Goal: Task Accomplishment & Management: Use online tool/utility

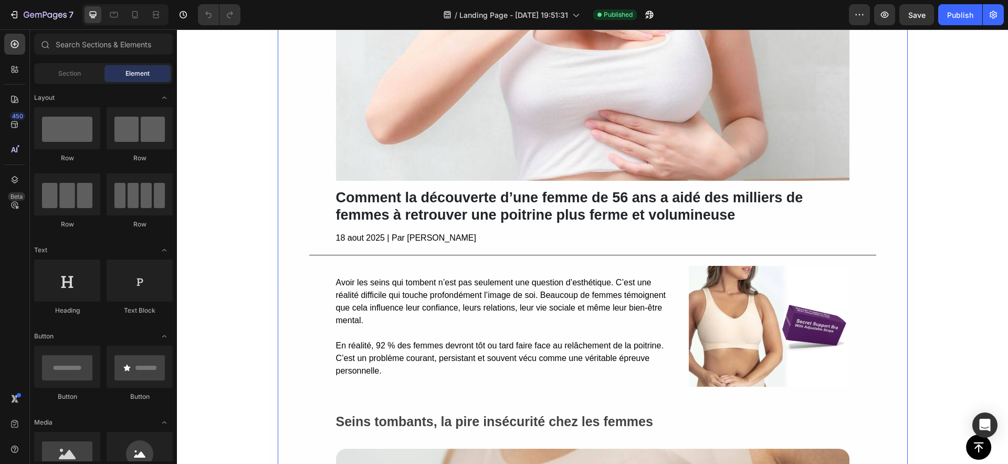
scroll to position [193, 0]
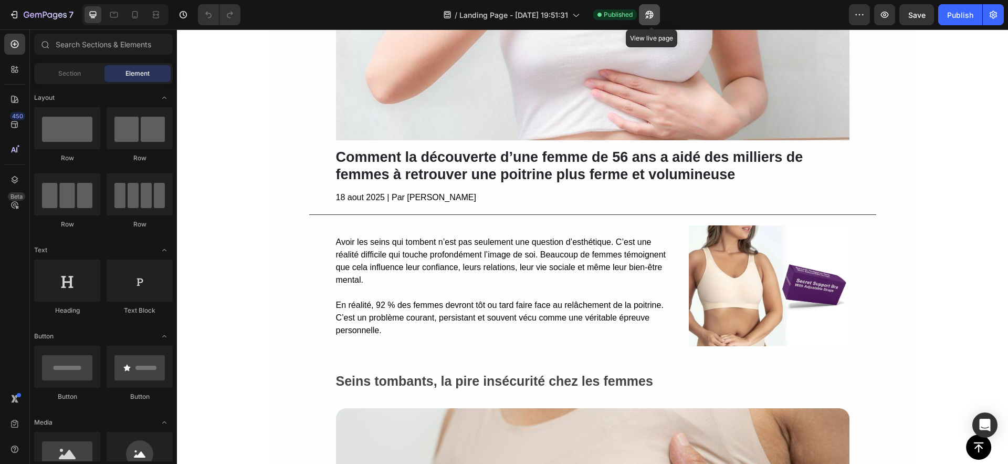
click at [655, 17] on icon "button" at bounding box center [649, 14] width 11 height 11
click at [991, 16] on icon "button" at bounding box center [993, 14] width 11 height 11
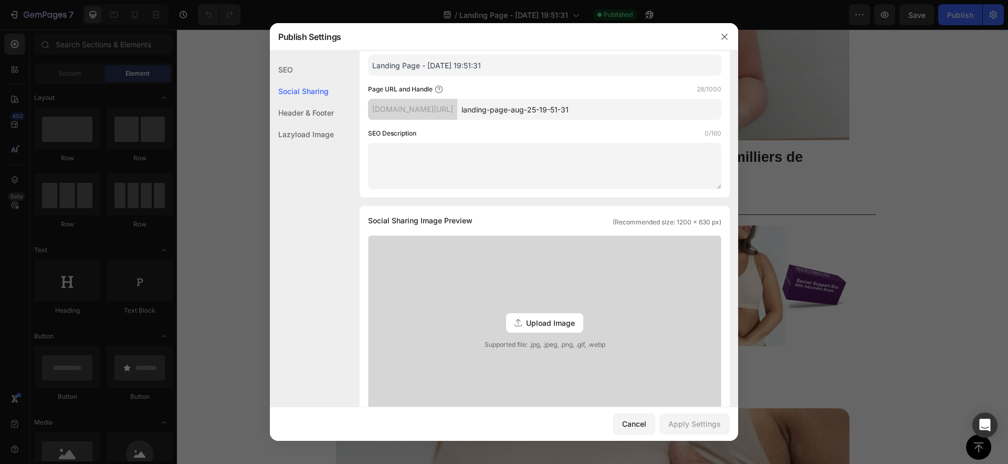
scroll to position [148, 0]
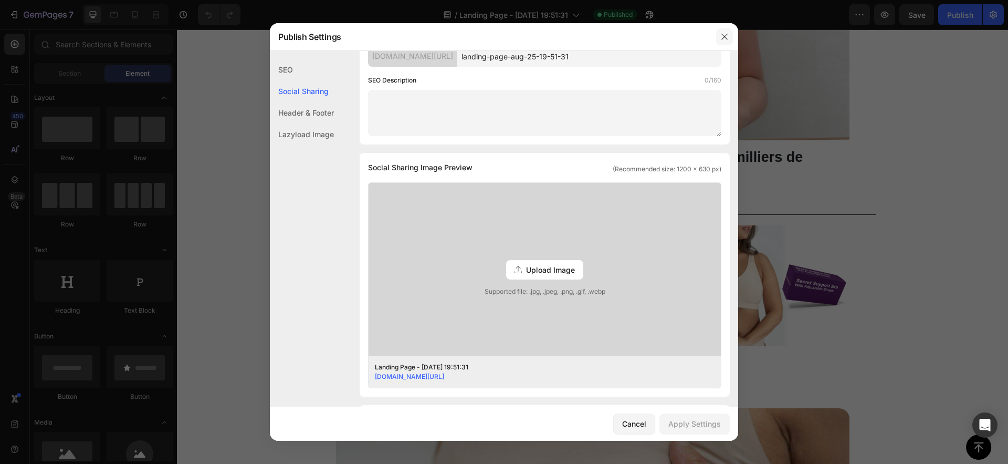
click at [722, 40] on icon "button" at bounding box center [725, 37] width 8 height 8
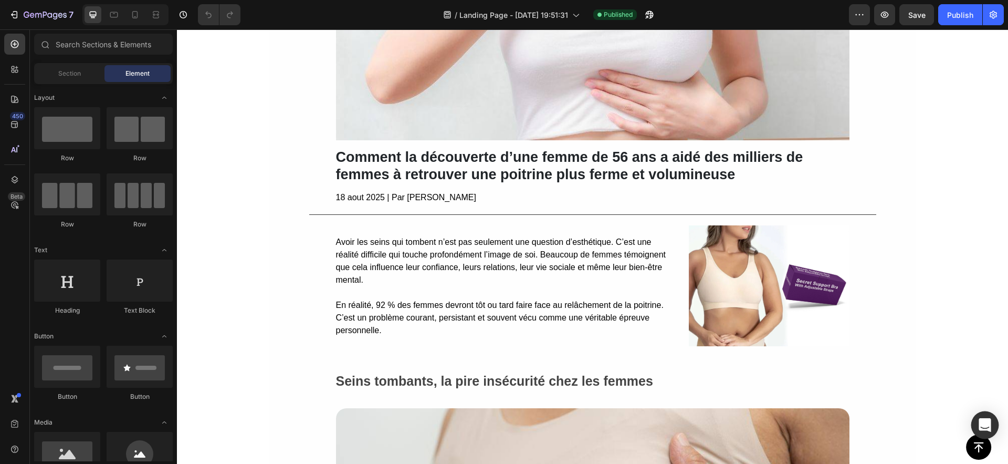
click at [983, 429] on icon "Open Intercom Messenger" at bounding box center [985, 425] width 14 height 14
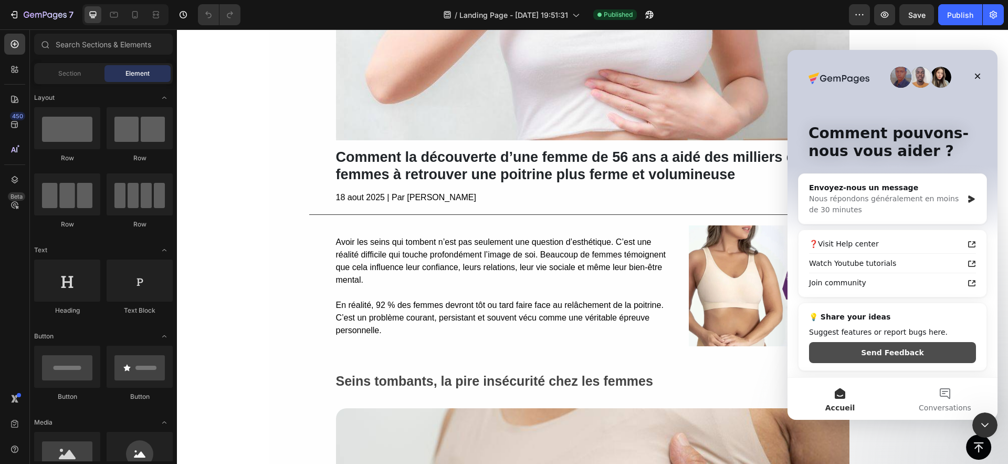
scroll to position [0, 0]
click at [957, 401] on button "Conversations" at bounding box center [945, 399] width 105 height 42
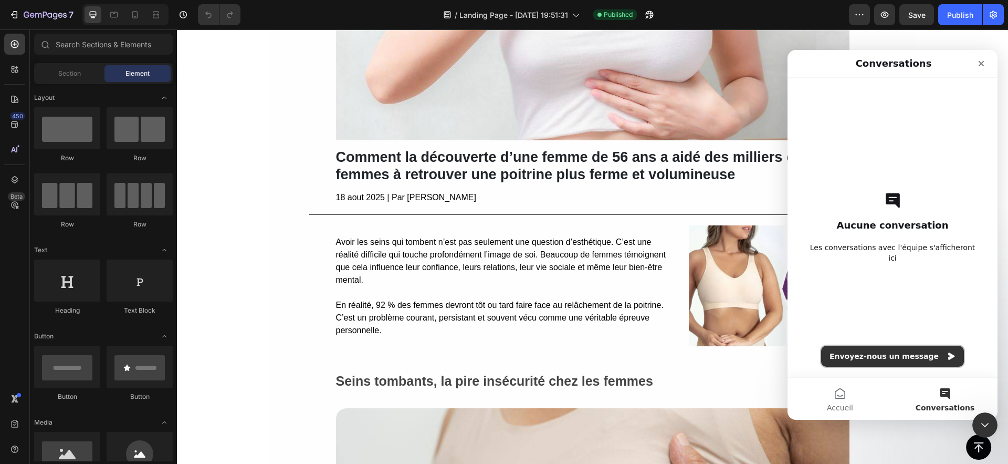
click at [906, 359] on button "Envoyez-nous un message" at bounding box center [892, 356] width 143 height 21
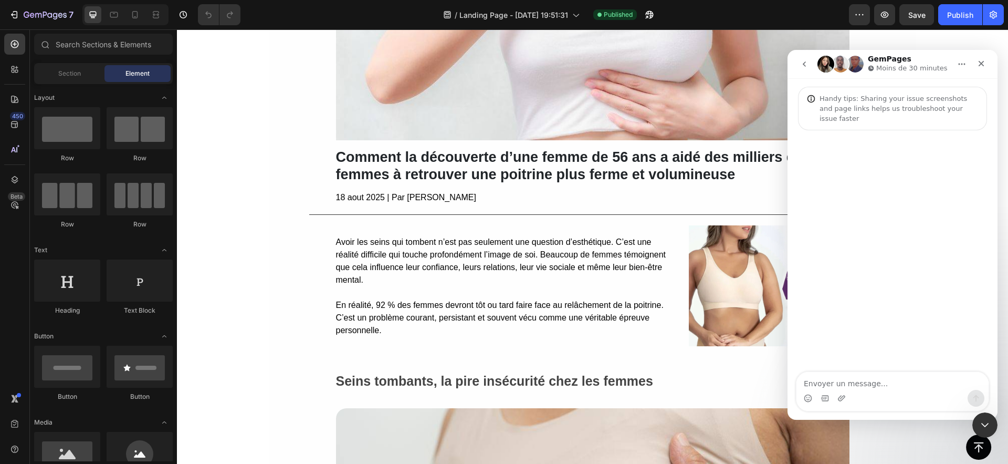
type textarea "o"
type textarea "b"
type textarea "hello i have a question concerning page configuration"
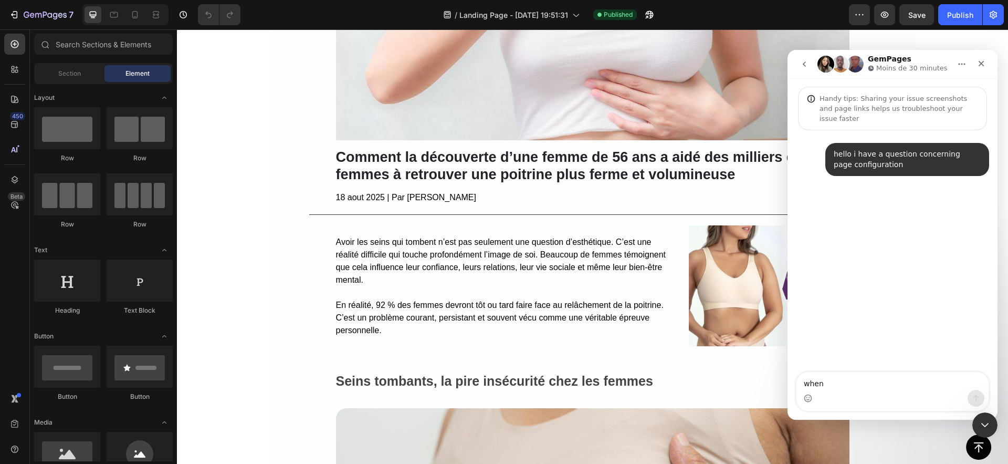
type textarea "when"
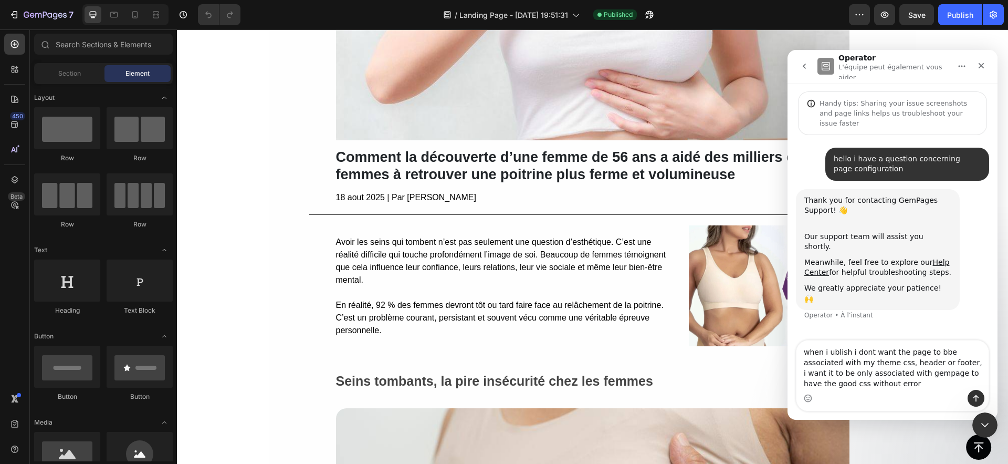
type textarea "when i ublish i dont want the page to bbe associated with my theme css, header …"
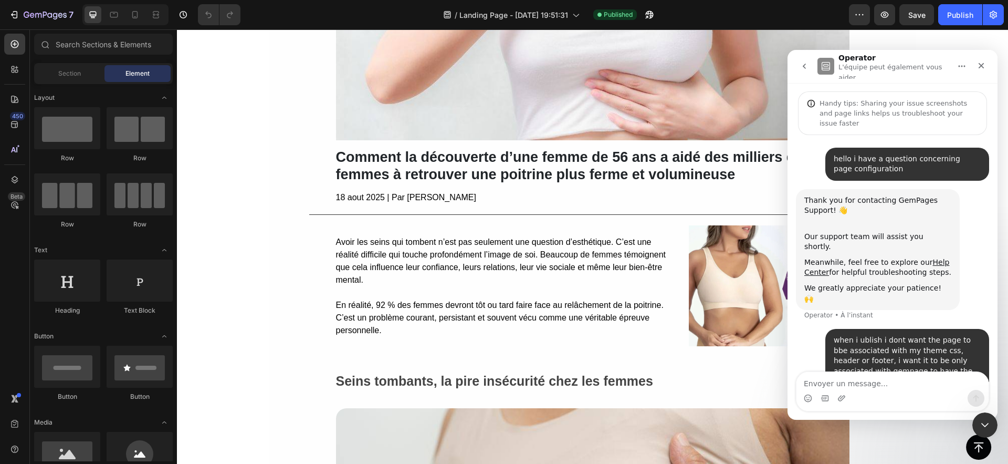
scroll to position [12, 0]
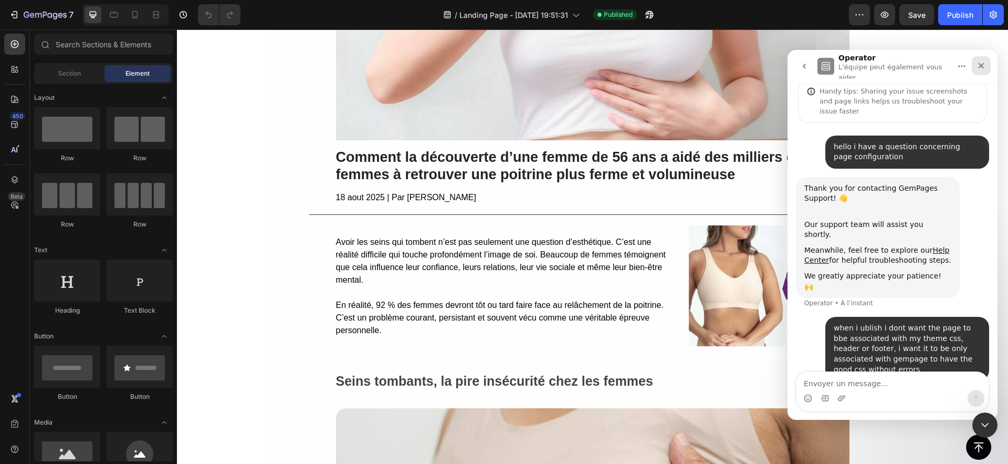
click at [983, 66] on icon "Fermer" at bounding box center [981, 65] width 8 height 8
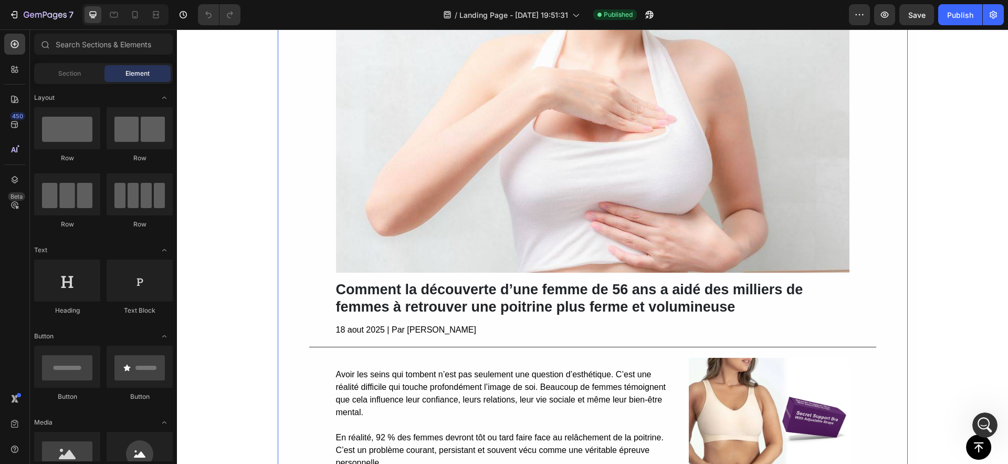
scroll to position [0, 0]
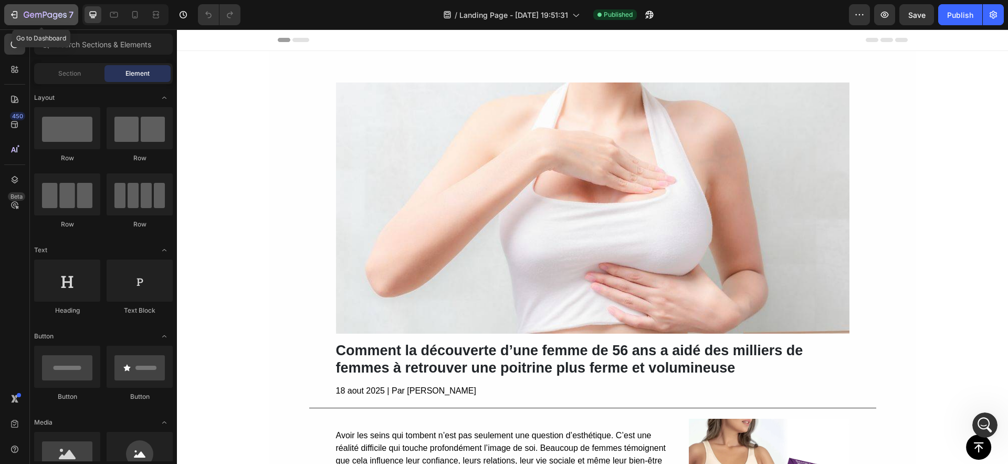
click at [27, 15] on icon "button" at bounding box center [45, 15] width 43 height 9
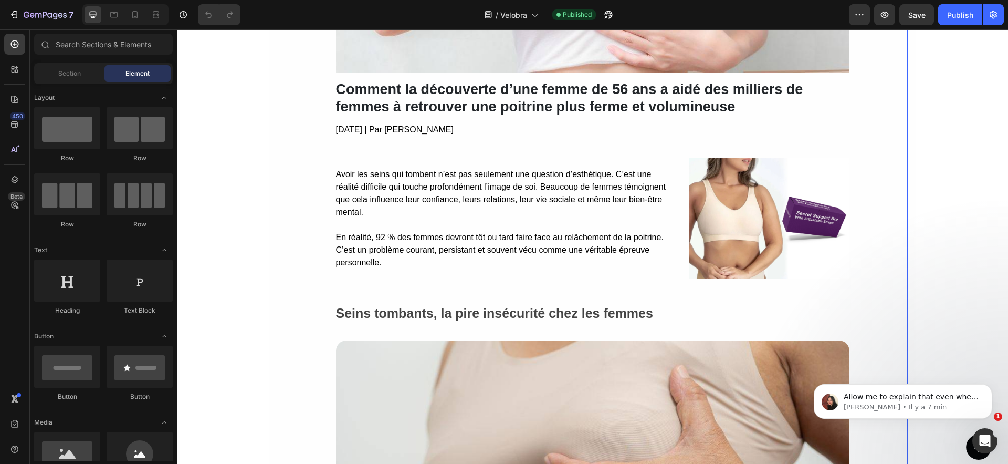
scroll to position [262, 0]
click at [493, 126] on p "[DATE] | Par [PERSON_NAME]" at bounding box center [593, 129] width 514 height 13
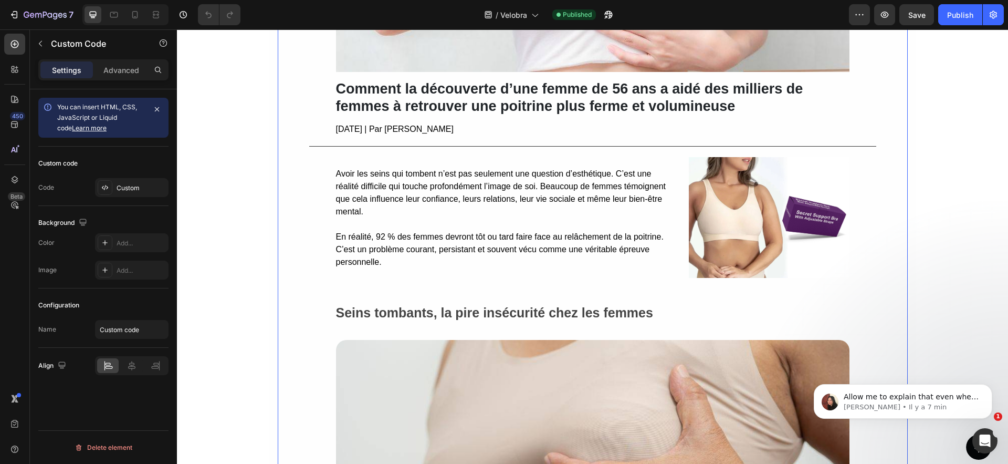
click at [493, 126] on p "[DATE] | Par [PERSON_NAME]" at bounding box center [593, 129] width 514 height 13
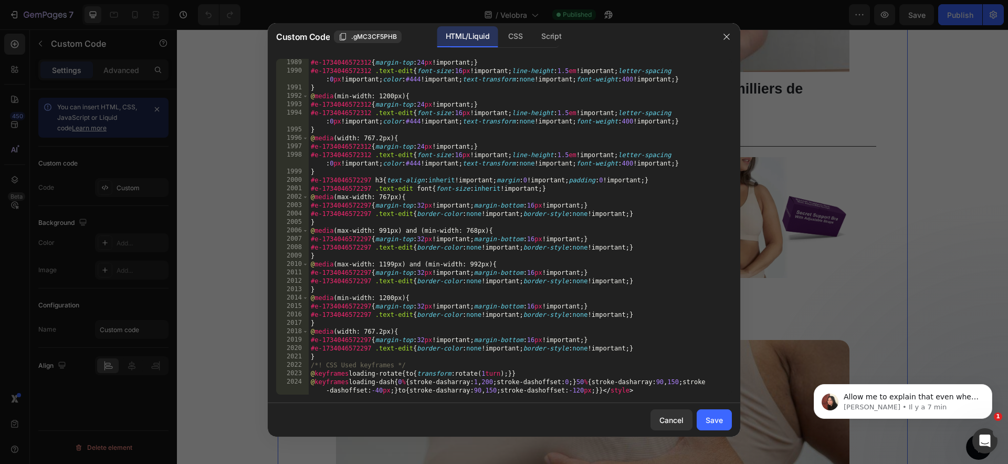
scroll to position [16874, 0]
click at [602, 391] on div "#e-1734046572312 { margin-top : 24 px !important ; } #e-1734046572312 .text-edi…" at bounding box center [516, 238] width 415 height 361
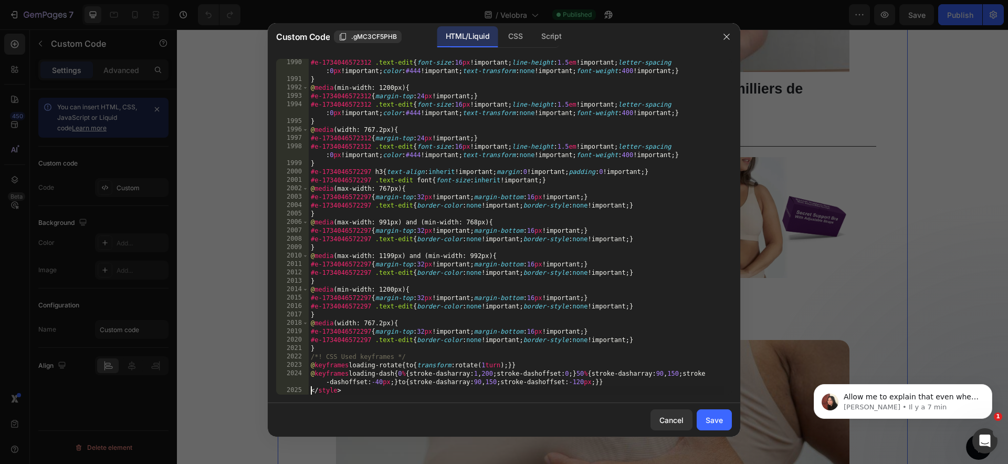
paste textarea "}"
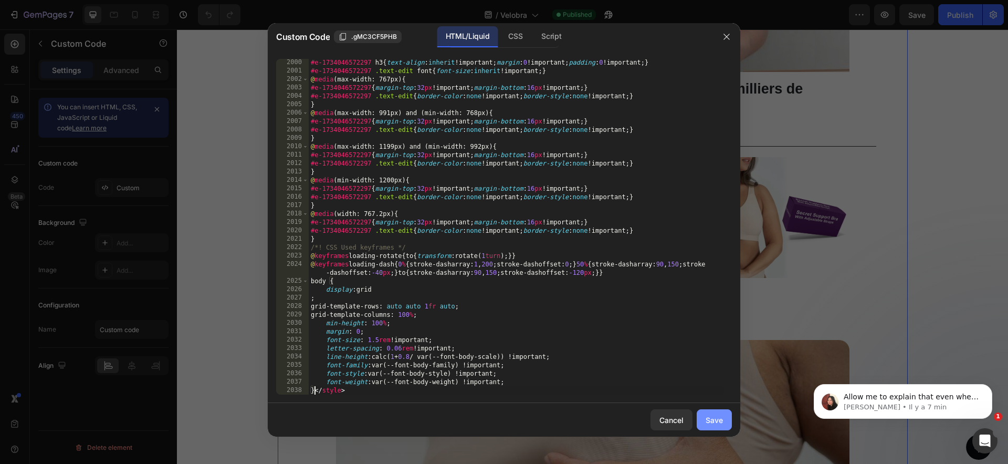
type textarea "}</style>"
click at [711, 420] on div "Save" at bounding box center [714, 419] width 17 height 11
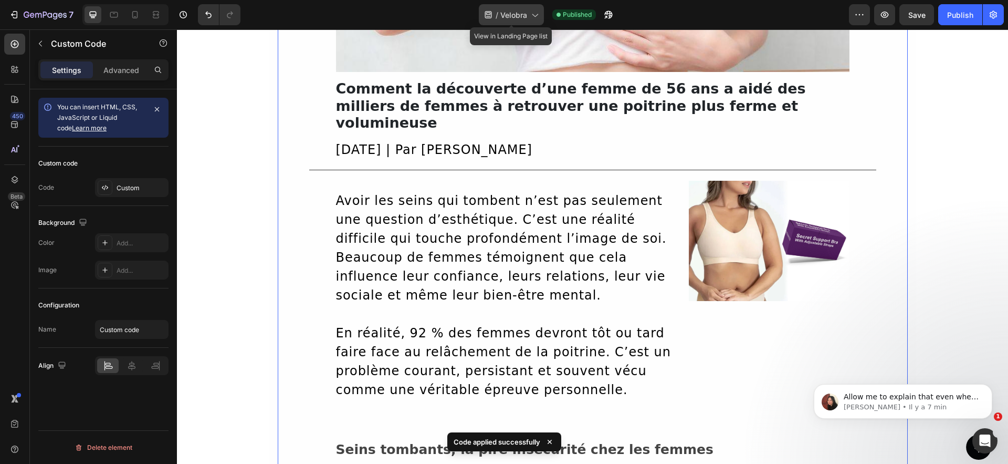
click at [483, 17] on icon at bounding box center [488, 14] width 11 height 11
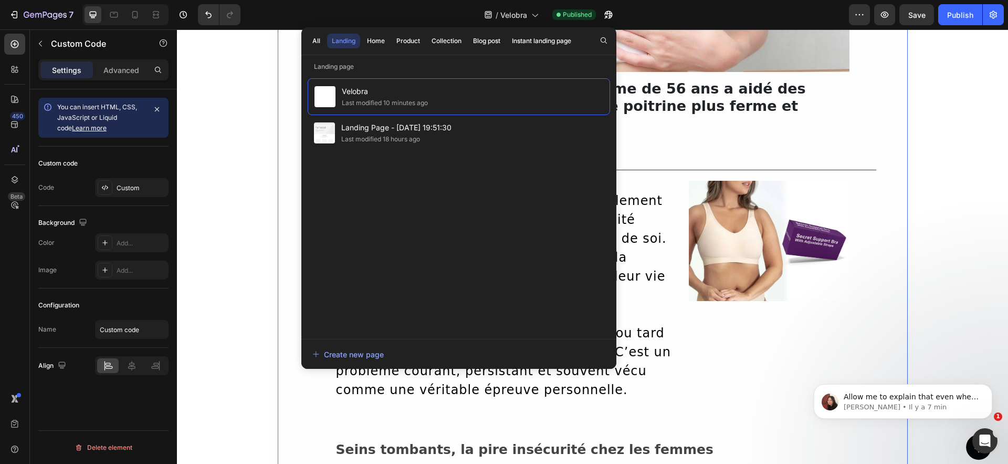
click at [733, 109] on h2 "Comment la découverte d’une femme de 56 ans a aidé des milliers de femmes à ret…" at bounding box center [593, 105] width 514 height 51
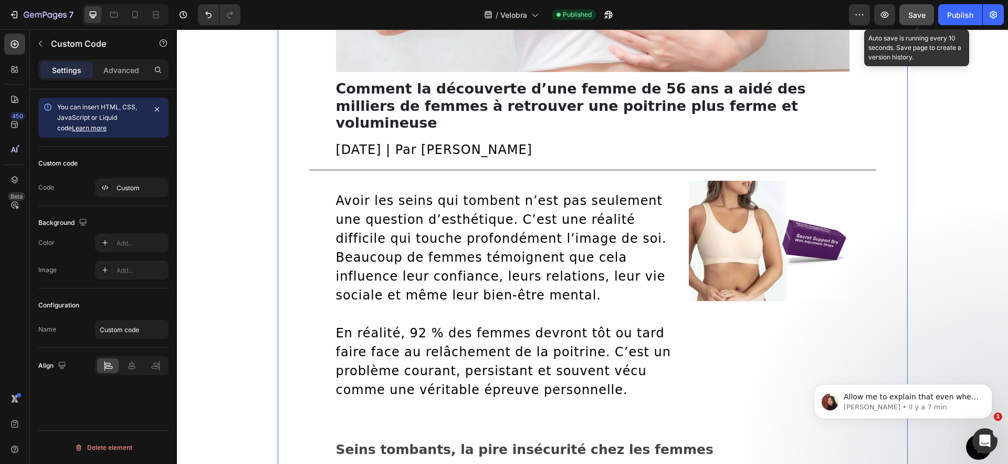
click at [908, 18] on button "Save" at bounding box center [917, 14] width 35 height 21
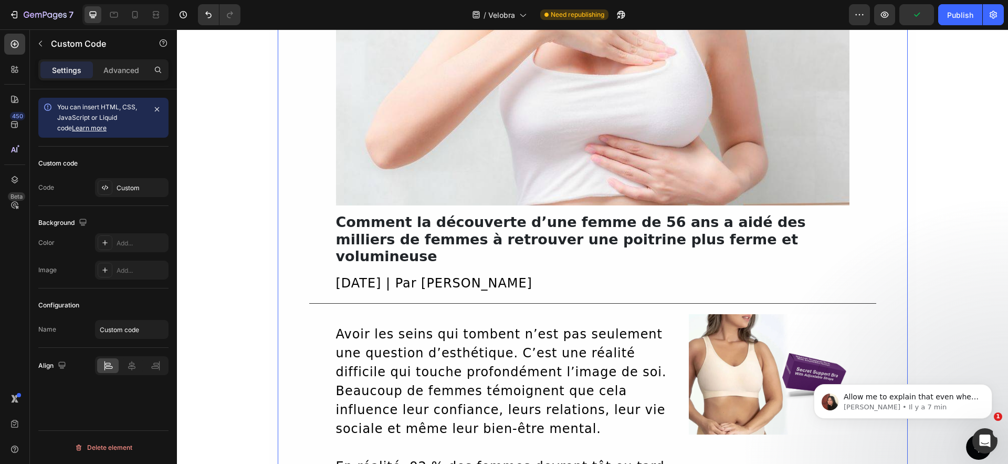
scroll to position [0, 0]
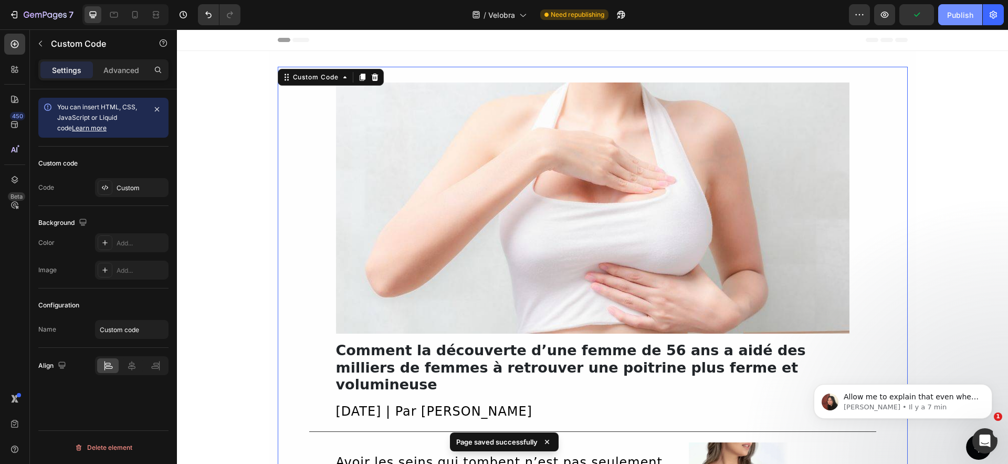
click at [947, 16] on button "Publish" at bounding box center [961, 14] width 44 height 21
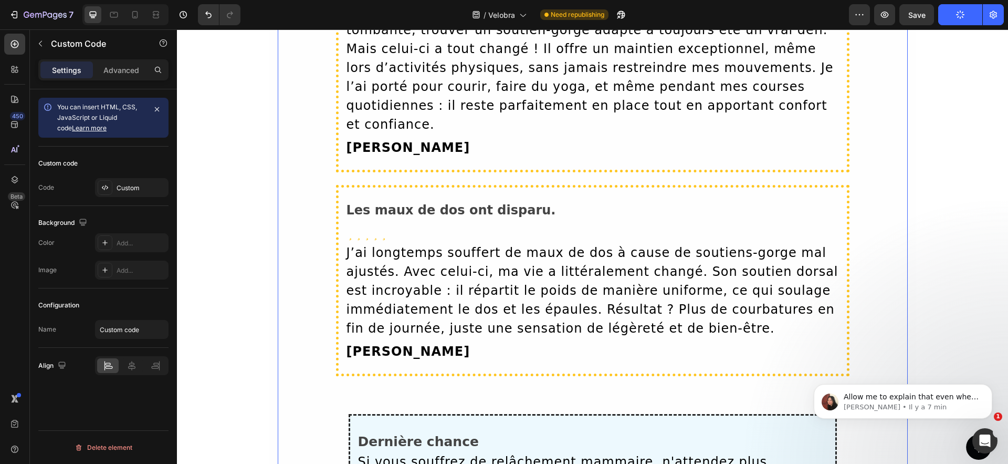
scroll to position [4447, 0]
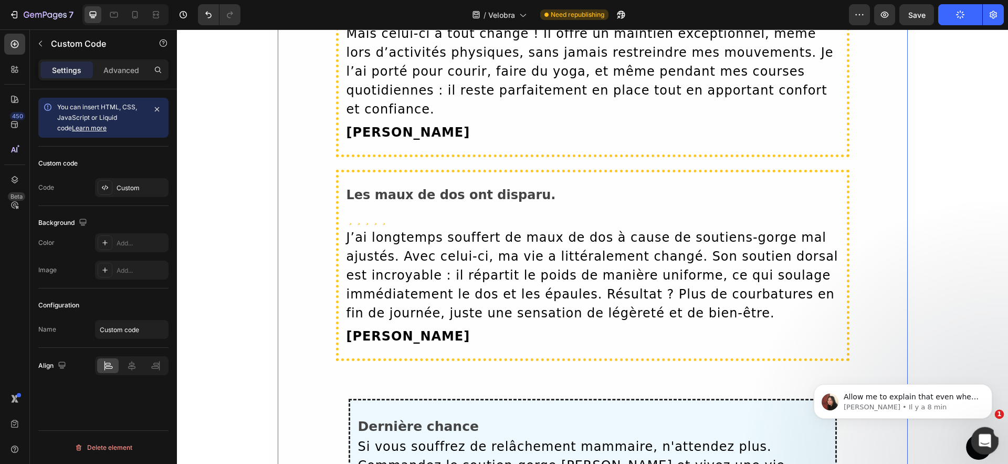
click at [985, 434] on icon "Ouvrir le Messenger Intercom" at bounding box center [983, 439] width 17 height 17
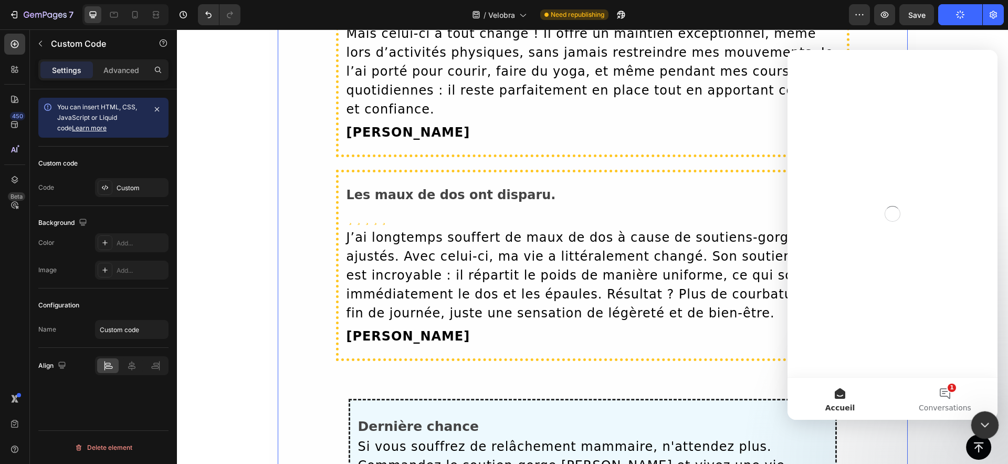
scroll to position [0, 0]
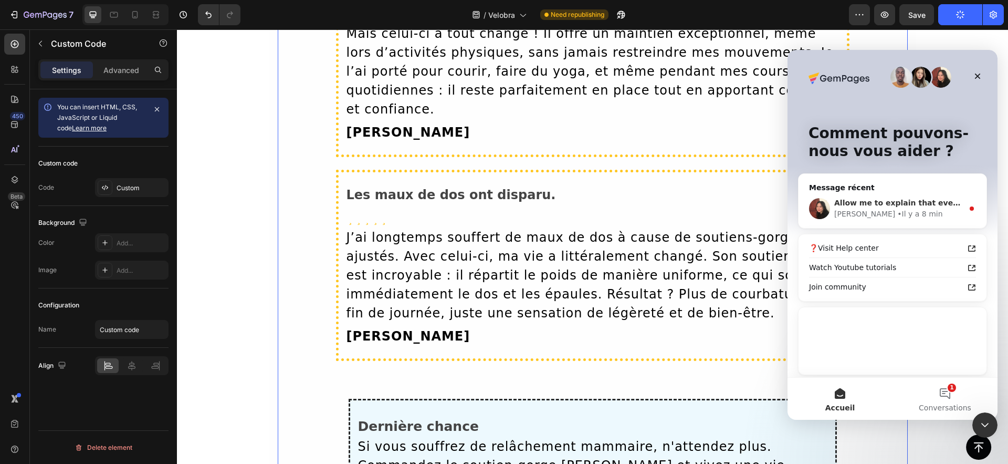
click at [899, 215] on div "Anita • Il y a 8 min" at bounding box center [899, 214] width 129 height 11
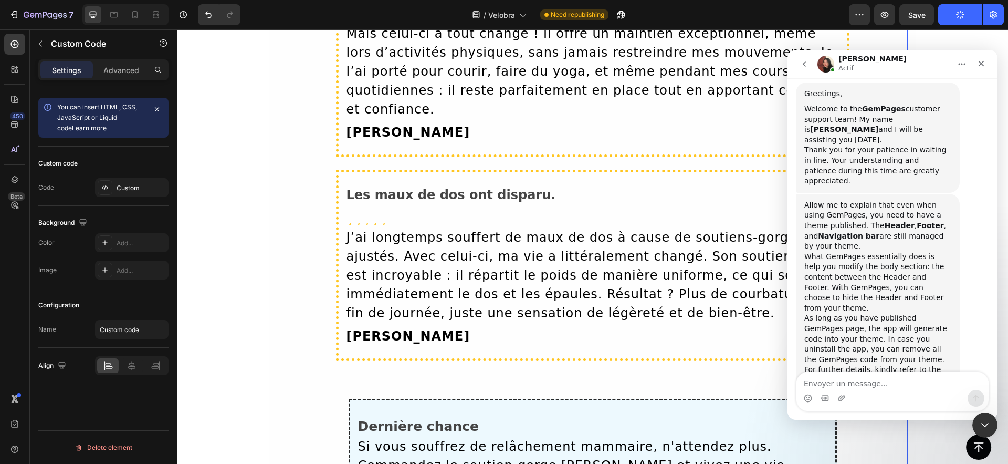
scroll to position [337, 0]
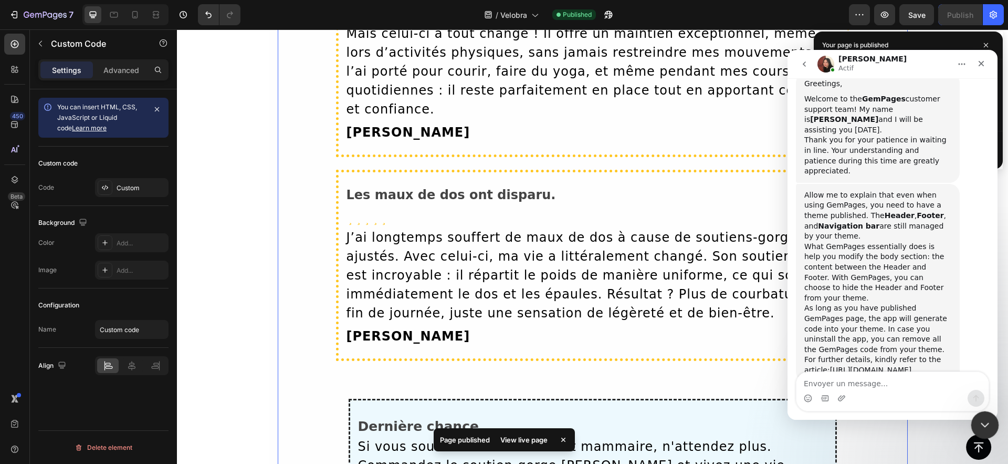
click at [980, 424] on icon "Fermer le Messenger Intercom" at bounding box center [983, 423] width 13 height 13
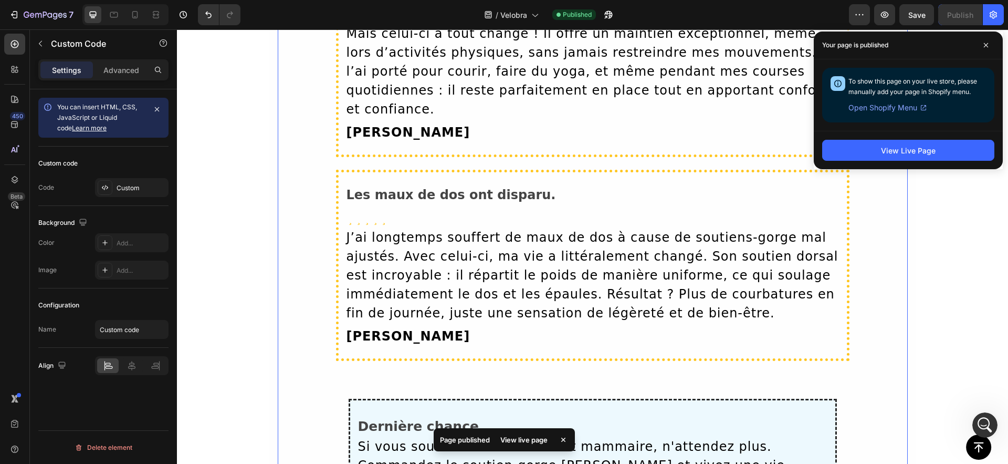
scroll to position [339, 0]
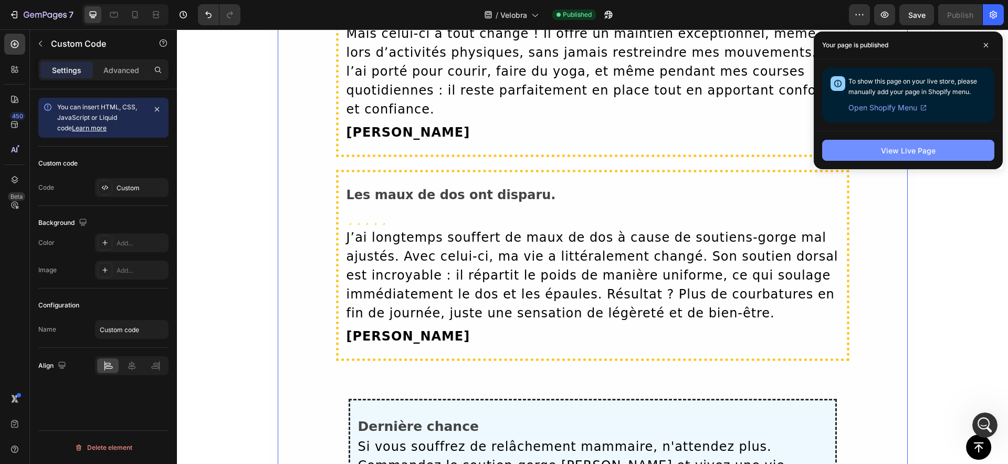
click at [875, 155] on button "View Live Page" at bounding box center [908, 150] width 172 height 21
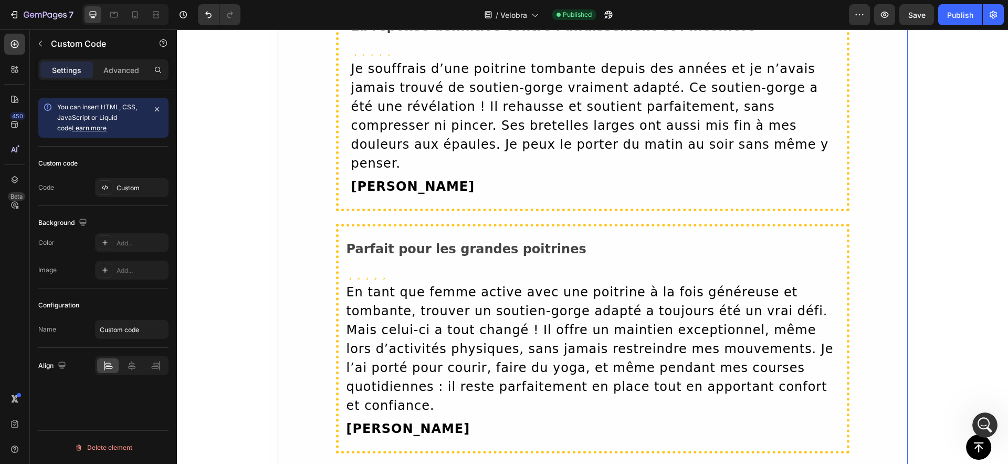
scroll to position [3681, 0]
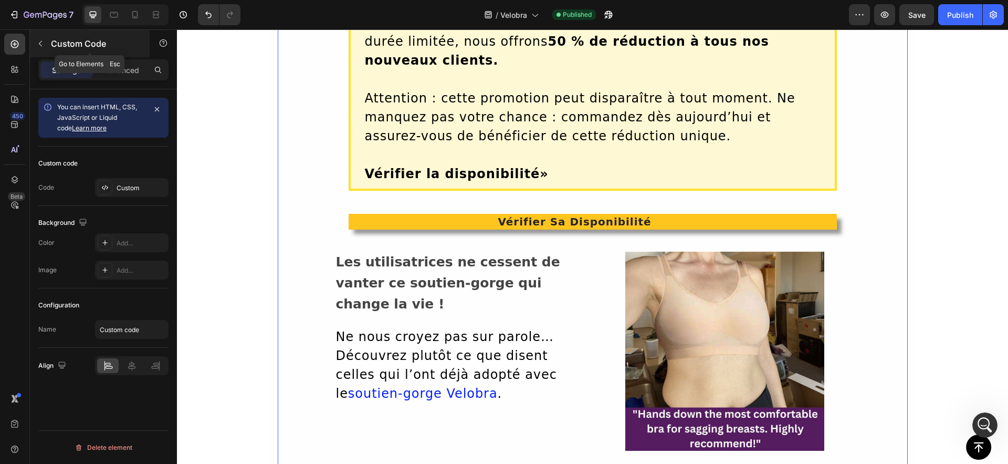
click at [38, 47] on icon "button" at bounding box center [40, 43] width 8 height 8
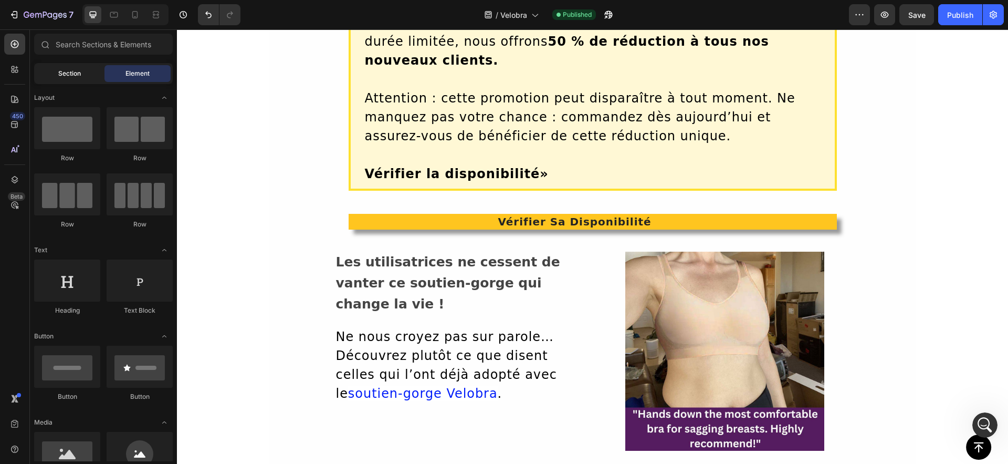
click at [81, 73] on div "Section" at bounding box center [69, 73] width 66 height 17
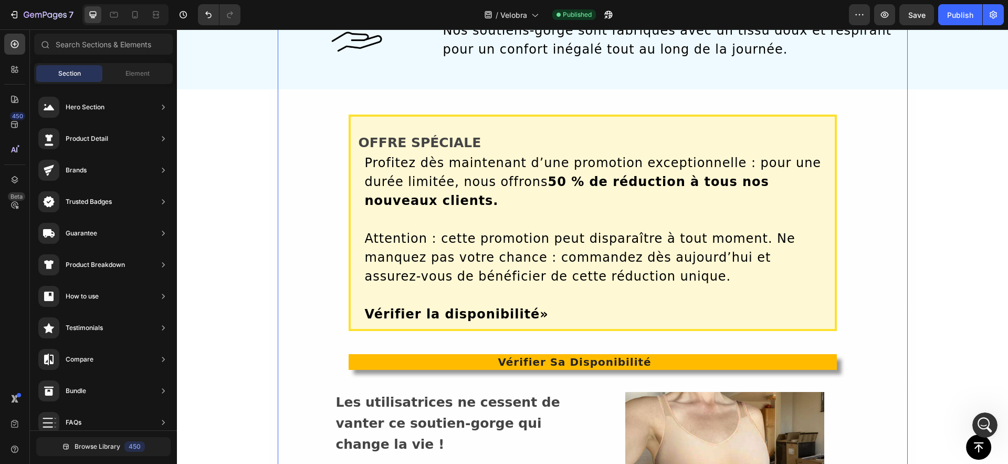
scroll to position [3463, 0]
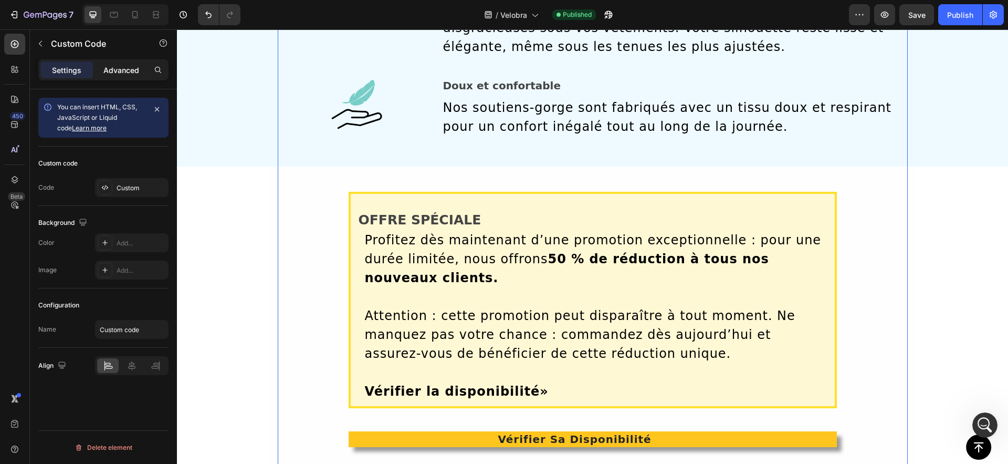
click at [118, 76] on div "Advanced" at bounding box center [121, 69] width 53 height 17
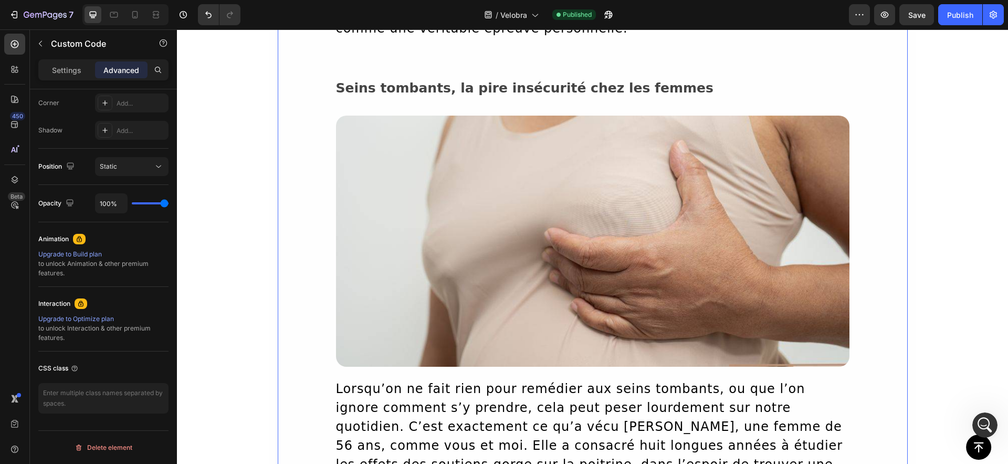
scroll to position [0, 0]
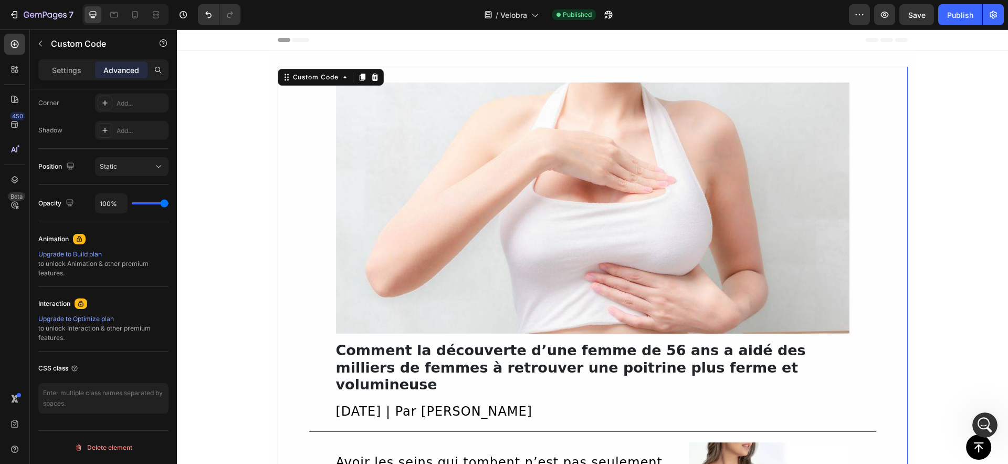
click at [461, 226] on img at bounding box center [593, 207] width 514 height 251
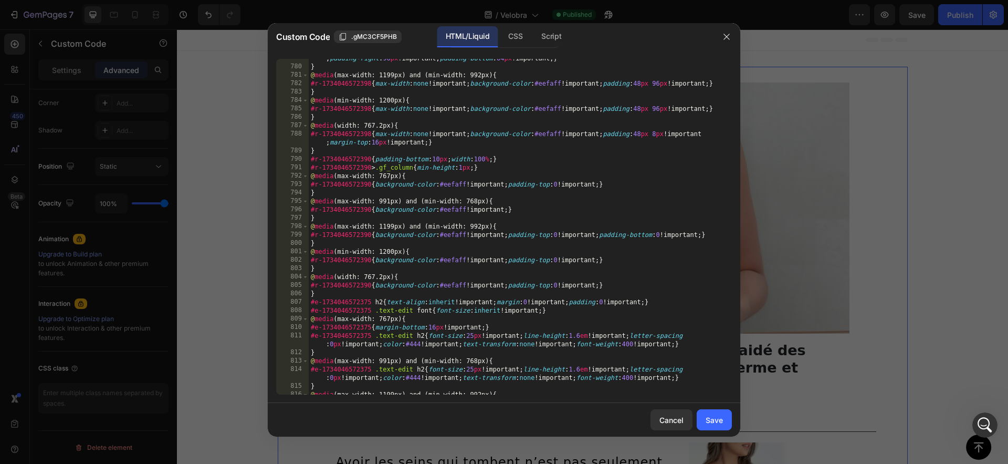
scroll to position [16874, 0]
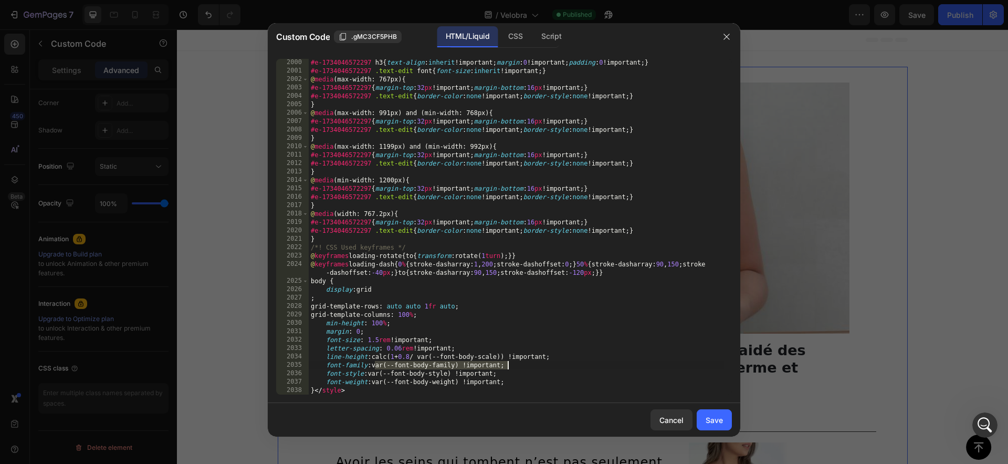
drag, startPoint x: 375, startPoint y: 364, endPoint x: 513, endPoint y: 368, distance: 137.7
click at [513, 368] on div "#e-1734046572297 h3 { text-align : inherit !important ; margin : 0 !important ;…" at bounding box center [516, 234] width 415 height 352
paste textarea "font-family: 'Poppins'"
type textarea "font-family: font-family: 'Poppins' !important;"
click at [712, 416] on div "Save" at bounding box center [714, 419] width 17 height 11
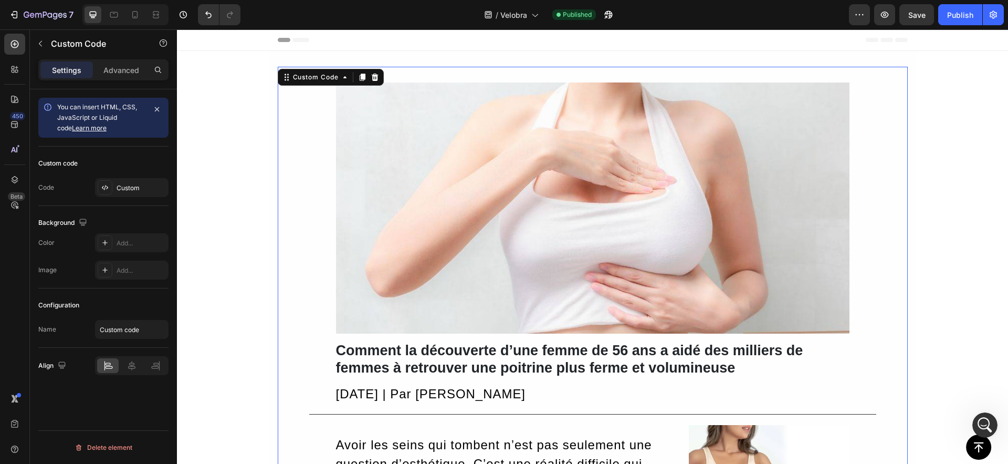
scroll to position [0, 0]
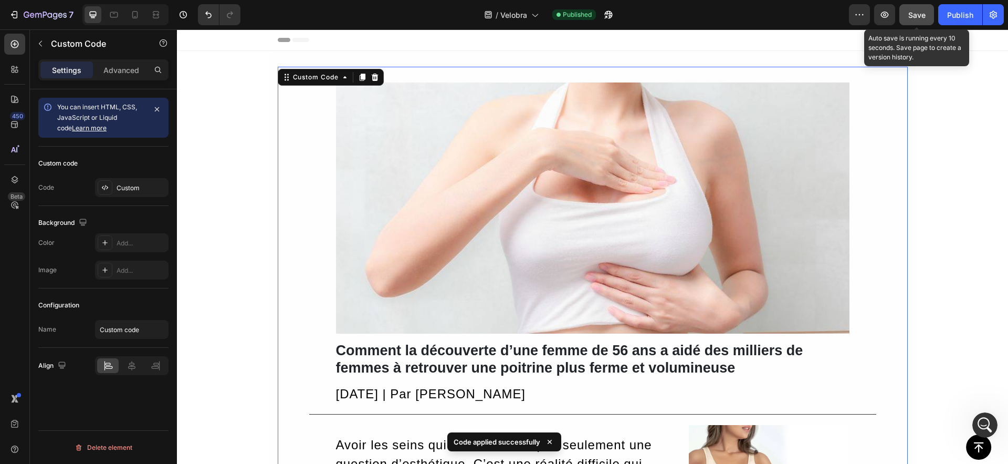
click at [923, 18] on span "Save" at bounding box center [917, 15] width 17 height 9
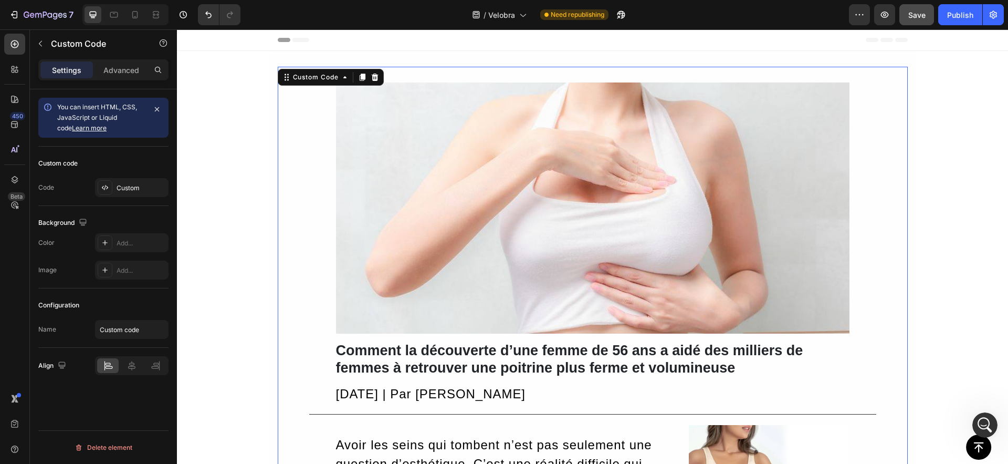
click at [455, 260] on img at bounding box center [593, 207] width 514 height 251
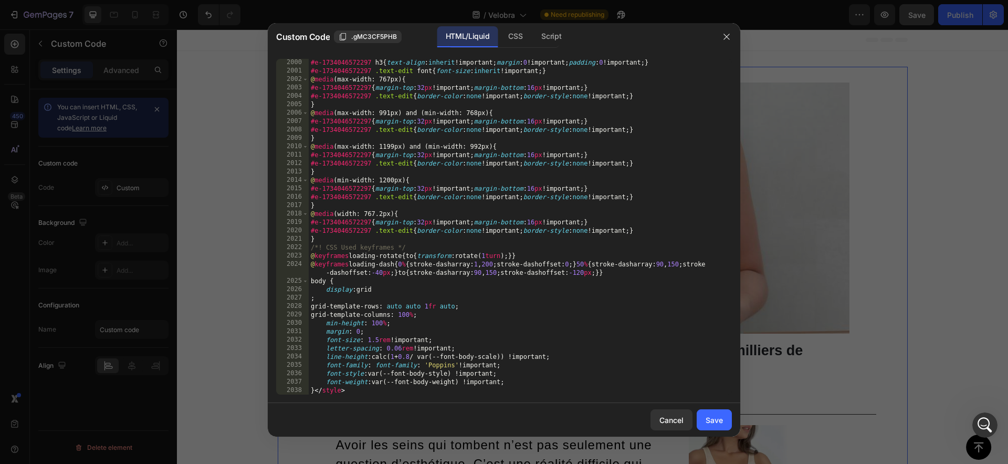
scroll to position [16874, 0]
click at [379, 341] on div "#e-1734046572297 h3 { text-align : inherit !important ; margin : 0 !important ;…" at bounding box center [516, 234] width 415 height 352
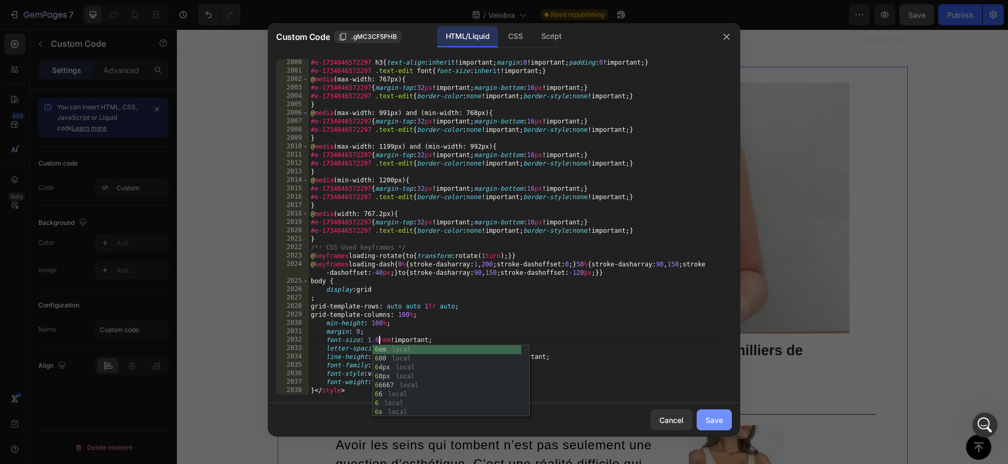
type textarea "font-size: 1.6rem !important;"
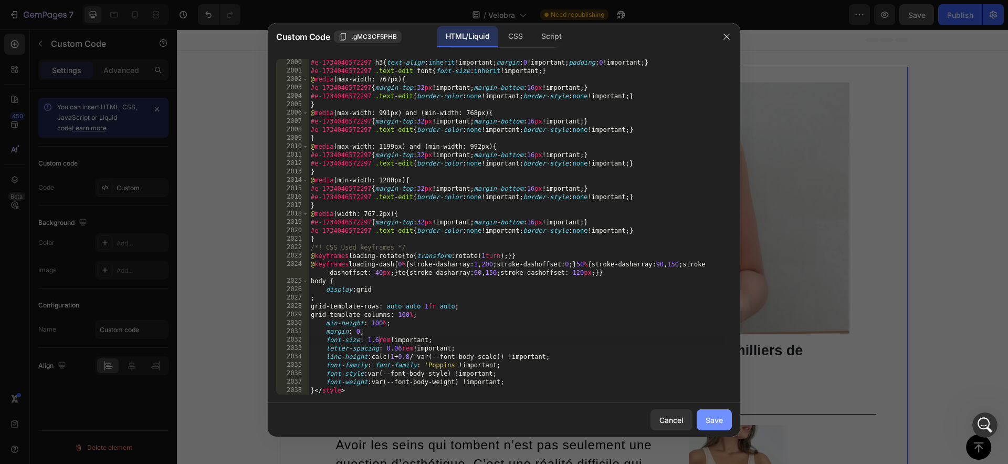
click at [717, 429] on button "Save" at bounding box center [714, 419] width 35 height 21
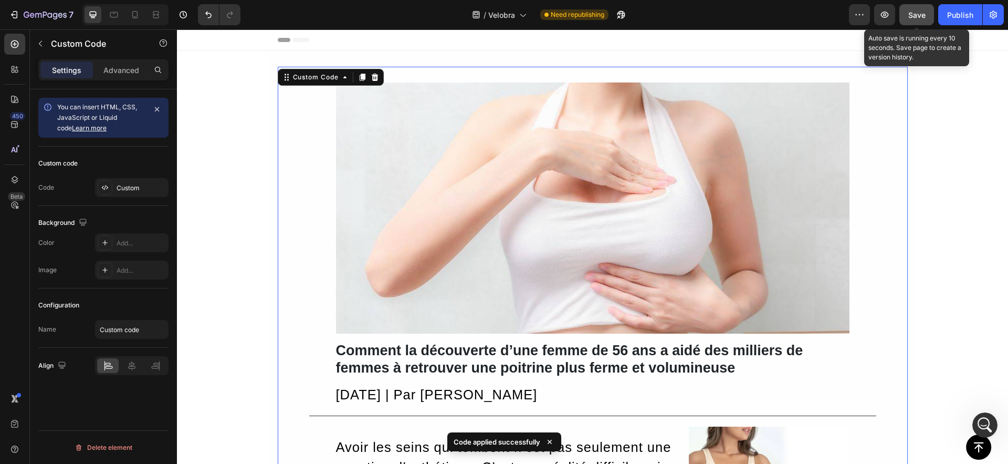
click at [914, 11] on span "Save" at bounding box center [917, 15] width 17 height 9
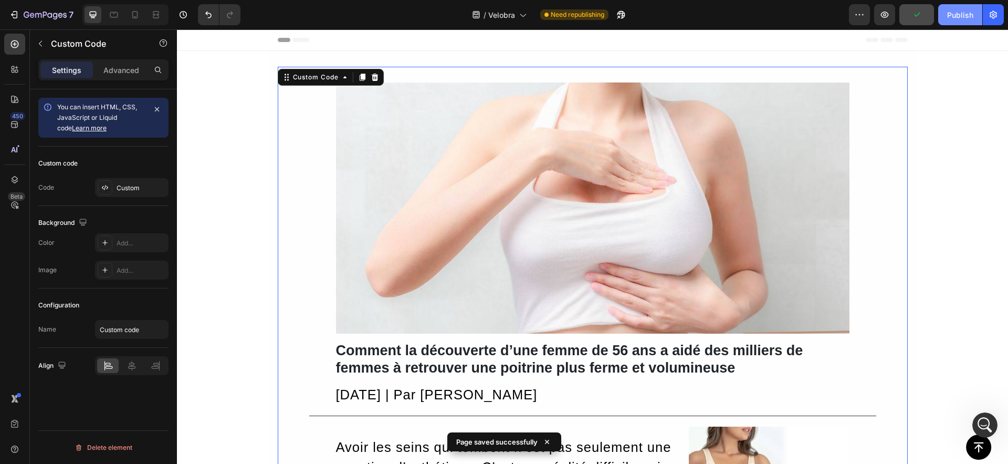
click at [951, 17] on div "Publish" at bounding box center [960, 14] width 26 height 11
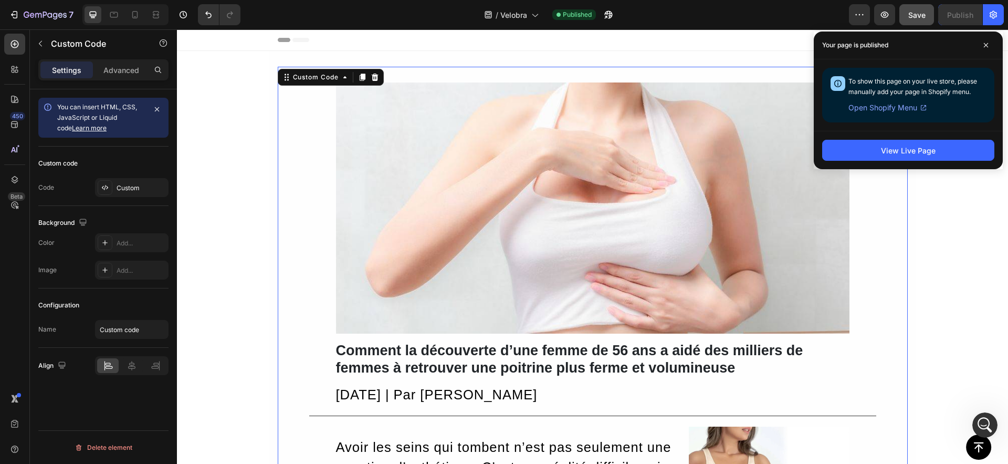
click at [435, 240] on img at bounding box center [593, 207] width 514 height 251
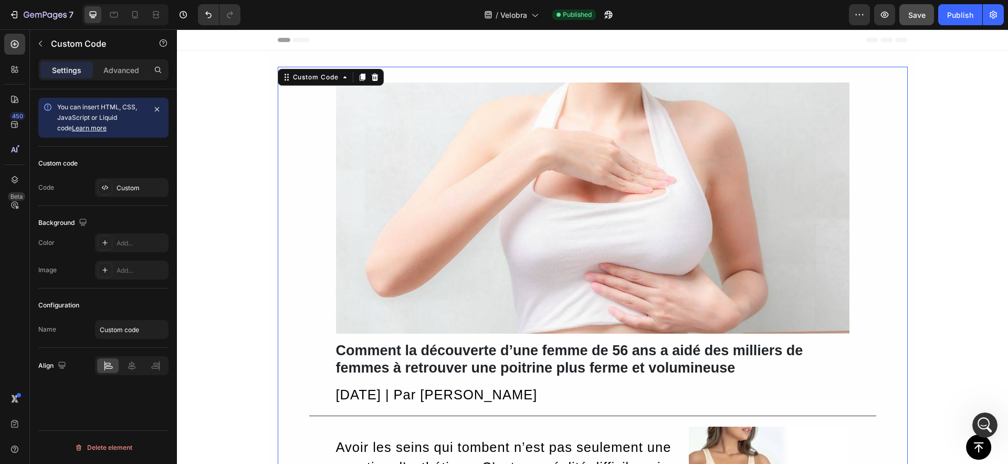
click at [435, 240] on img at bounding box center [593, 207] width 514 height 251
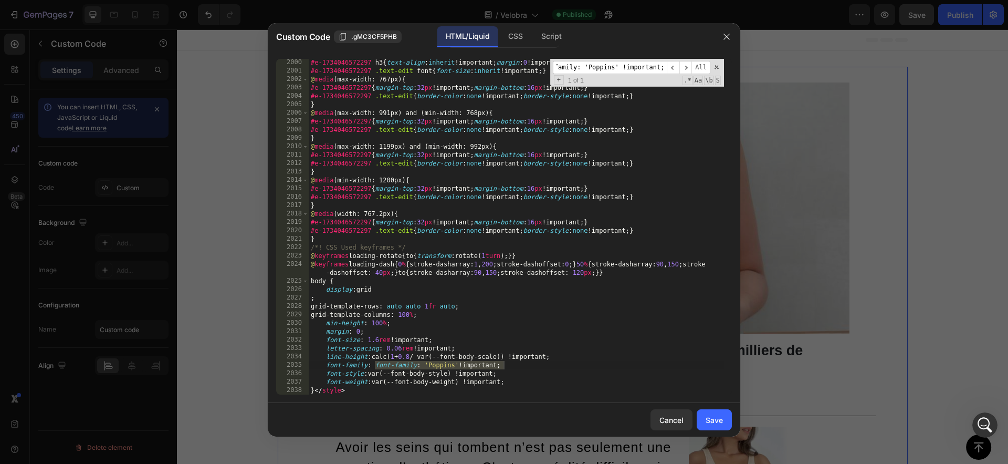
scroll to position [0, 0]
click at [590, 69] on input "font-family: 'Poppins' !important;" at bounding box center [610, 67] width 114 height 13
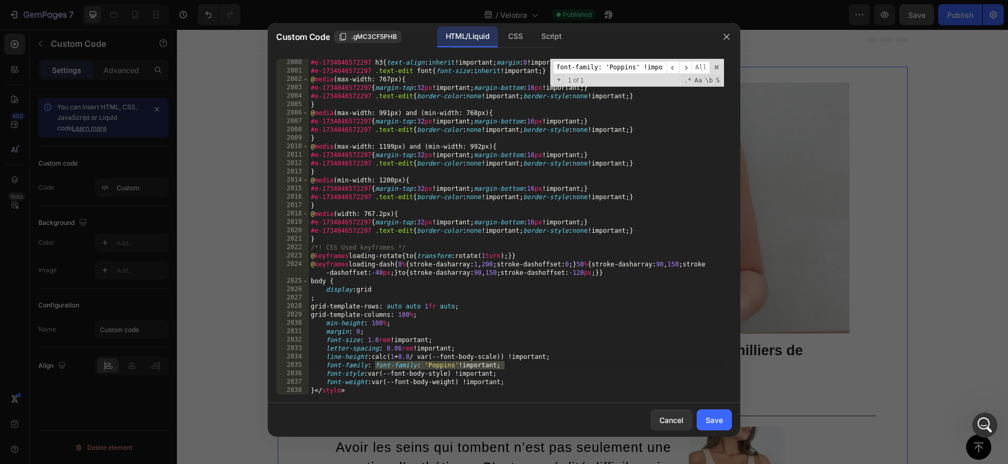
paste input "#e-1734046572361 .text-edit>p"
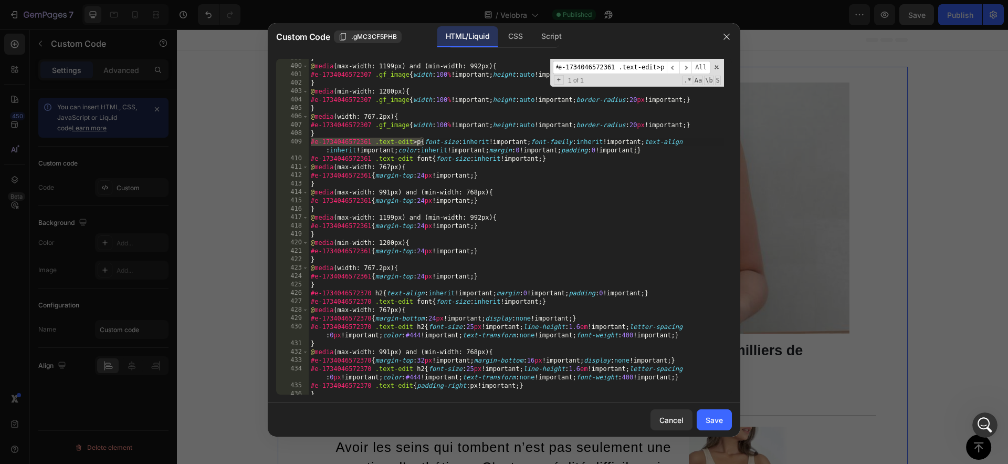
scroll to position [7023, 0]
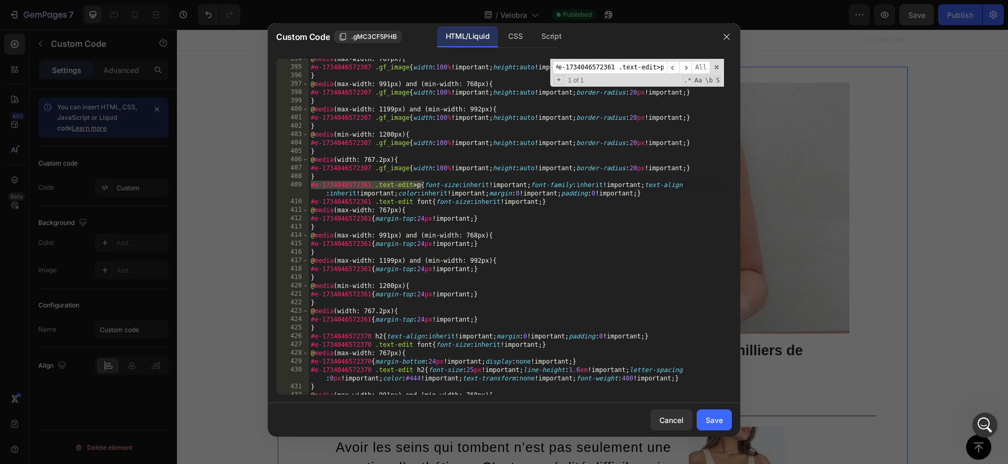
type input "#e-1734046572361 .text-edit>p"
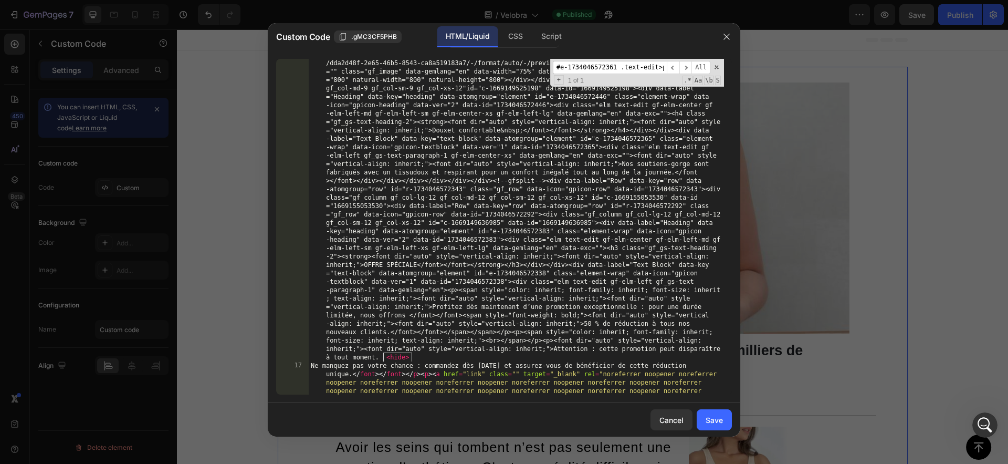
scroll to position [2177, 0]
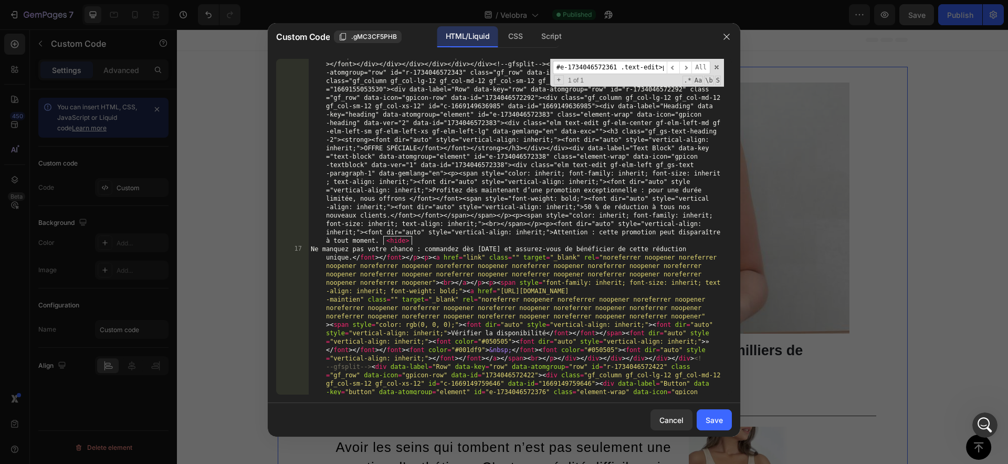
click at [717, 71] on div "#e-1734046572361 .text-edit>p ​ ​ All Replace All + 1 of 1 .* Aa \b S" at bounding box center [637, 73] width 174 height 28
click at [717, 68] on span at bounding box center [716, 67] width 7 height 7
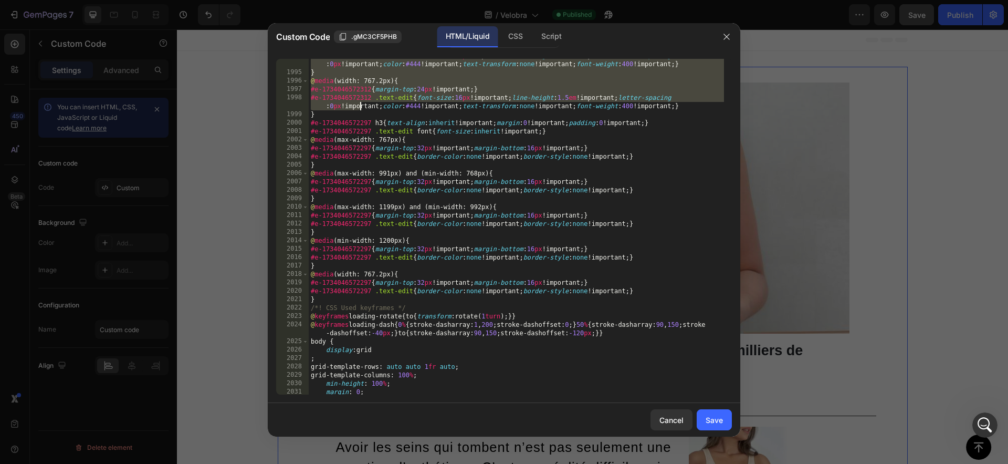
scroll to position [16874, 0]
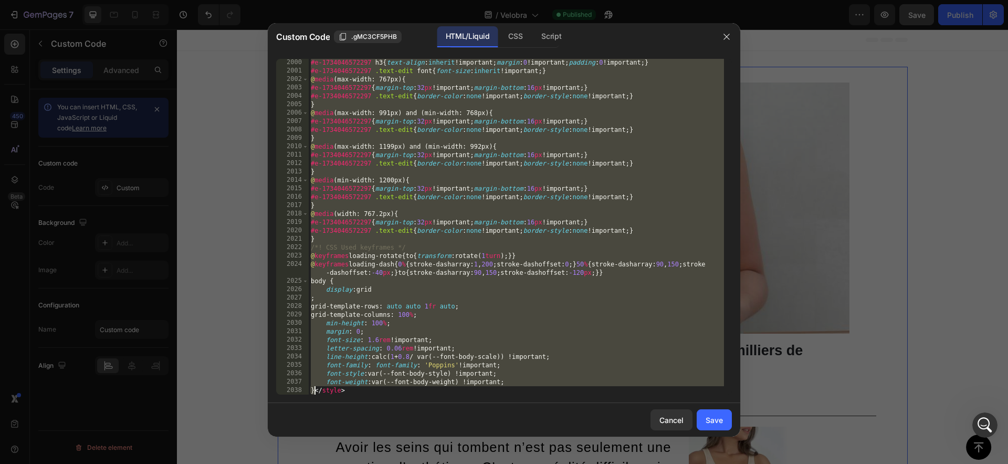
drag, startPoint x: 338, startPoint y: 271, endPoint x: 314, endPoint y: 389, distance: 120.5
click at [314, 389] on div "#e-1734046572297 h3 { text-align : inherit !important ; margin : 0 !important ;…" at bounding box center [516, 234] width 415 height 352
type textarea "font-weight: var(--font-body-weight) !important; }</style>"
paste textarea
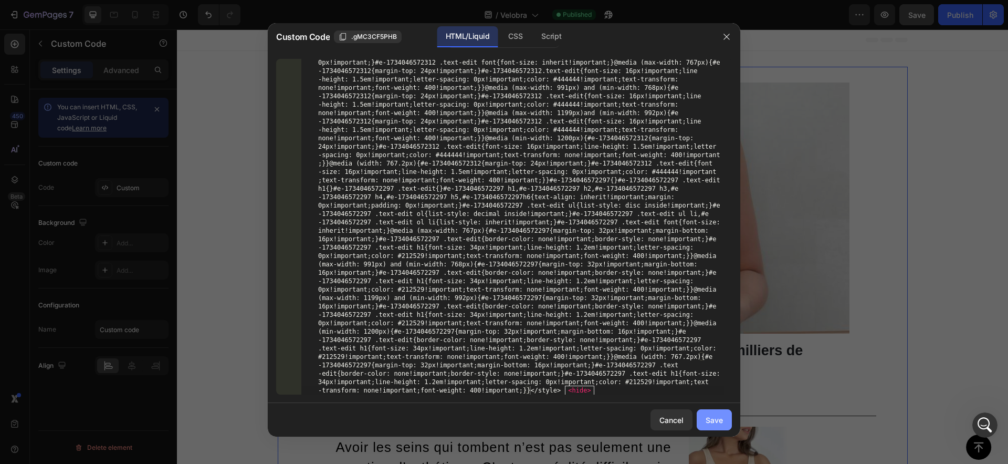
click at [715, 413] on button "Save" at bounding box center [714, 419] width 35 height 21
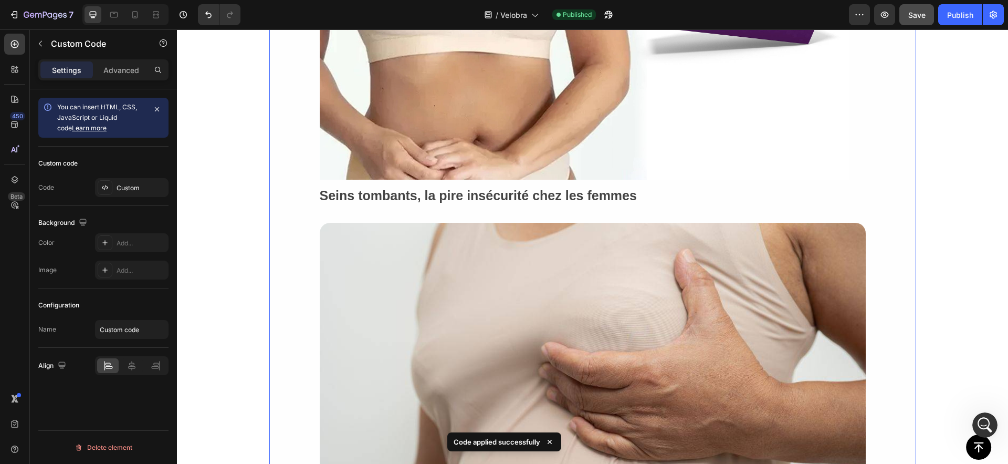
scroll to position [739, 0]
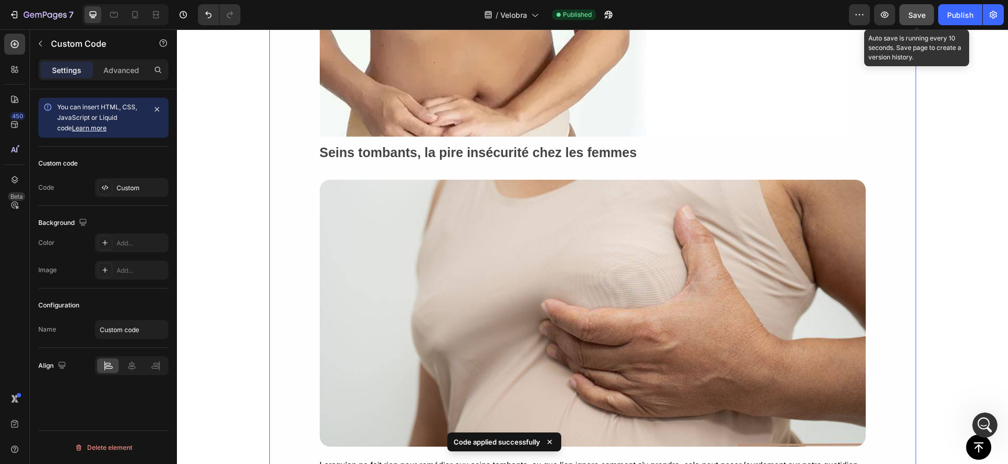
click at [909, 13] on span "Save" at bounding box center [917, 15] width 17 height 9
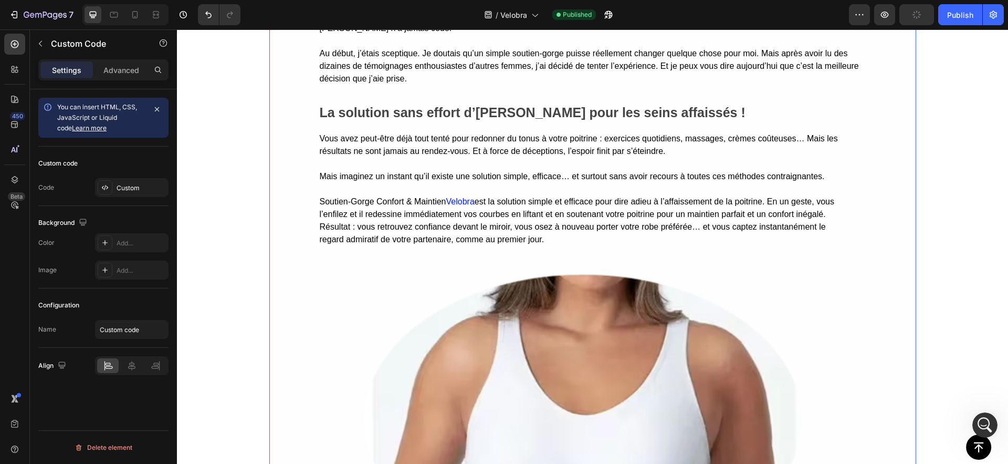
scroll to position [1398, 0]
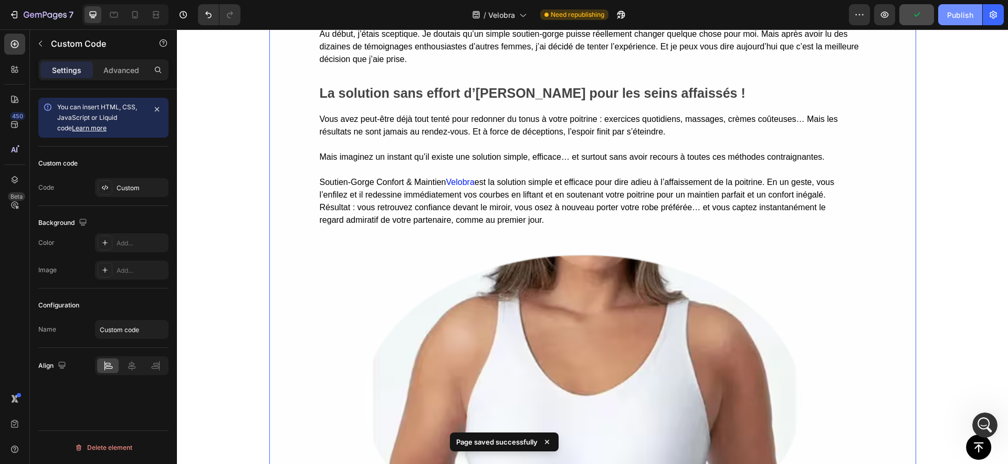
click at [954, 12] on div "Publish" at bounding box center [960, 14] width 26 height 11
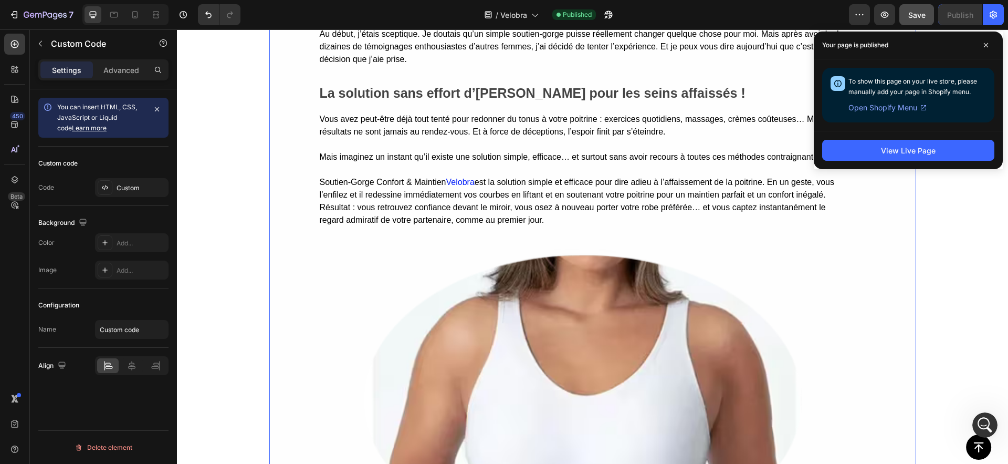
scroll to position [339, 0]
click at [895, 156] on button "View Live Page" at bounding box center [908, 150] width 172 height 21
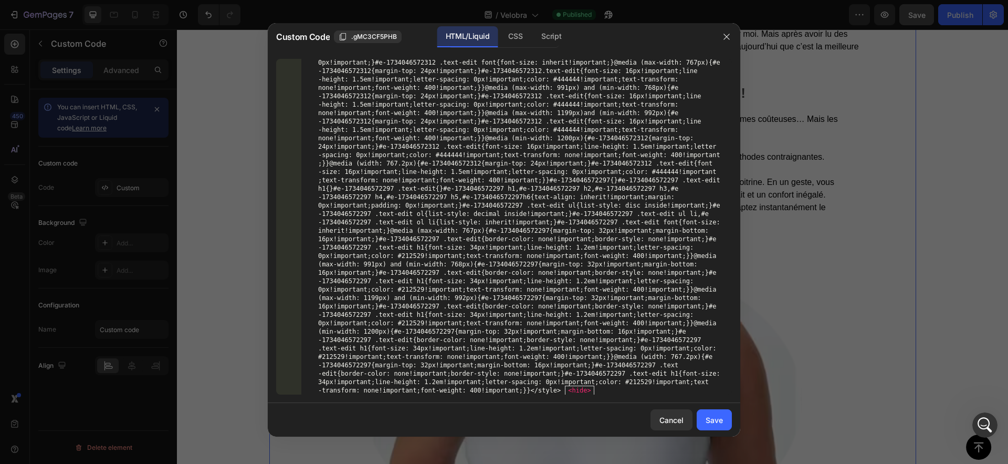
scroll to position [16874, 0]
paste textarea "}</style>"
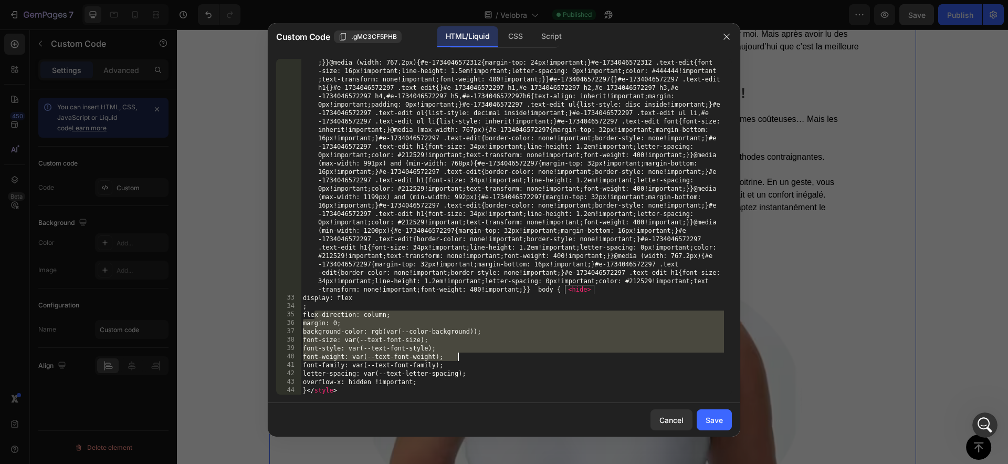
drag, startPoint x: 316, startPoint y: 316, endPoint x: 474, endPoint y: 355, distance: 162.8
type textarea "font-style: var(--text-font-style); font-weight: var(--text-font-weight);"
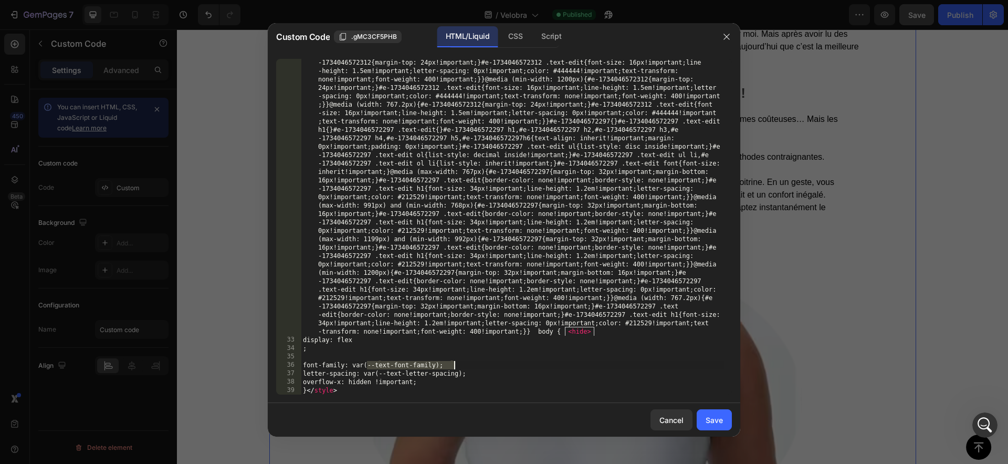
drag, startPoint x: 366, startPoint y: 365, endPoint x: 455, endPoint y: 367, distance: 89.3
type textarea "font-family: poppins !important;"
click at [709, 420] on div "Save" at bounding box center [714, 419] width 17 height 11
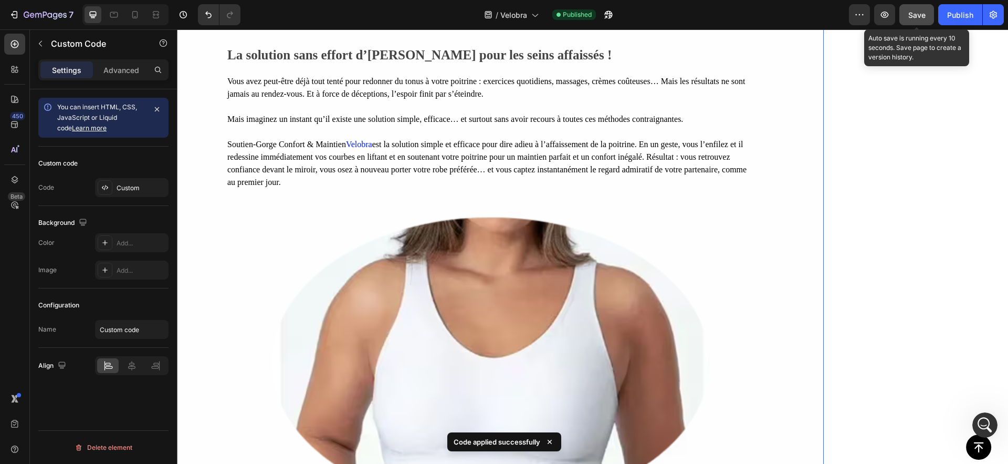
click at [915, 17] on span "Save" at bounding box center [917, 15] width 17 height 9
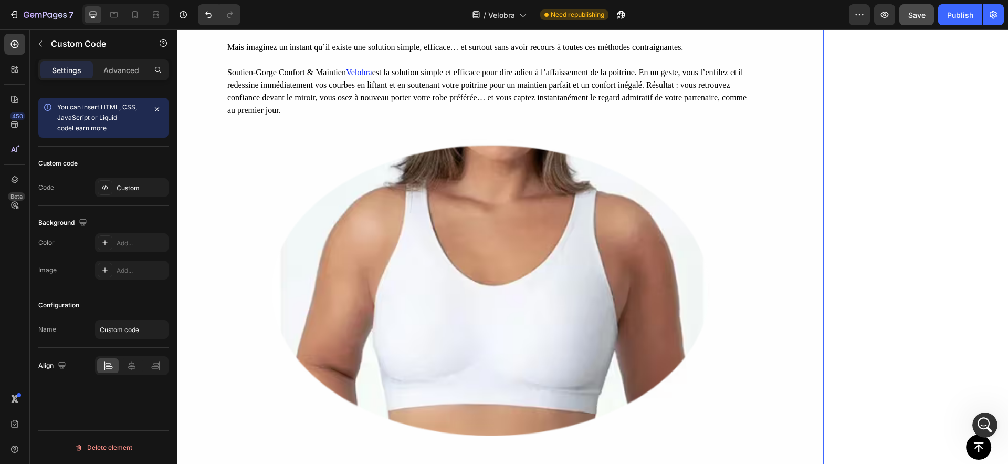
scroll to position [1487, 0]
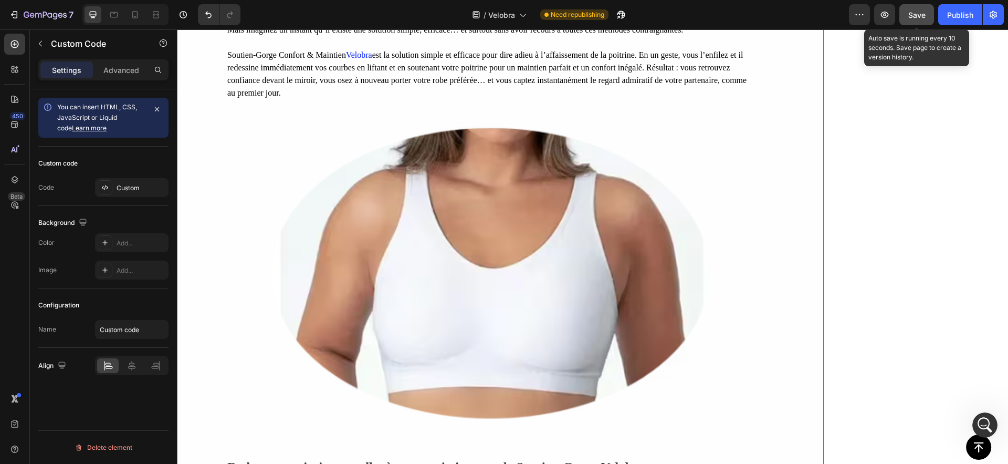
click at [905, 14] on button "Save" at bounding box center [917, 14] width 35 height 21
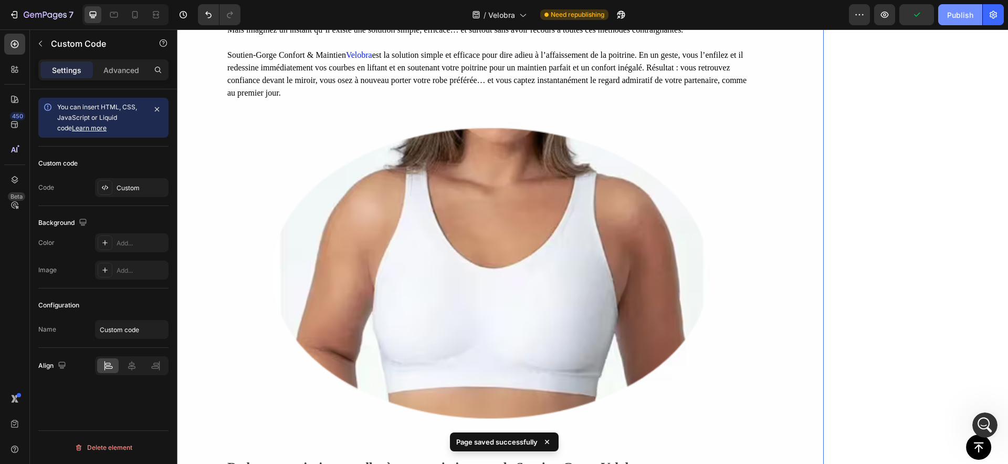
click at [954, 17] on div "Publish" at bounding box center [960, 14] width 26 height 11
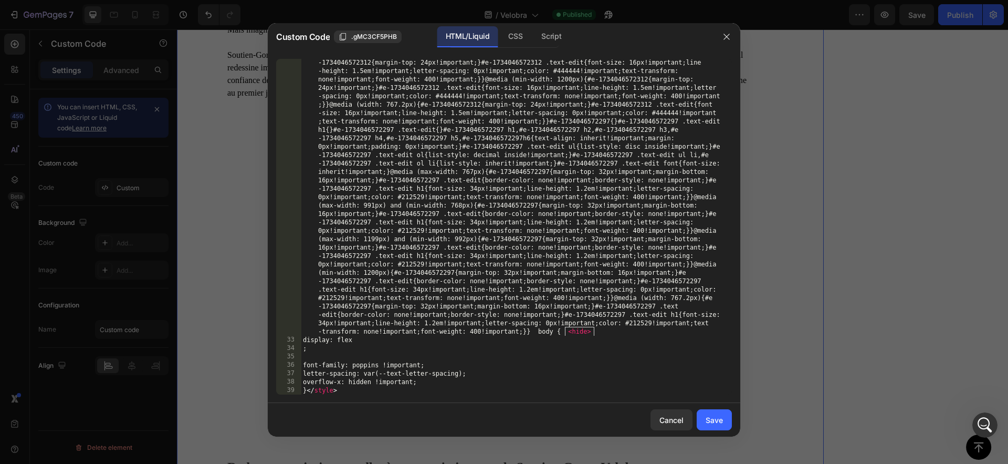
scroll to position [16874, 0]
type textarea "font-family: poppins !important;"
drag, startPoint x: 368, startPoint y: 366, endPoint x: 436, endPoint y: 370, distance: 68.4
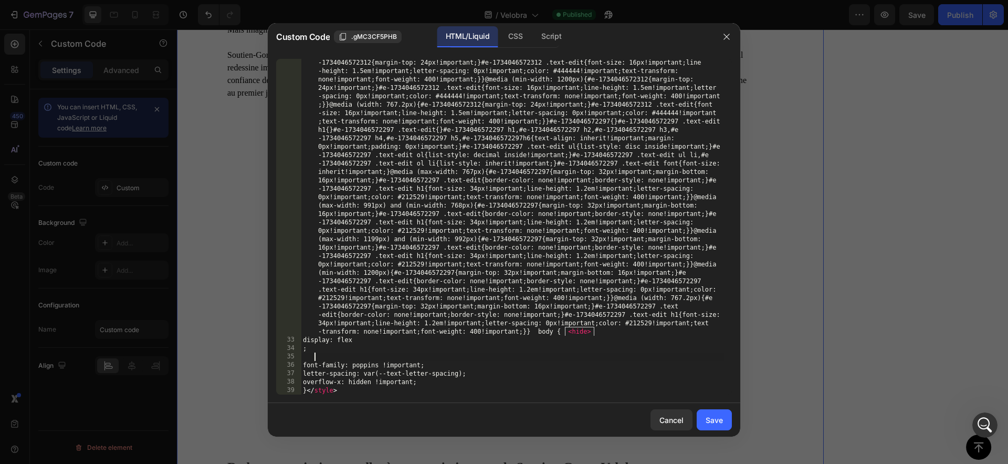
paste textarea "'Poppins' !important;"
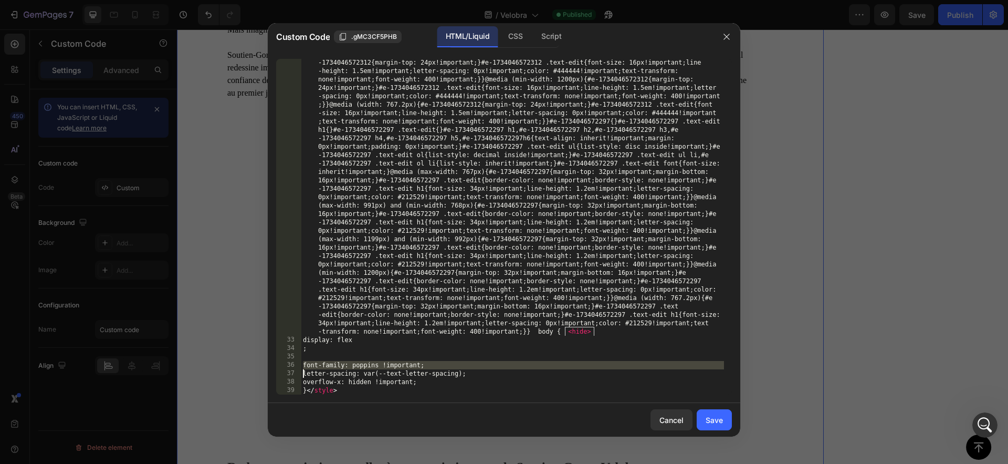
type textarea "font-family: 'Poppins' !important; letter-spacing: var(--text-letter-spacing);"
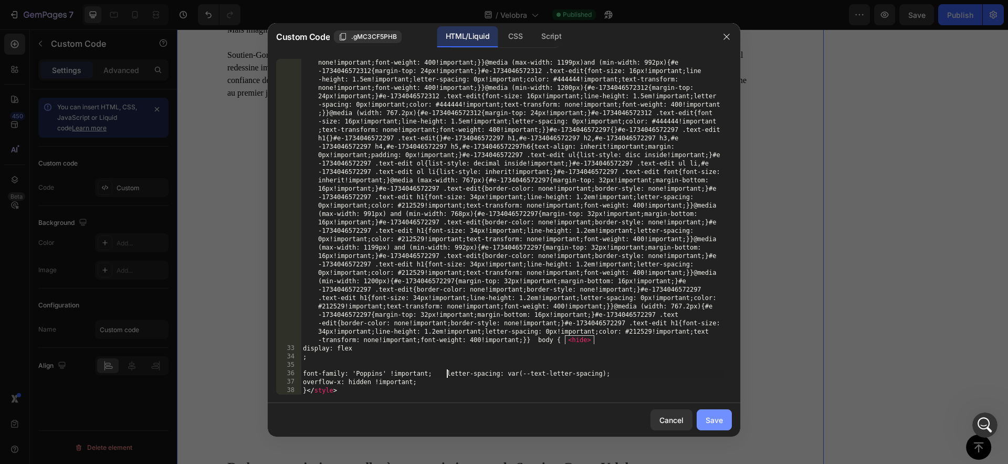
click at [707, 418] on div "Save" at bounding box center [714, 419] width 17 height 11
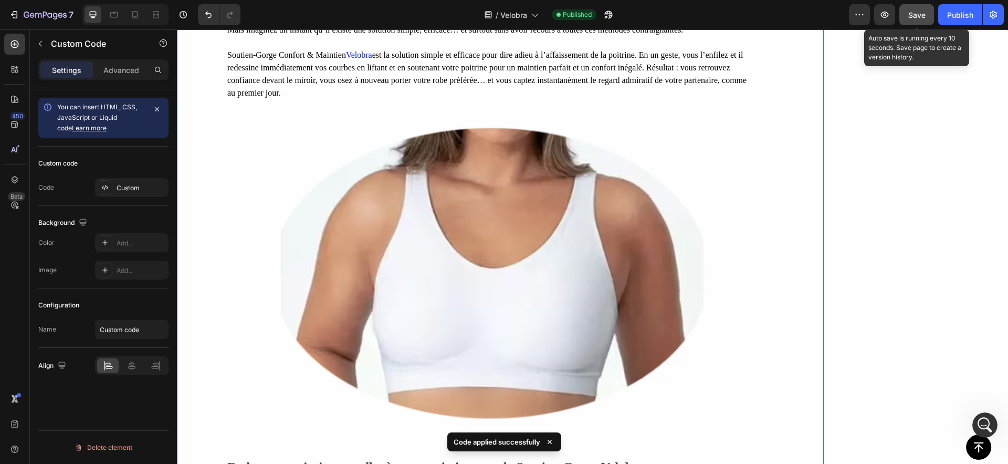
click at [913, 24] on button "Save" at bounding box center [917, 14] width 35 height 21
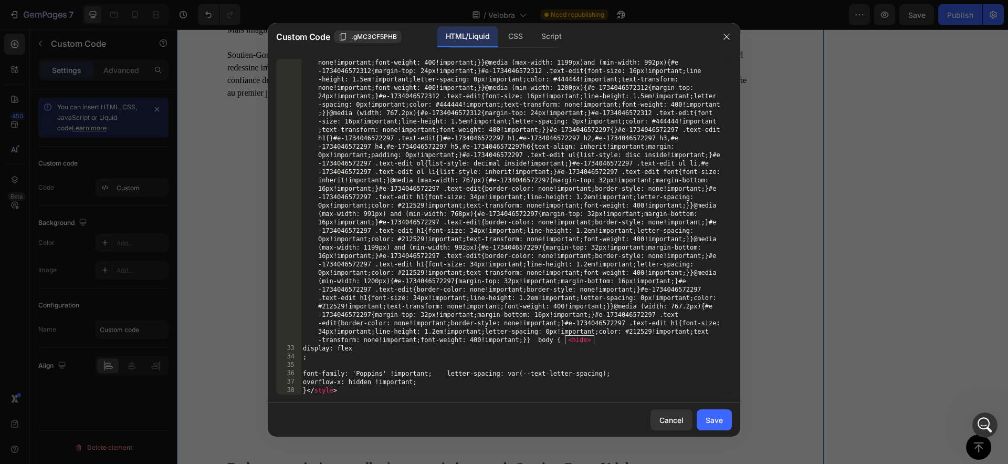
type textarea ";"
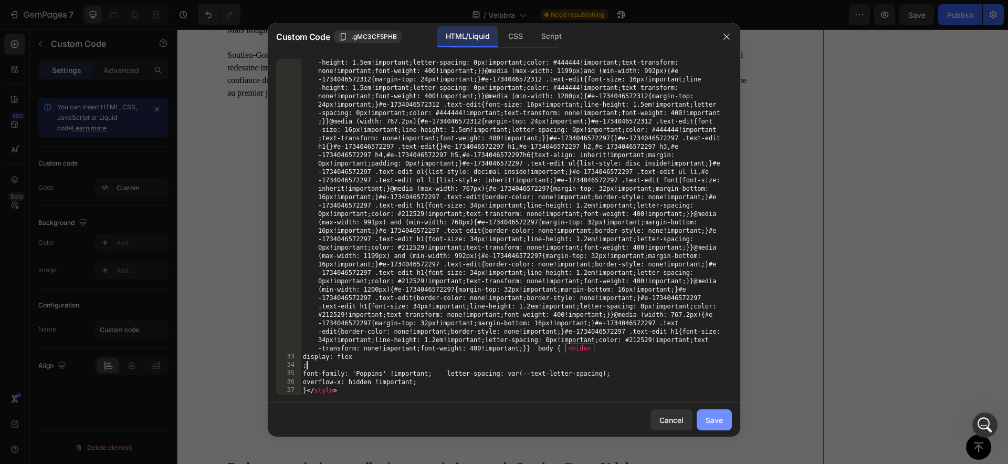
click at [718, 423] on div "Save" at bounding box center [714, 419] width 17 height 11
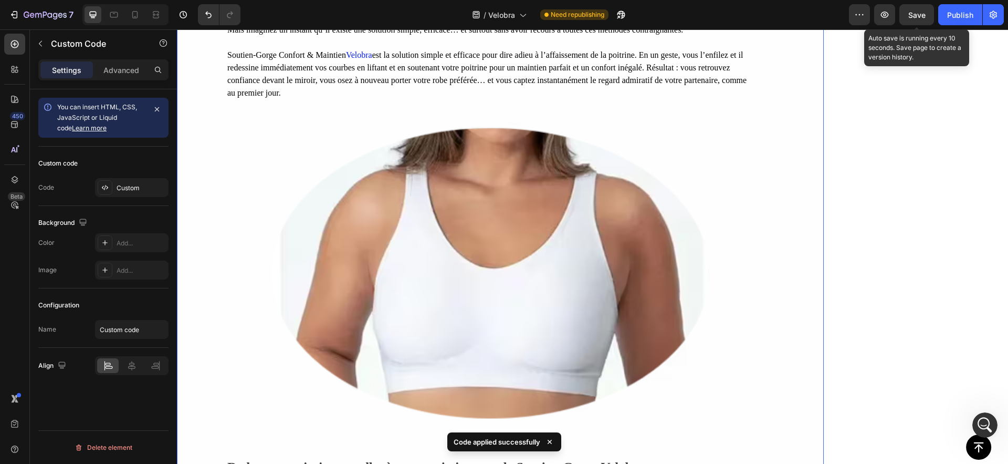
click at [923, 12] on span "Save" at bounding box center [917, 15] width 17 height 9
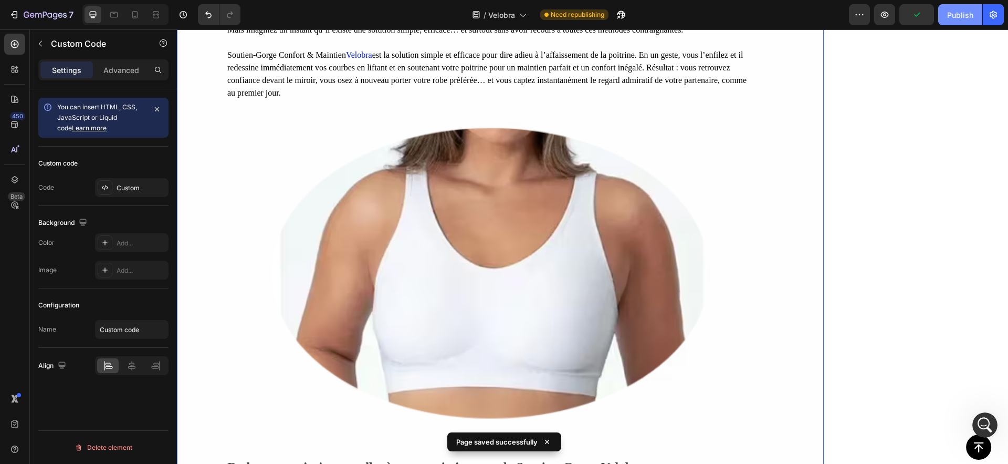
click at [957, 17] on div "Publish" at bounding box center [960, 14] width 26 height 11
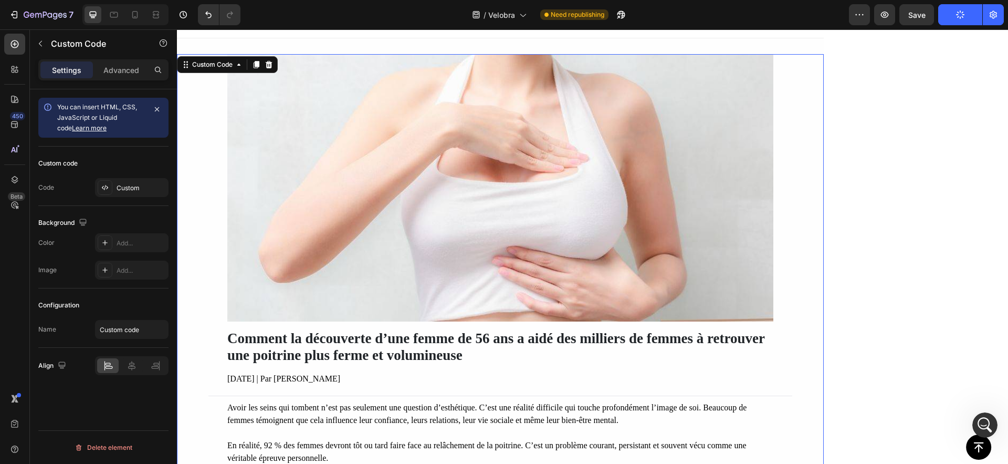
scroll to position [0, 0]
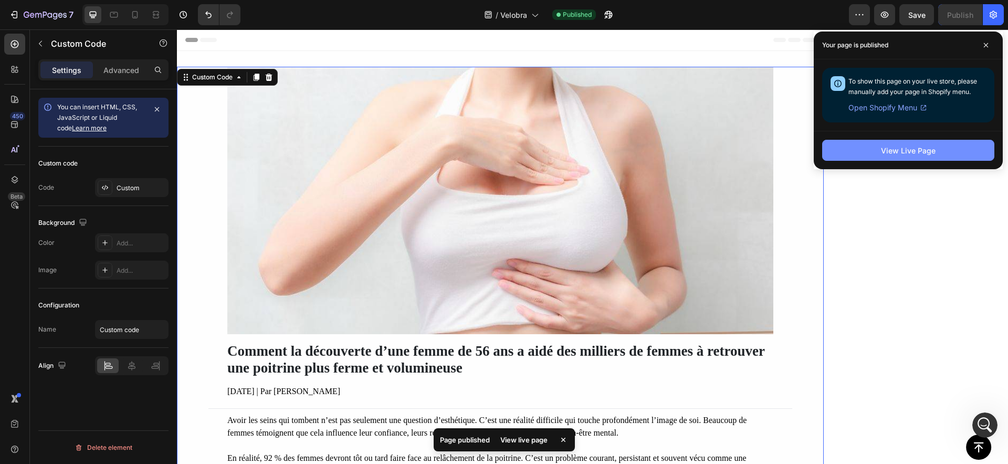
click at [861, 145] on button "View Live Page" at bounding box center [908, 150] width 172 height 21
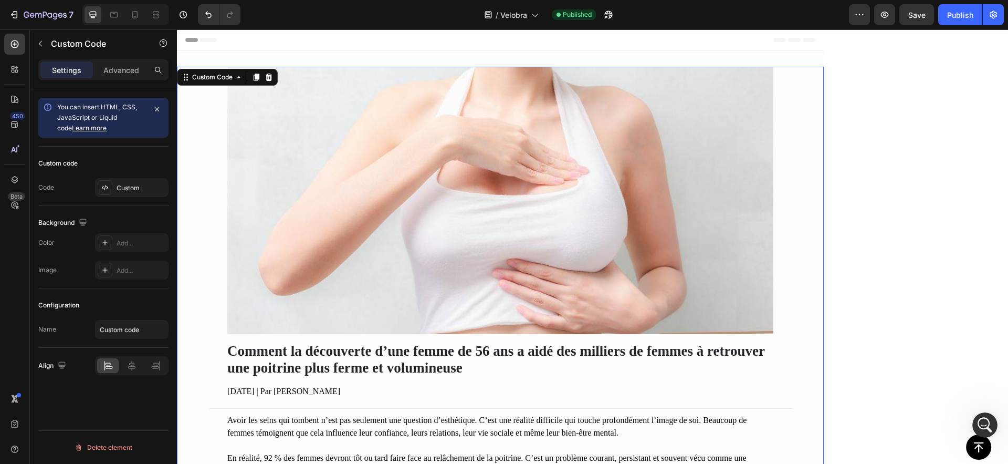
click at [200, 123] on div "Comment la découverte d’une femme de 56 ans a aidé des milliers de femmes à ret…" at bounding box center [500, 235] width 647 height 336
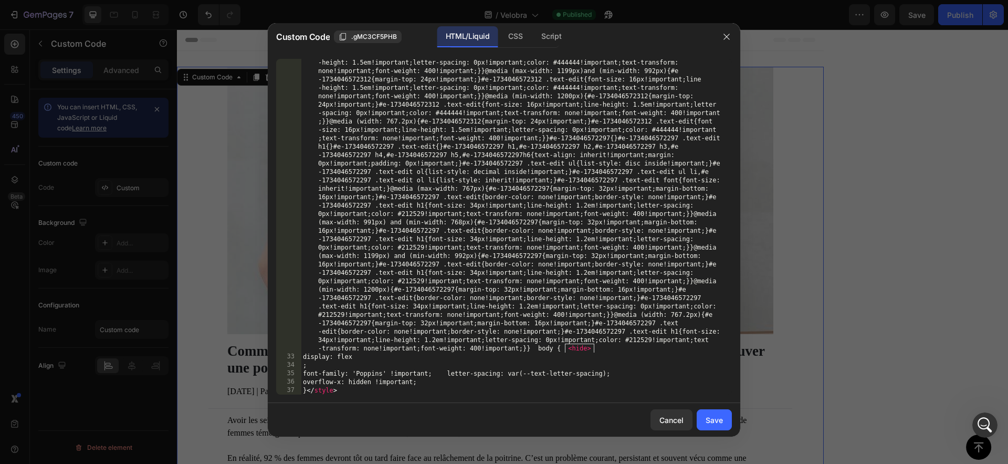
scroll to position [16874, 0]
paste textarea
type textarea "</style>"
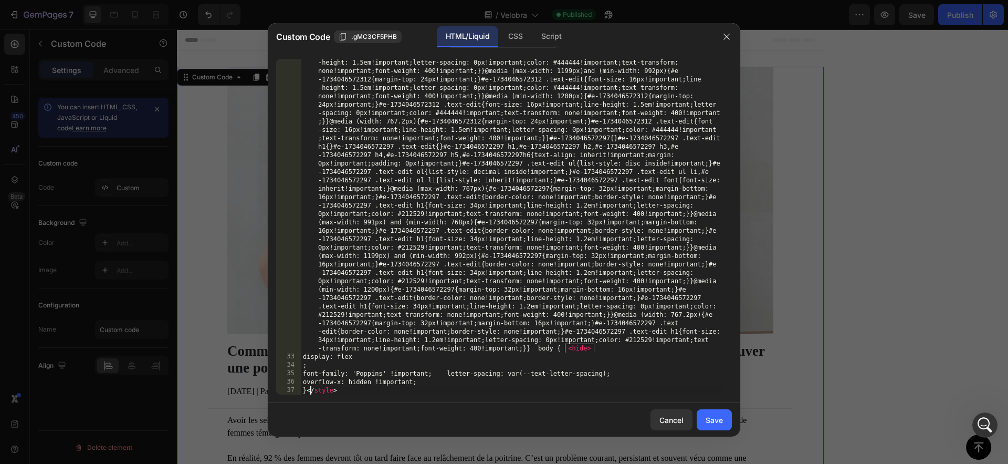
click at [717, 421] on div "Save" at bounding box center [714, 419] width 17 height 11
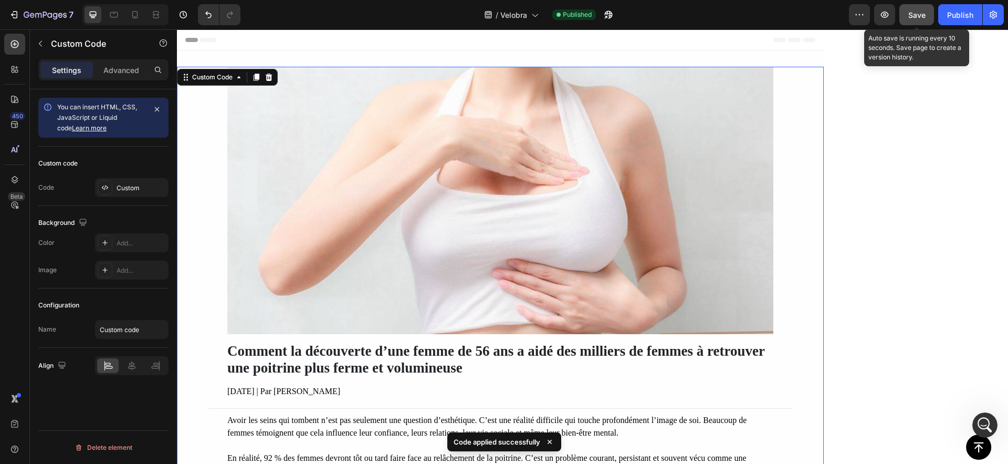
click at [916, 21] on button "Save" at bounding box center [917, 14] width 35 height 21
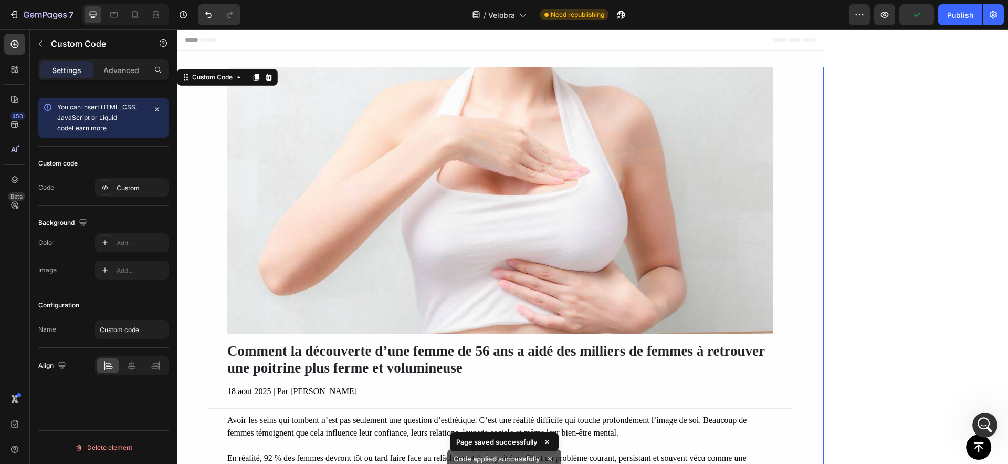
scroll to position [339, 0]
click at [954, 16] on div "Publish" at bounding box center [960, 14] width 26 height 11
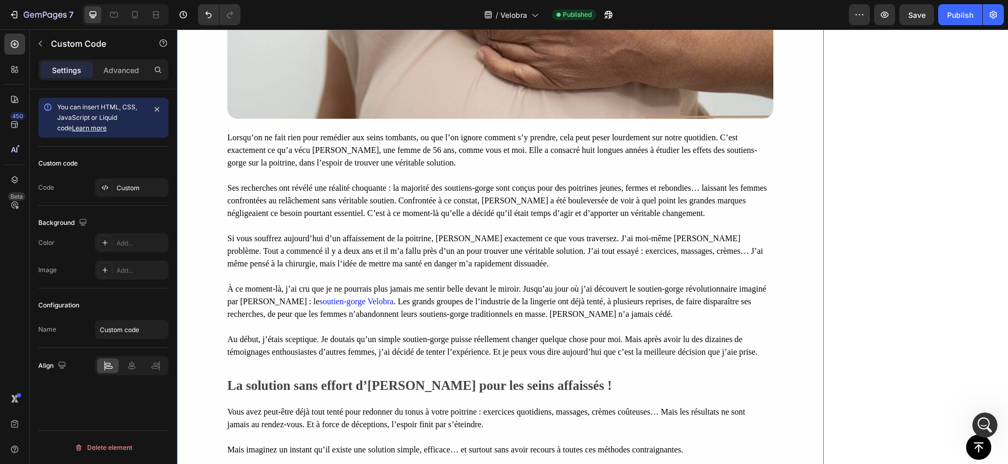
scroll to position [0, 0]
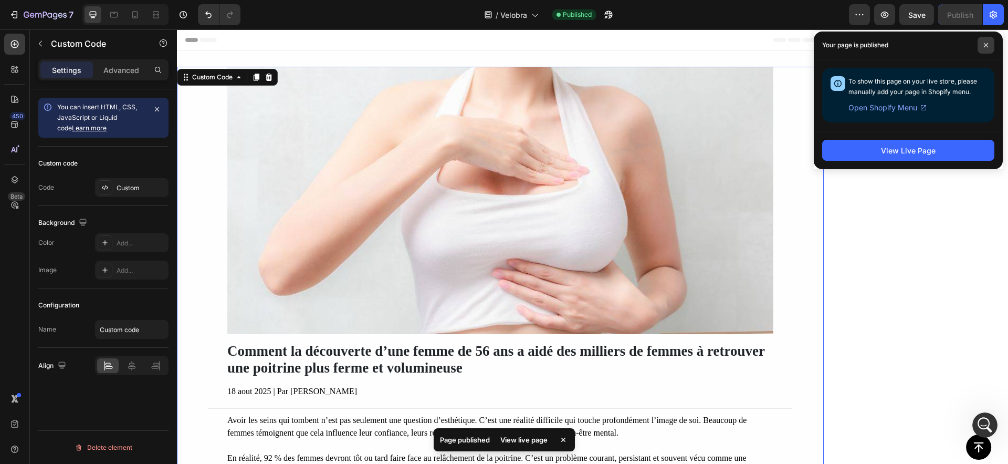
click at [981, 46] on span at bounding box center [986, 45] width 17 height 17
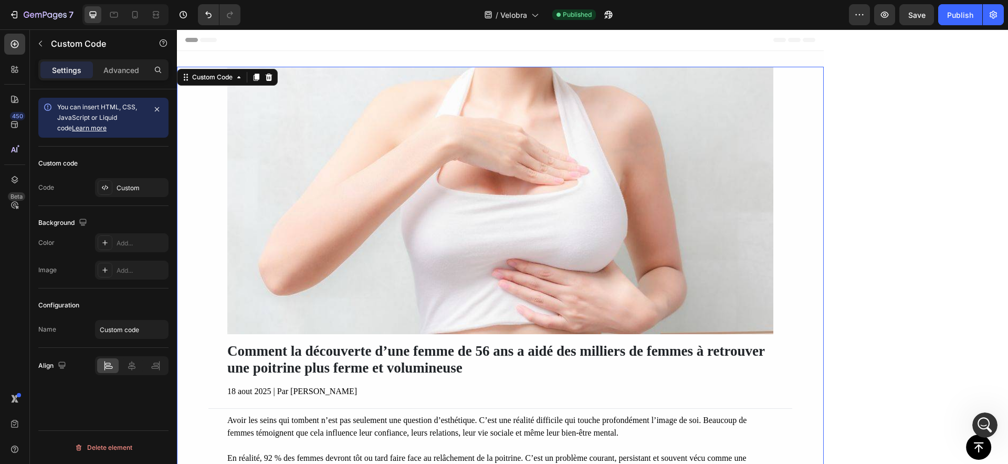
click at [626, 74] on div "Comment la découverte d’une femme de 56 ans a aidé des milliers de femmes à ret…" at bounding box center [500, 235] width 647 height 336
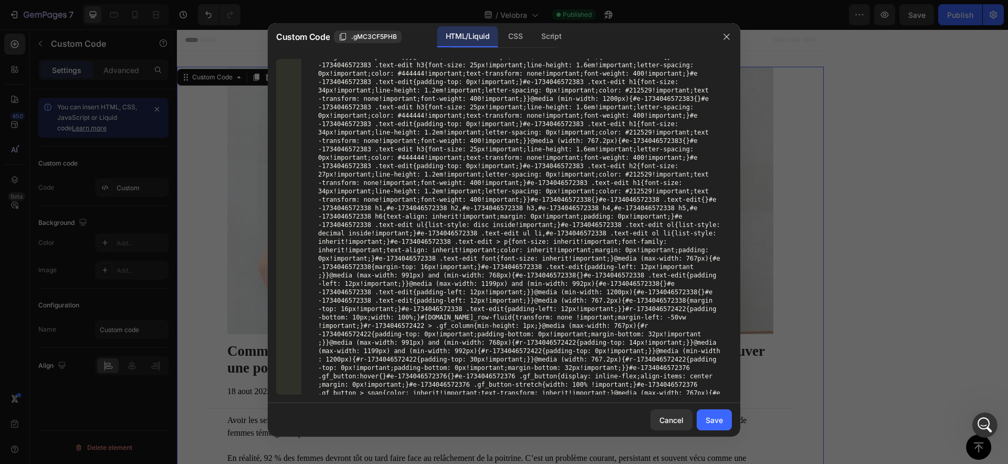
scroll to position [16874, 0]
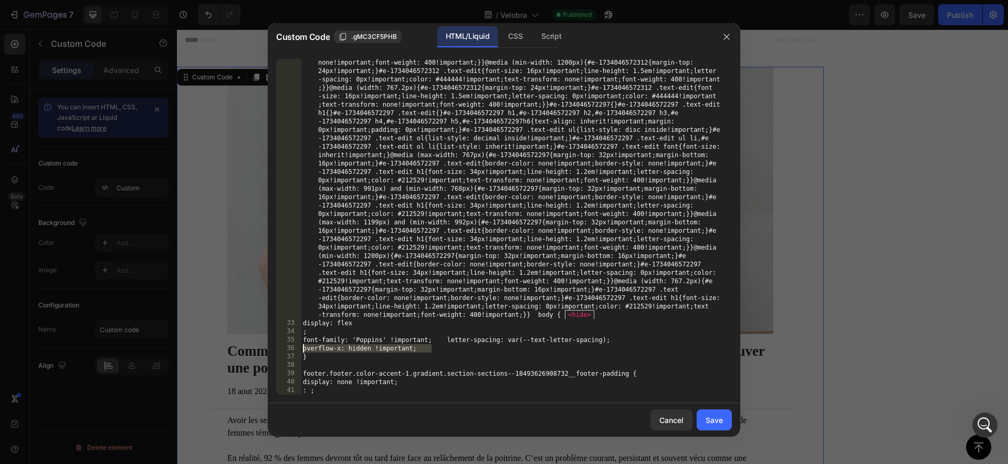
drag, startPoint x: 437, startPoint y: 348, endPoint x: 301, endPoint y: 350, distance: 135.5
type textarea "overflow-x: hidden !important;"
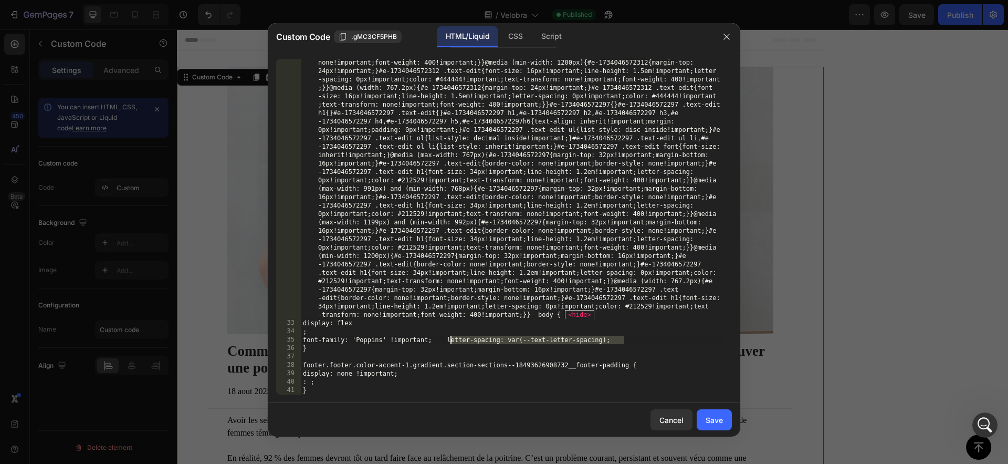
drag, startPoint x: 634, startPoint y: 341, endPoint x: 450, endPoint y: 341, distance: 184.3
drag, startPoint x: 321, startPoint y: 331, endPoint x: 306, endPoint y: 326, distance: 15.9
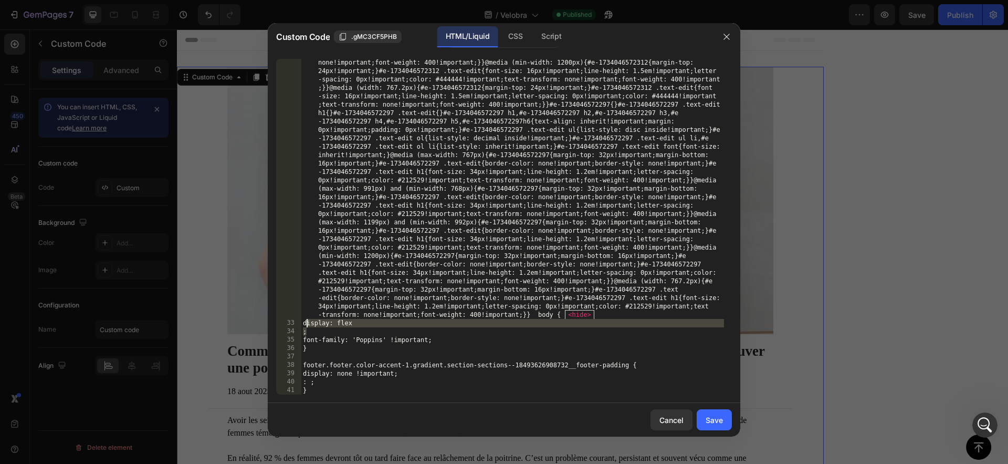
type textarea "display: flex ;"
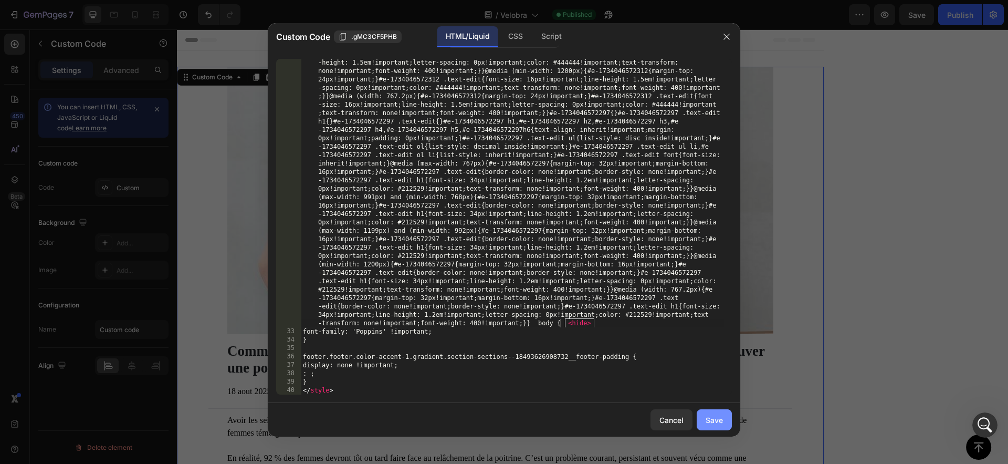
click at [715, 424] on div "Save" at bounding box center [714, 419] width 17 height 11
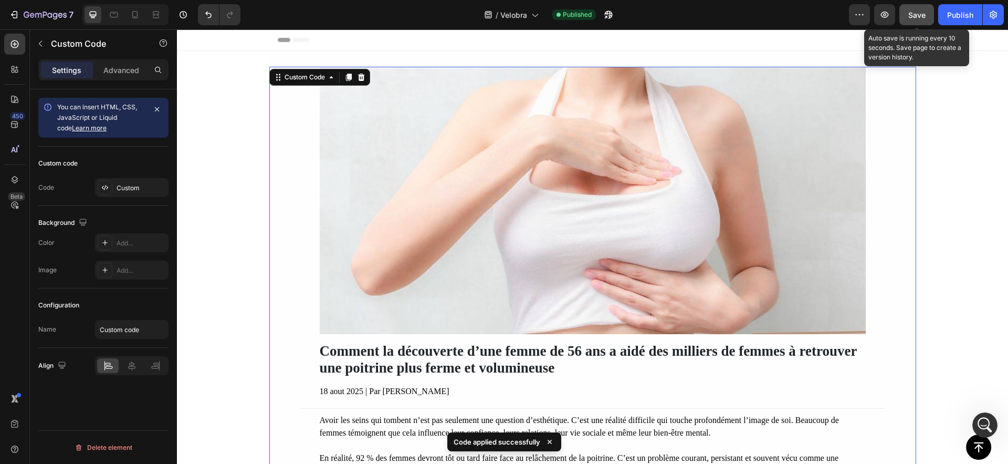
click at [912, 18] on span "Save" at bounding box center [917, 15] width 17 height 9
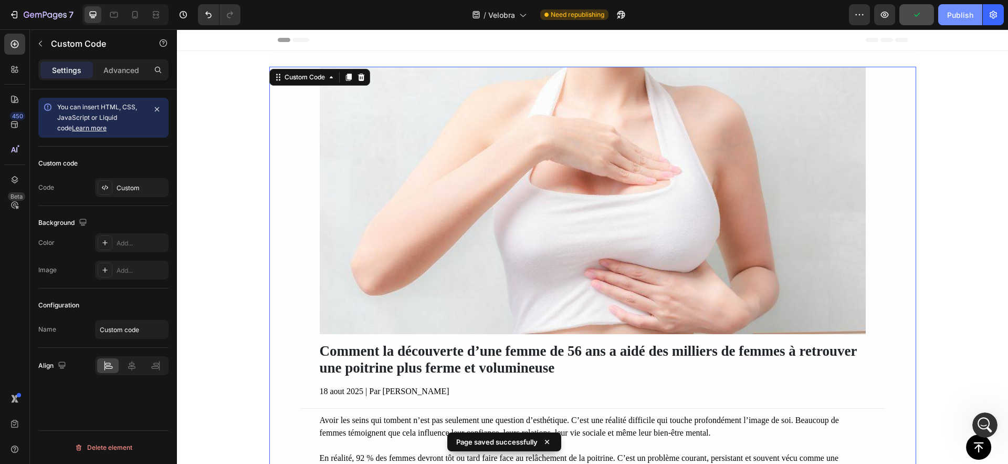
click at [951, 20] on div "Publish" at bounding box center [960, 14] width 26 height 11
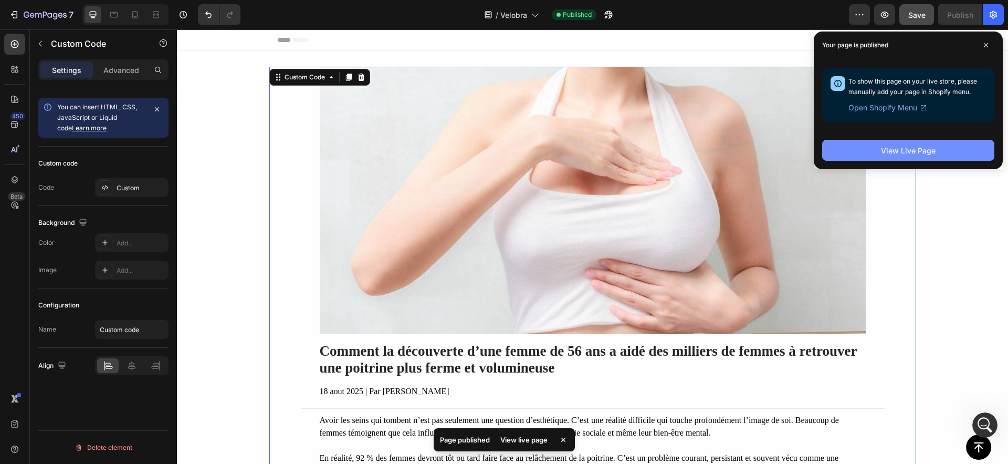
click at [849, 148] on button "View Live Page" at bounding box center [908, 150] width 172 height 21
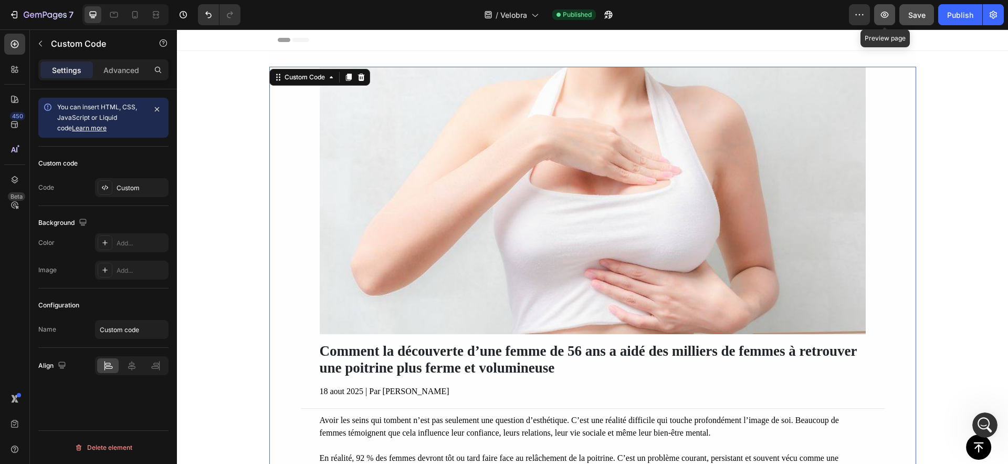
click at [889, 20] on button "button" at bounding box center [884, 14] width 21 height 21
click at [502, 152] on img at bounding box center [593, 200] width 546 height 267
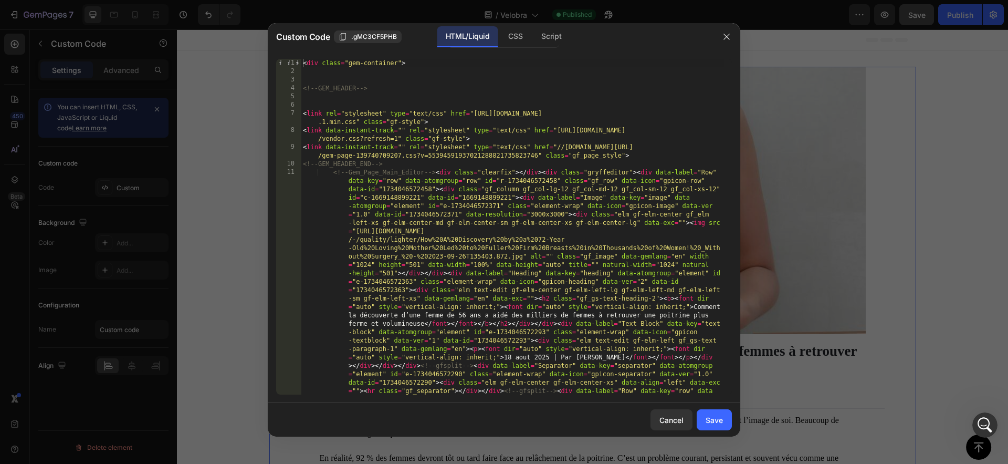
type textarea "<link data-instant-track="" rel="stylesheet" type="text/css" href="//[DOMAIN_NA…"
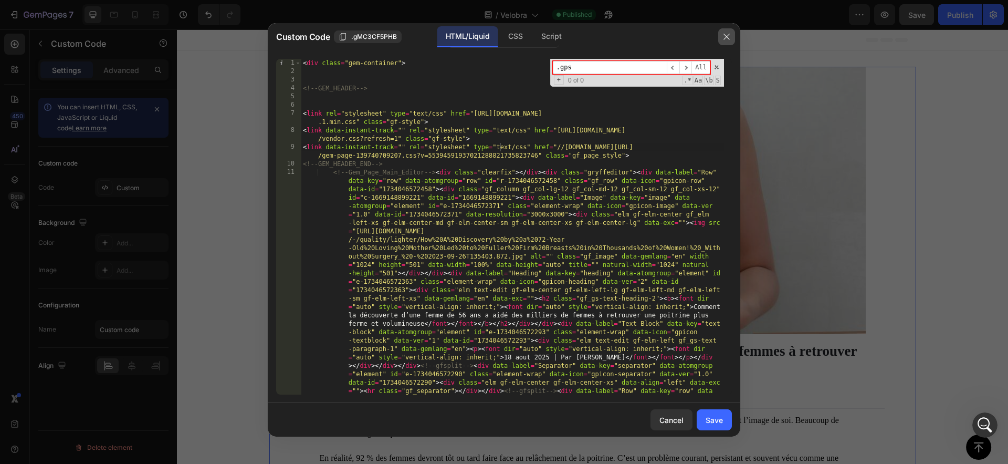
type input ".gps"
click at [729, 36] on icon "button" at bounding box center [727, 37] width 8 height 8
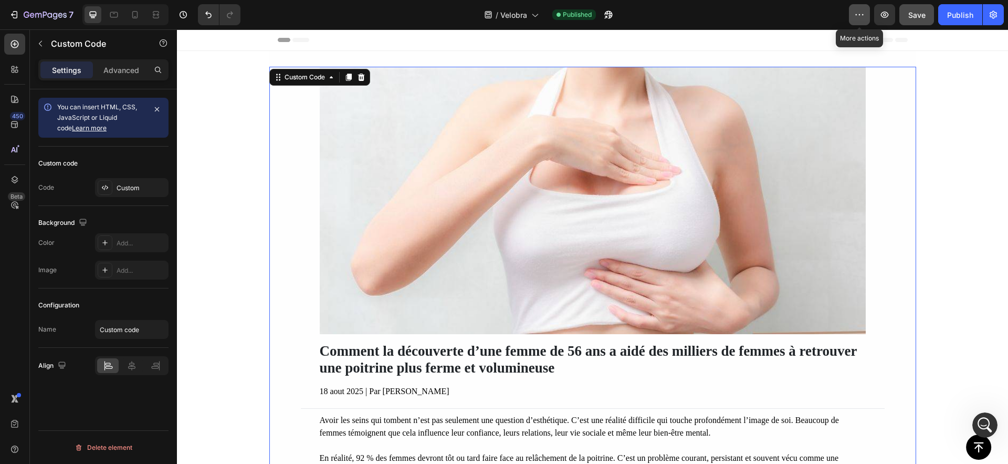
click at [858, 15] on icon "button" at bounding box center [859, 14] width 11 height 11
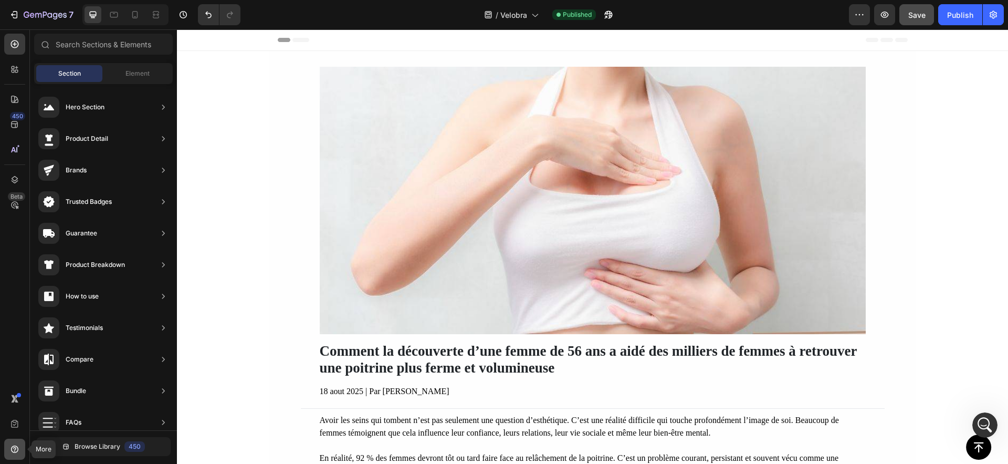
click at [14, 448] on icon at bounding box center [14, 449] width 11 height 11
click at [132, 48] on input "text" at bounding box center [103, 44] width 139 height 21
click at [394, 370] on font "Comment la découverte d’une femme de 56 ans a aidé des milliers de femmes à ret…" at bounding box center [589, 359] width 538 height 33
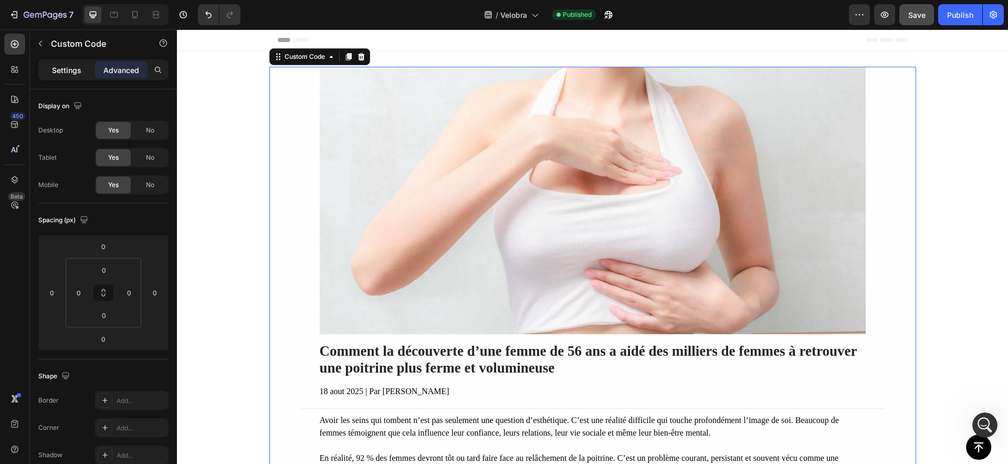
click at [44, 69] on div "Settings" at bounding box center [66, 69] width 53 height 17
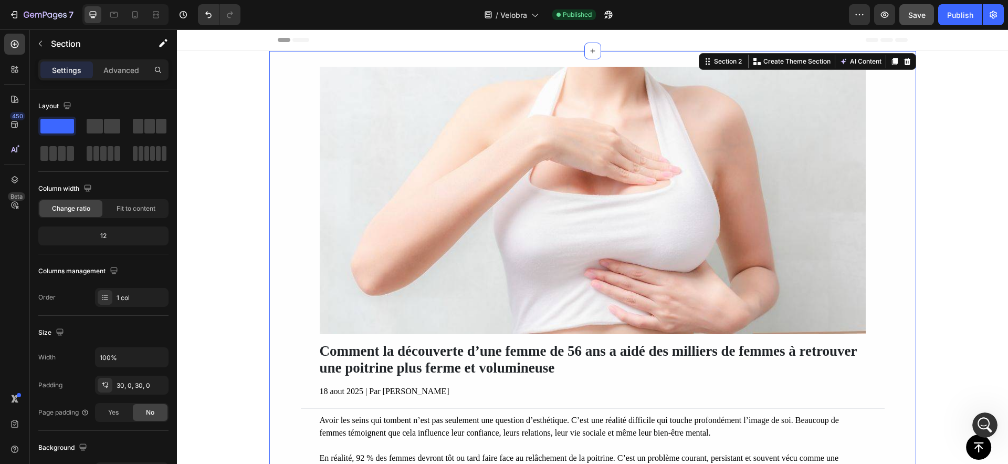
click at [724, 64] on div "Section 2" at bounding box center [728, 61] width 32 height 9
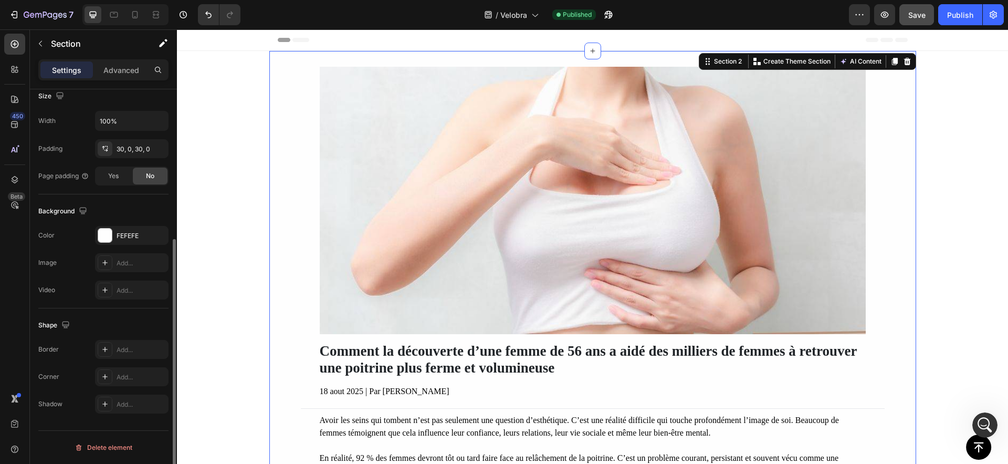
scroll to position [0, 0]
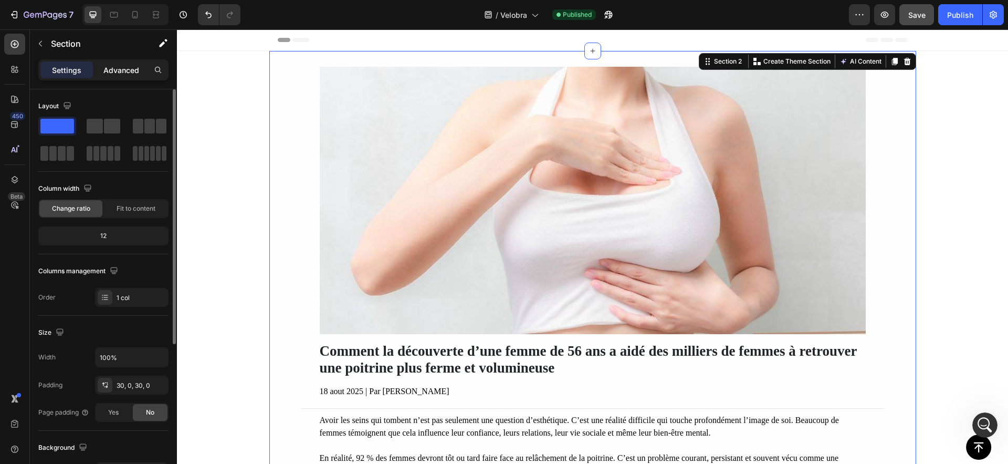
click at [113, 69] on p "Advanced" at bounding box center [121, 70] width 36 height 11
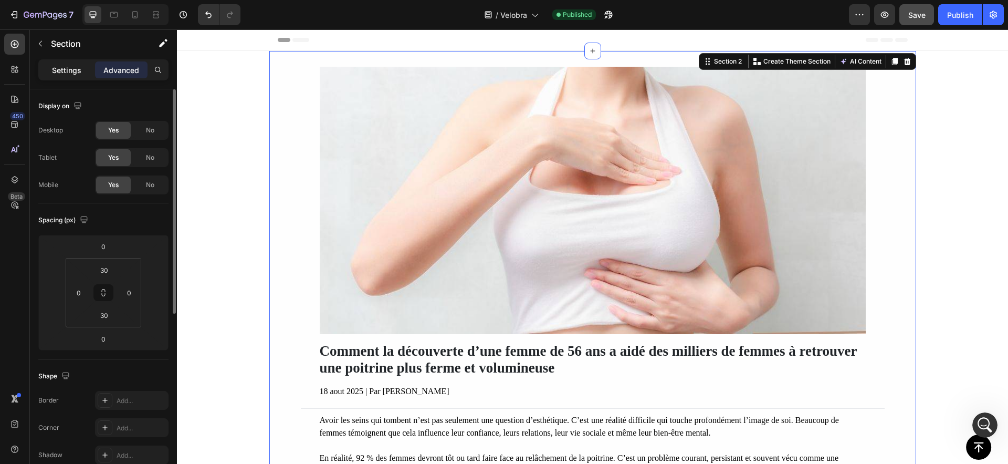
click at [64, 72] on p "Settings" at bounding box center [66, 70] width 29 height 11
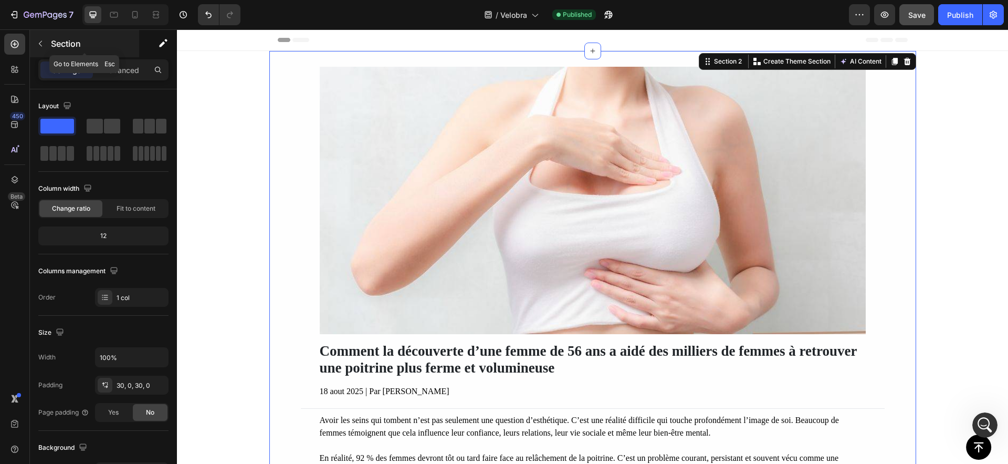
click at [44, 35] on button "button" at bounding box center [40, 43] width 17 height 17
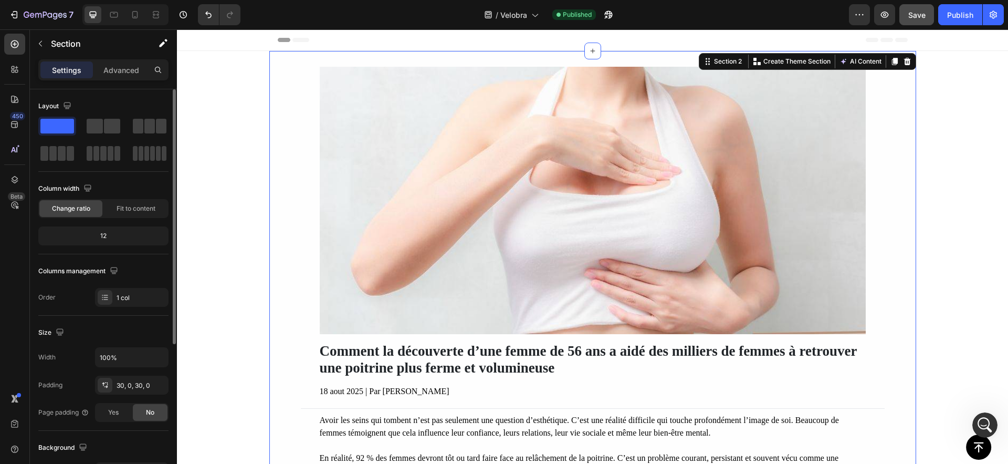
scroll to position [236, 0]
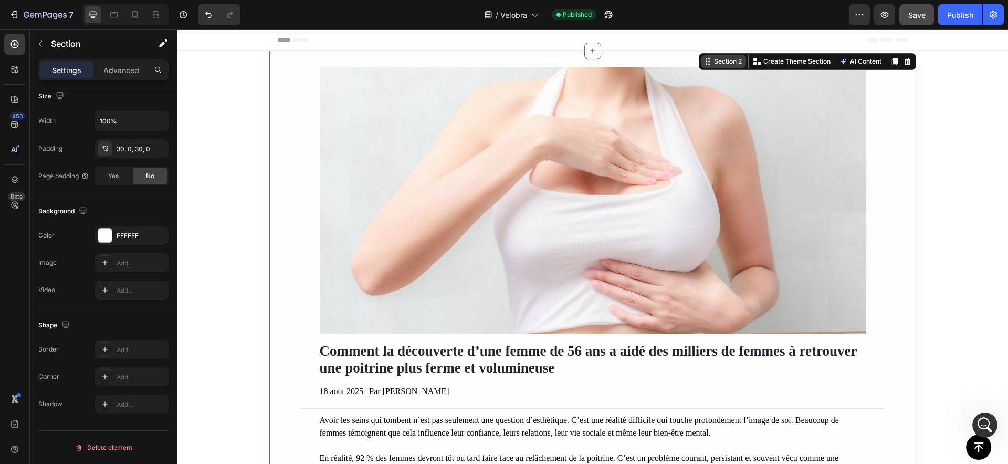
click at [710, 66] on div "Section 2" at bounding box center [724, 61] width 45 height 13
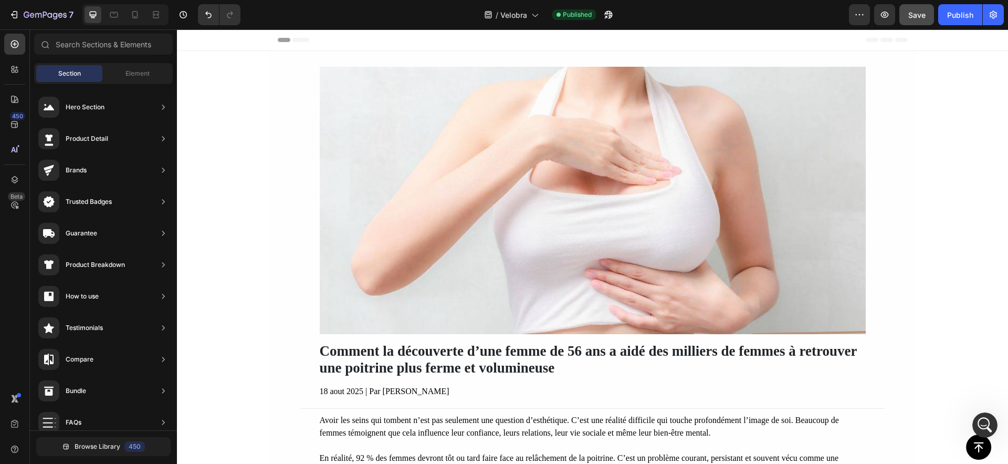
click at [397, 72] on div "Comment la découverte d’une femme de 56 ans a aidé des milliers de femmes à ret…" at bounding box center [592, 235] width 647 height 336
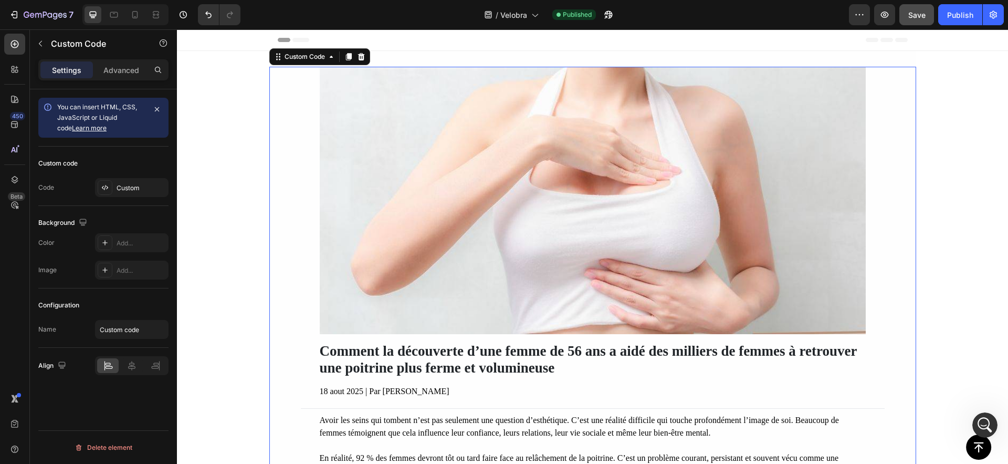
click at [407, 96] on img at bounding box center [593, 200] width 546 height 267
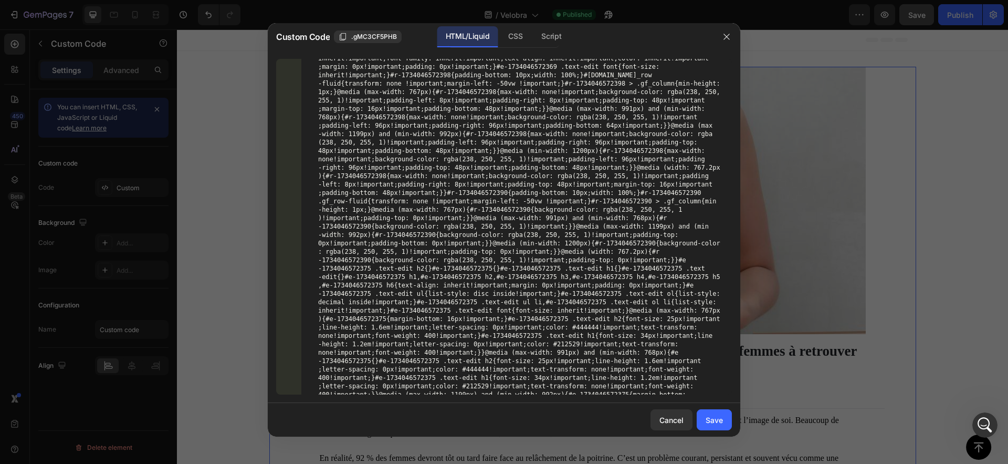
scroll to position [16874, 0]
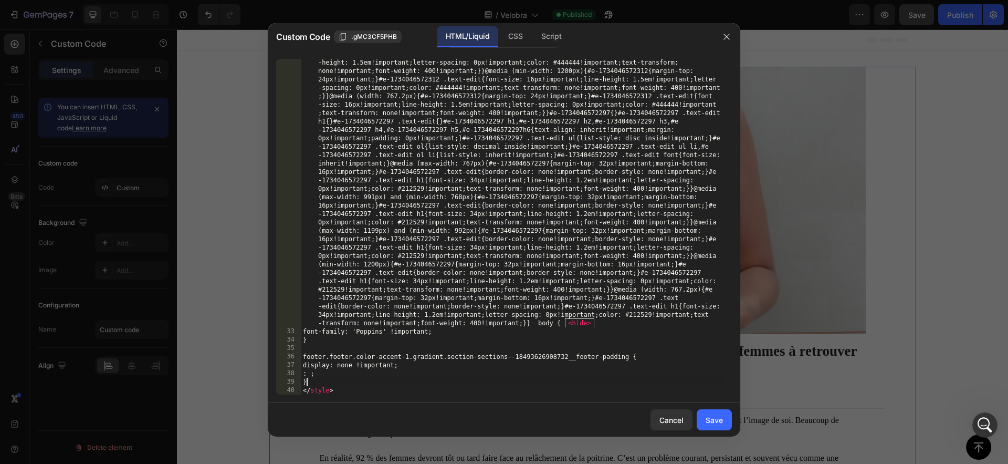
drag, startPoint x: 367, startPoint y: 333, endPoint x: 451, endPoint y: 331, distance: 84.0
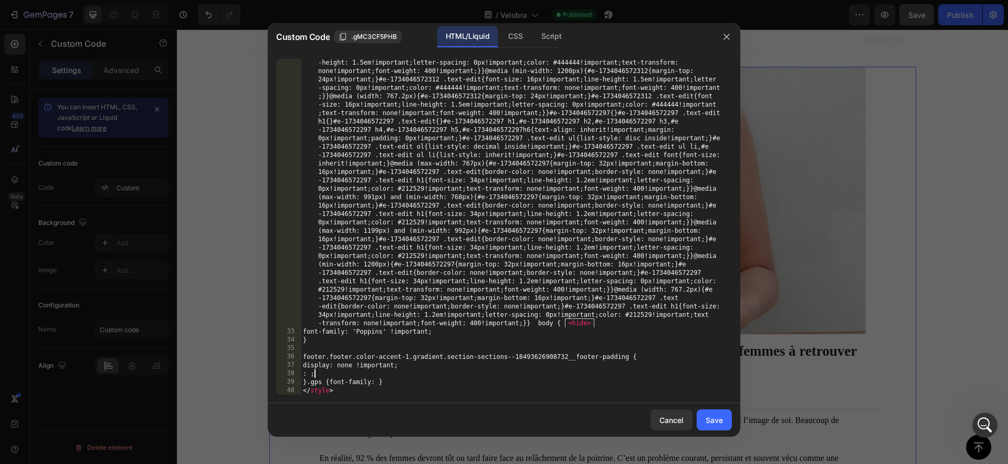
scroll to position [0, 1]
paste textarea "'Poppins' !important;"
type textarea "}.gps {font-family:'Poppins' !important; }"
click at [704, 416] on button "Save" at bounding box center [714, 419] width 35 height 21
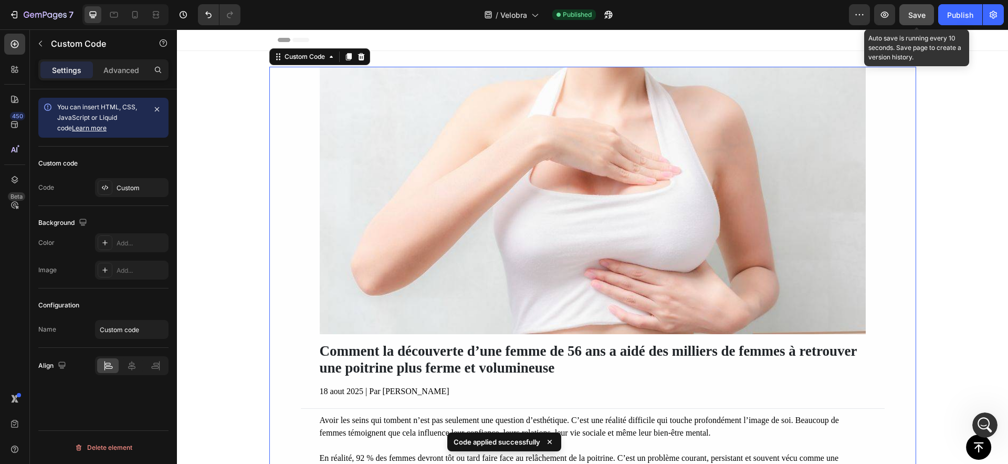
click at [932, 14] on button "Save" at bounding box center [917, 14] width 35 height 21
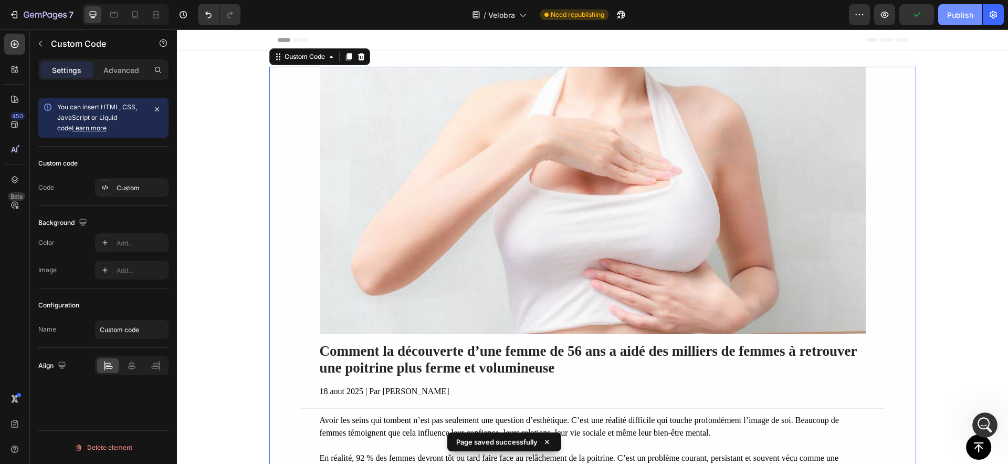
click at [964, 12] on div "Publish" at bounding box center [960, 14] width 26 height 11
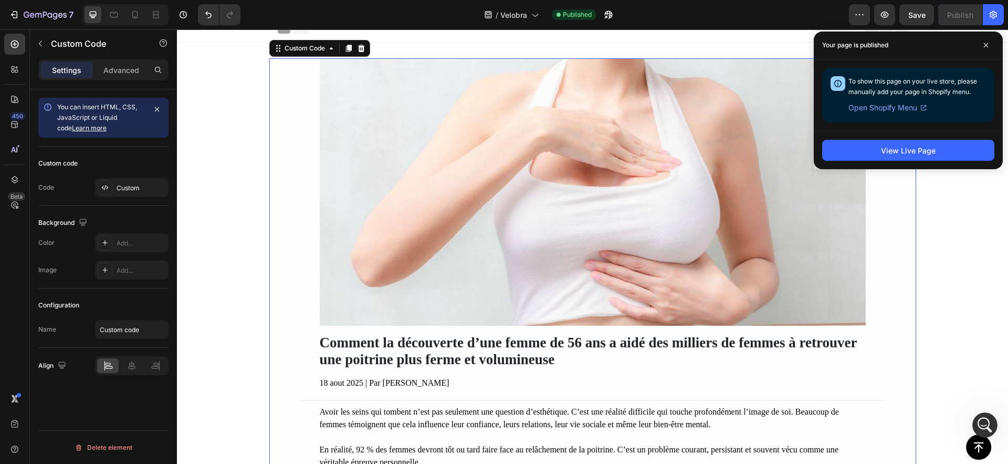
scroll to position [192, 0]
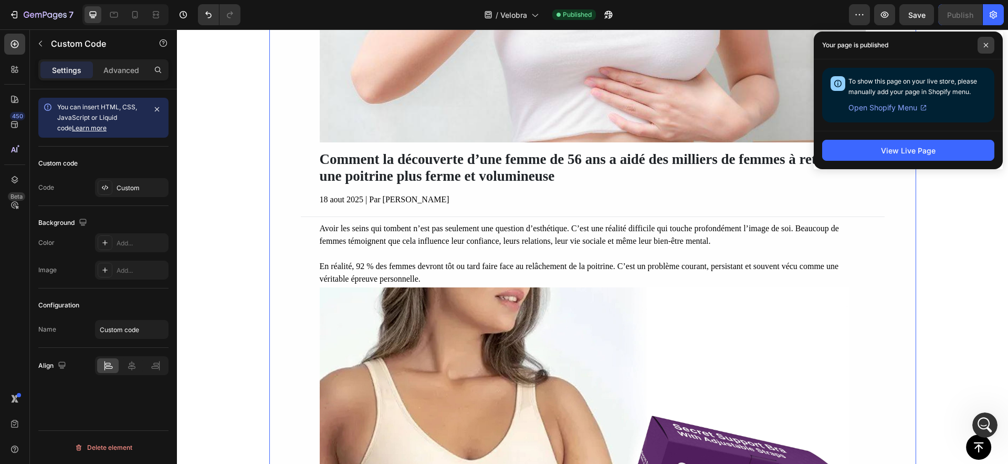
click at [992, 48] on span at bounding box center [986, 45] width 17 height 17
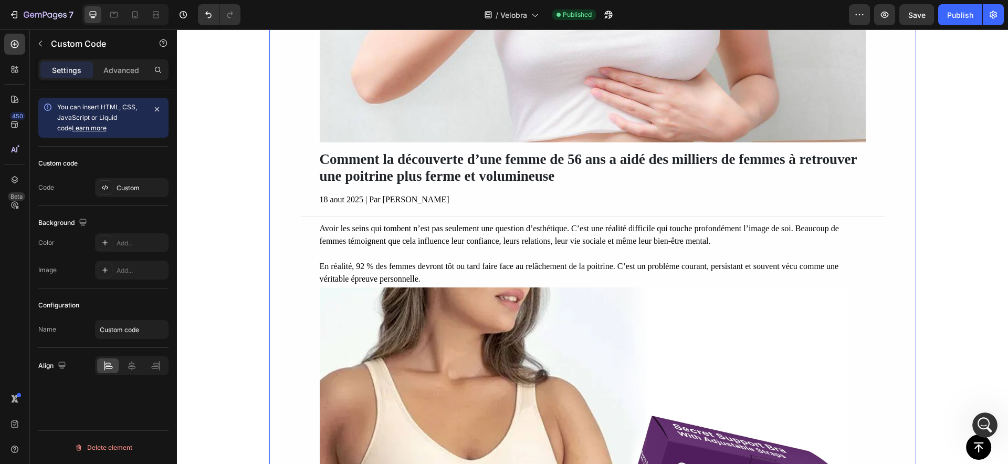
click at [500, 177] on font "Comment la découverte d’une femme de 56 ans a aidé des milliers de femmes à ret…" at bounding box center [589, 167] width 538 height 33
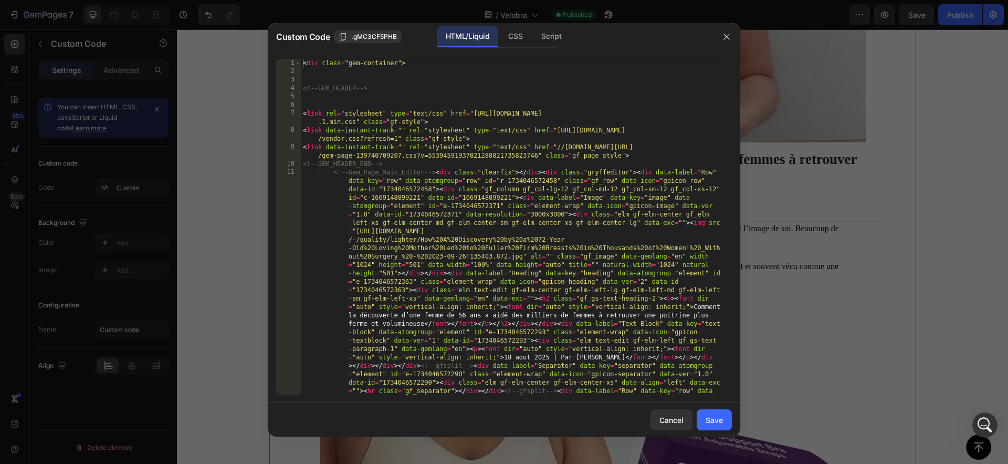
type textarea "<!--Gem_Page_Main_Editor--><div class="clearfix"></div><div class="gryffeditor"…"
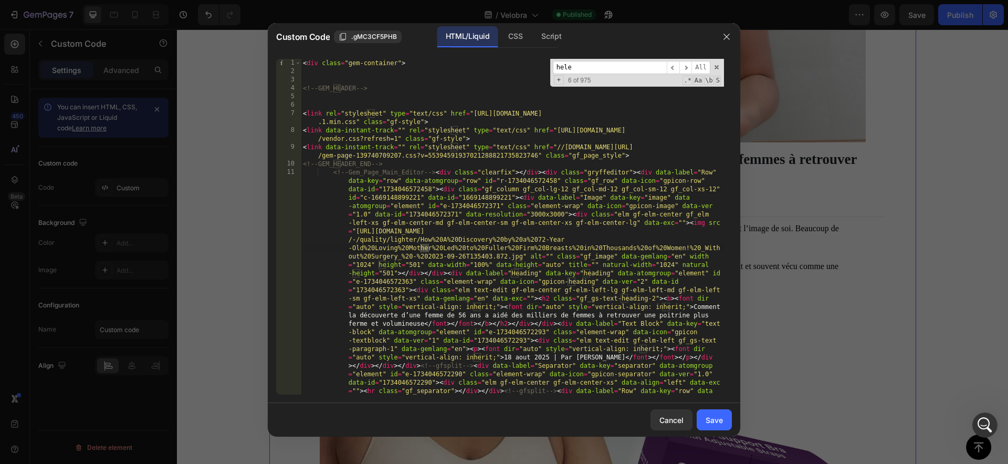
scroll to position [696, 0]
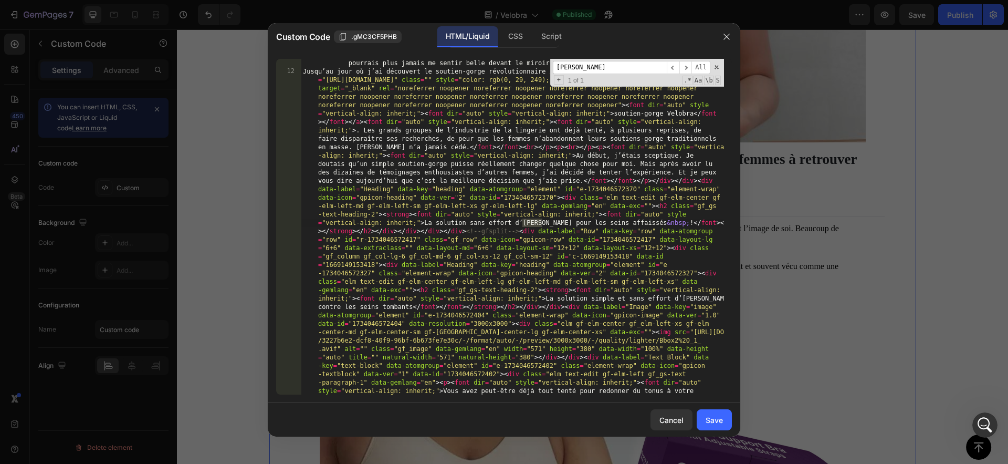
type input "helen"
click at [539, 225] on div "<!-- Gem_Page_Main_Editor --> < div class = "clearfix" > </ div > < div class =…" at bounding box center [512, 33] width 423 height 1411
type textarea "élèn"
type textarea "e"
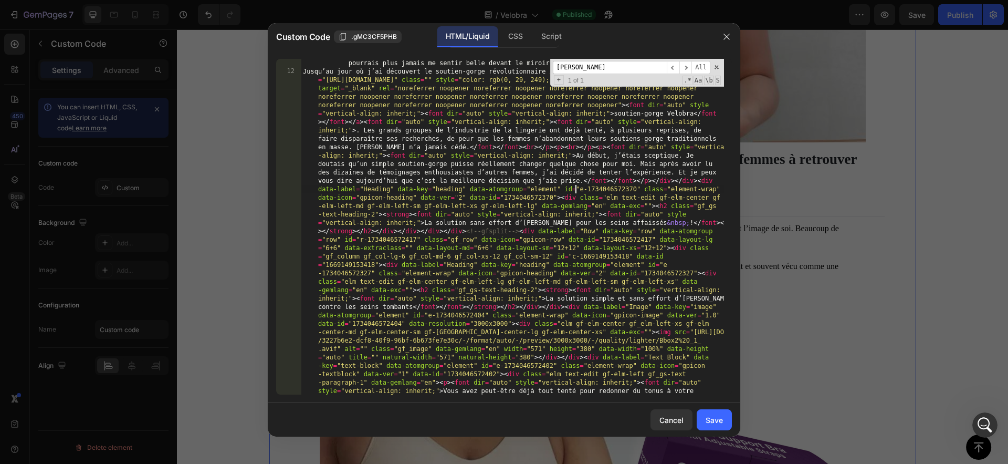
click at [577, 193] on div "<!-- Gem_Page_Main_Editor --> < div class = "clearfix" > </ div > < div class =…" at bounding box center [512, 33] width 423 height 1411
click at [596, 64] on input "helen" at bounding box center [610, 67] width 114 height 13
click at [724, 413] on button "Save" at bounding box center [714, 419] width 35 height 21
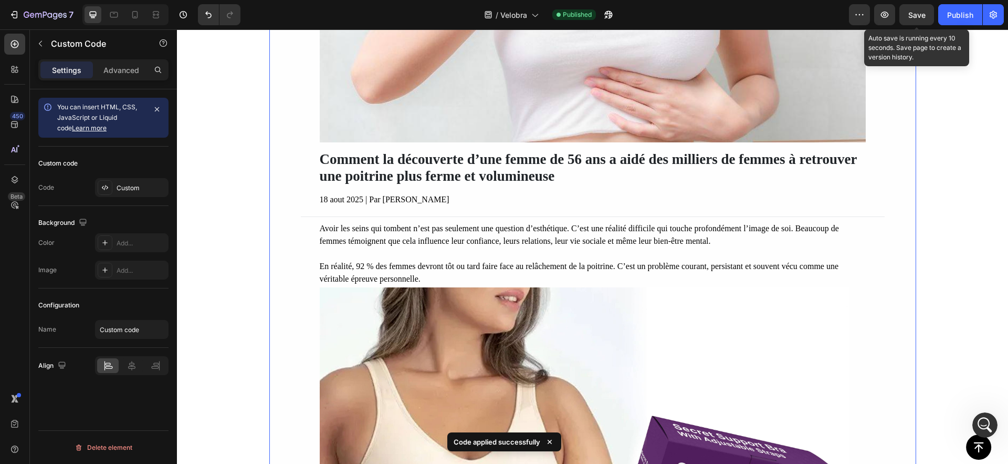
click at [919, 13] on span "Save" at bounding box center [917, 15] width 17 height 9
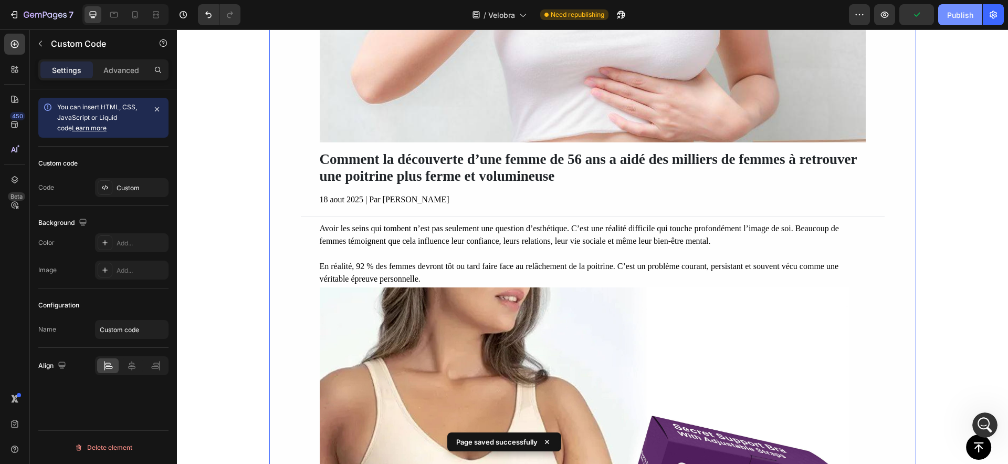
click at [968, 9] on div "Publish" at bounding box center [960, 14] width 26 height 11
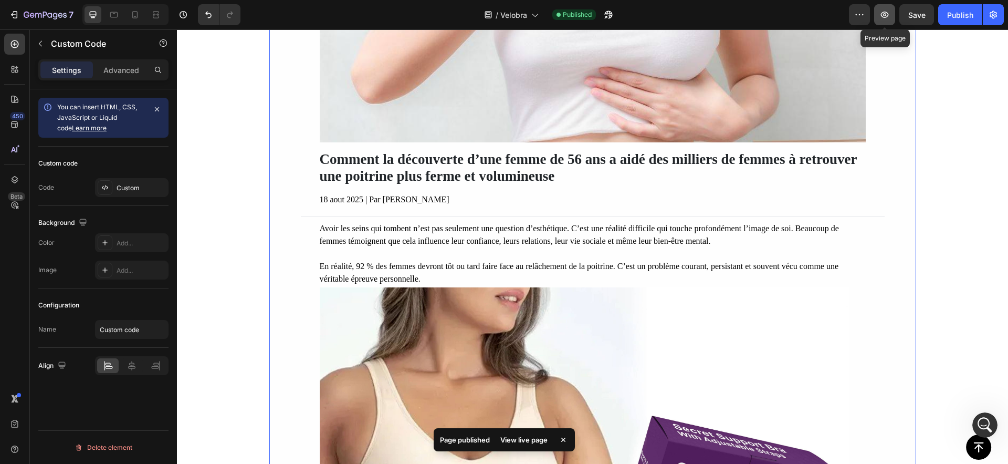
click at [881, 19] on icon "button" at bounding box center [885, 14] width 11 height 11
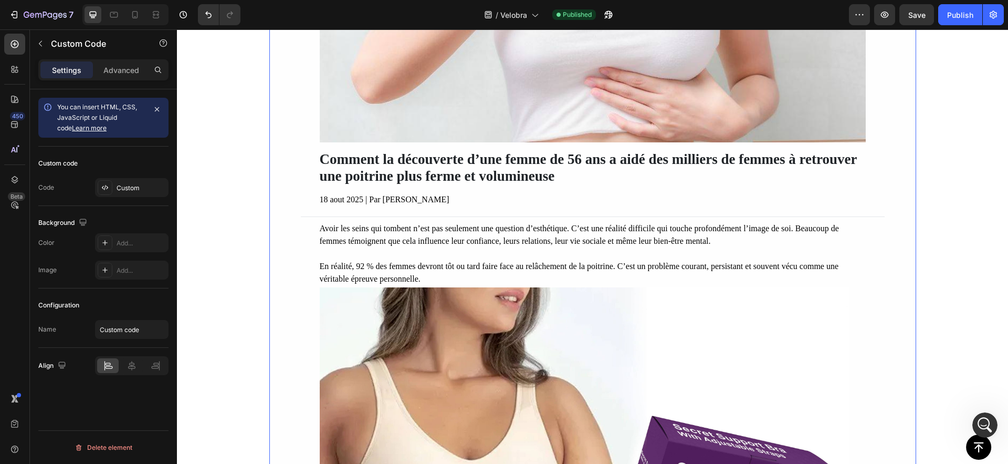
click at [565, 169] on font "Comment la découverte d’une femme de 56 ans a aidé des milliers de femmes à ret…" at bounding box center [589, 167] width 538 height 33
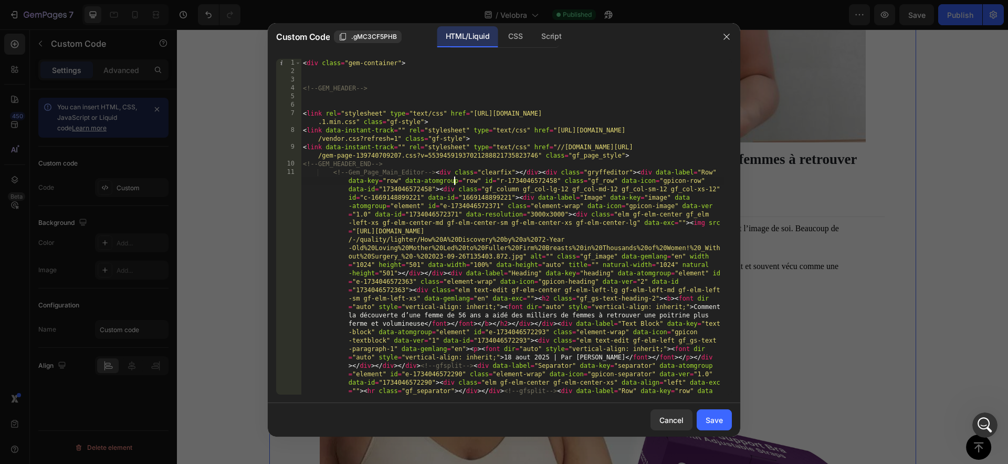
type textarea "<!--Gem_Page_Main_Editor--><div class="clearfix"></div><div class="gryffeditor"…"
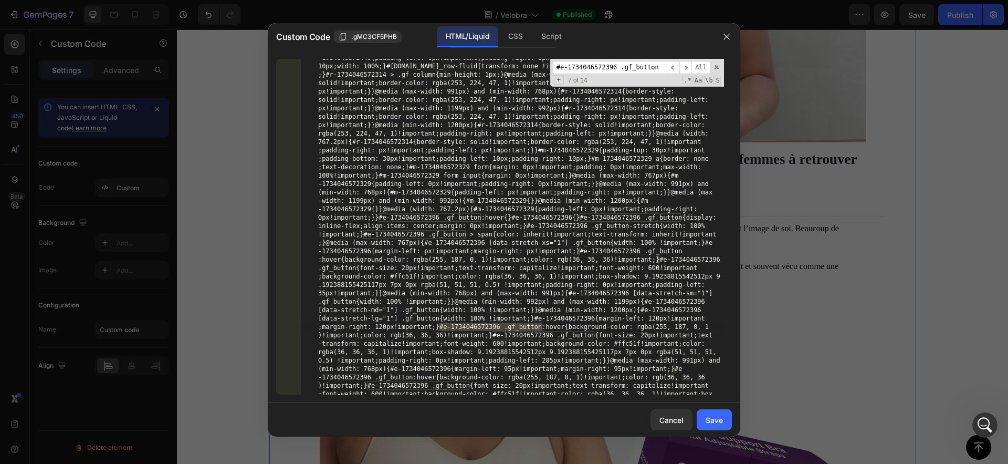
scroll to position [16220, 0]
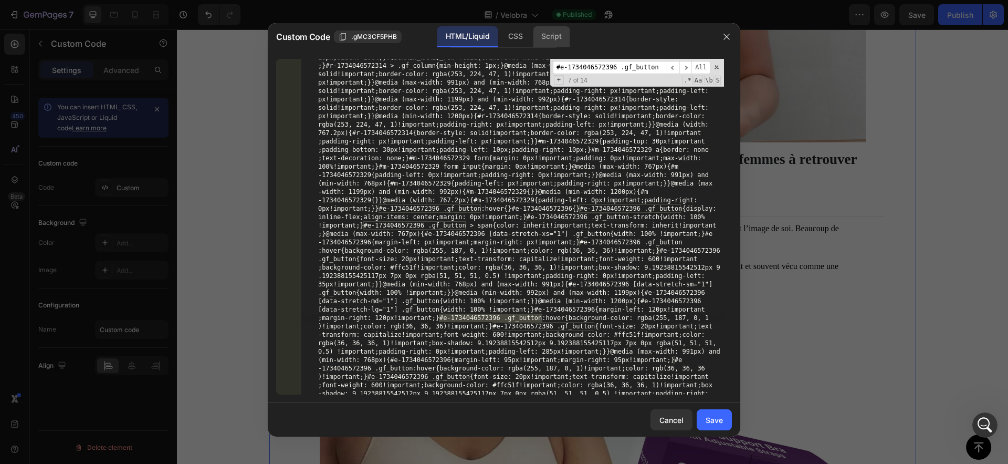
type input "#e-1734046572396 .gf_button"
paste input "285px!important"
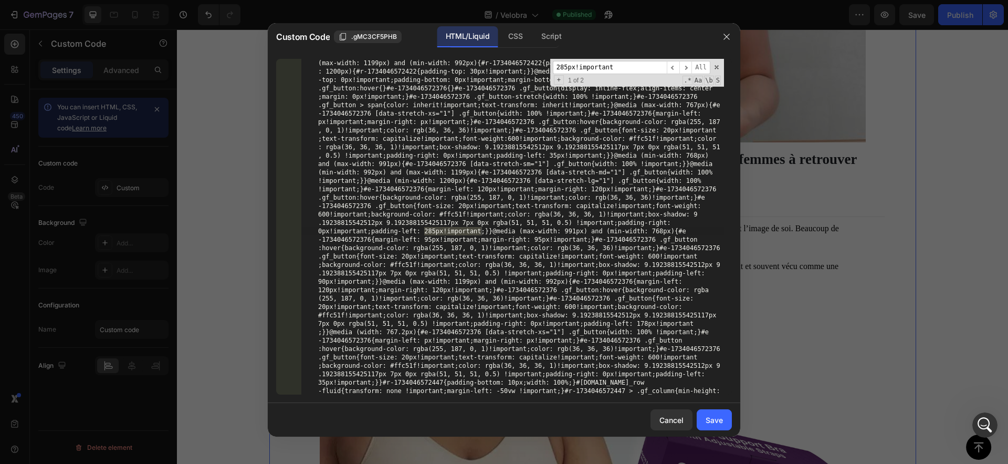
scroll to position [12505, 0]
type input "285px!important"
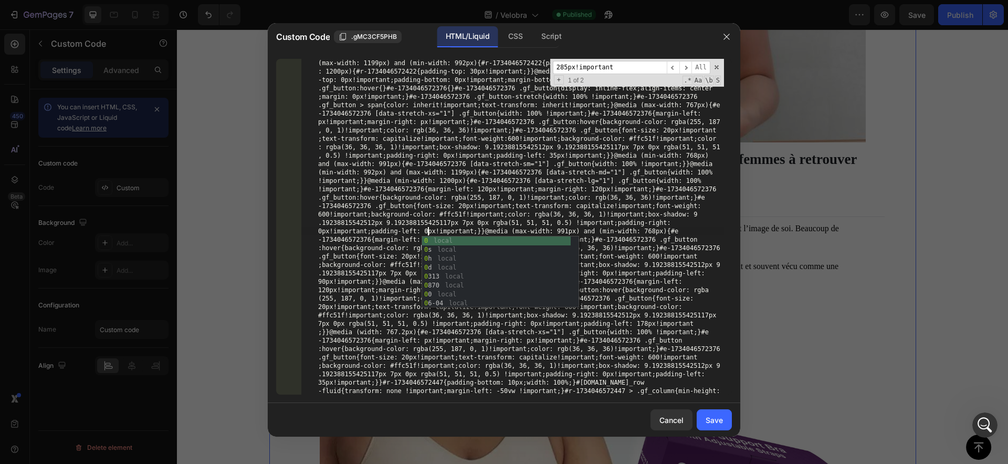
type textarea "0"
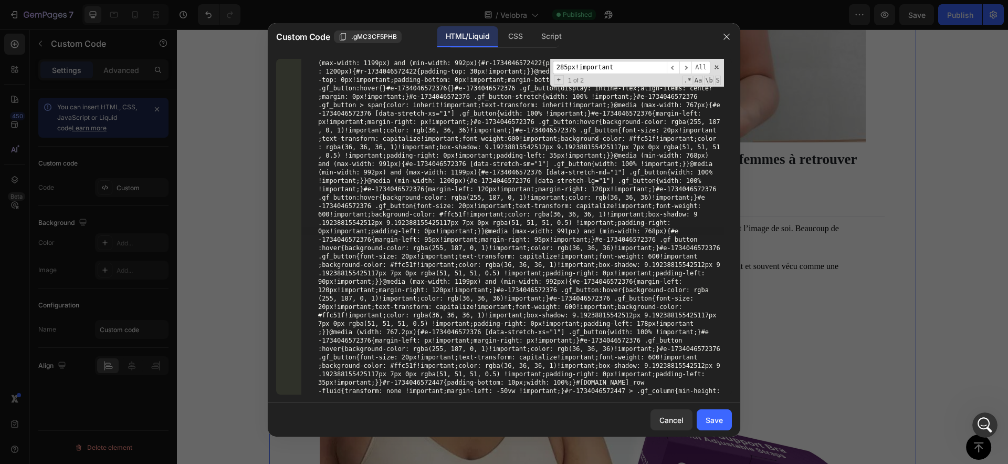
click at [622, 67] on input "285px!important" at bounding box center [610, 67] width 114 height 13
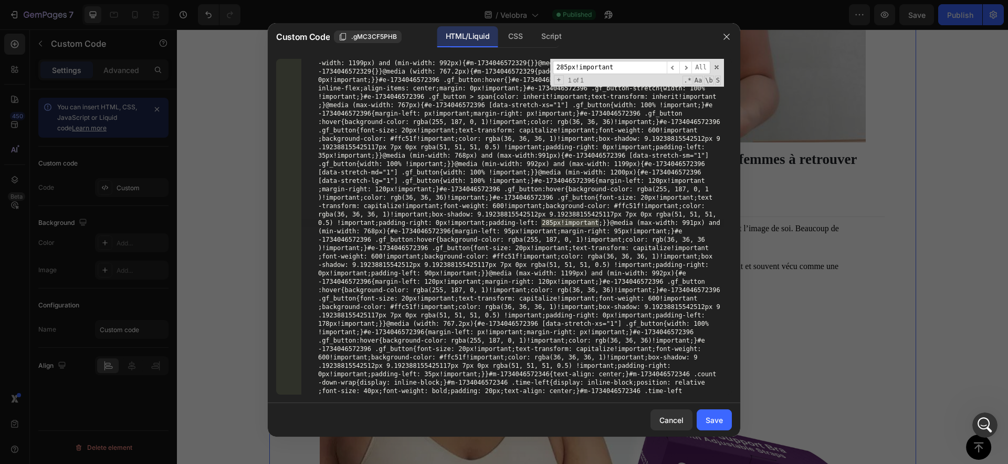
scroll to position [16326, 0]
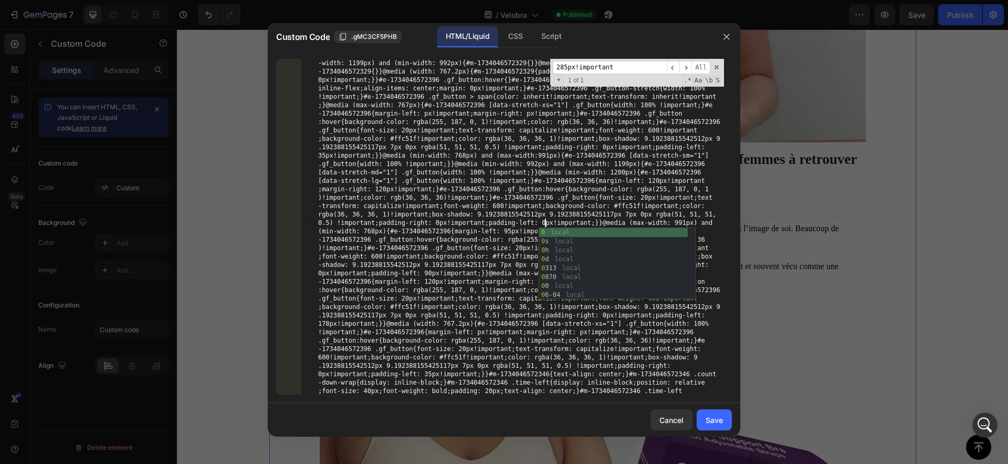
type textarea "0"
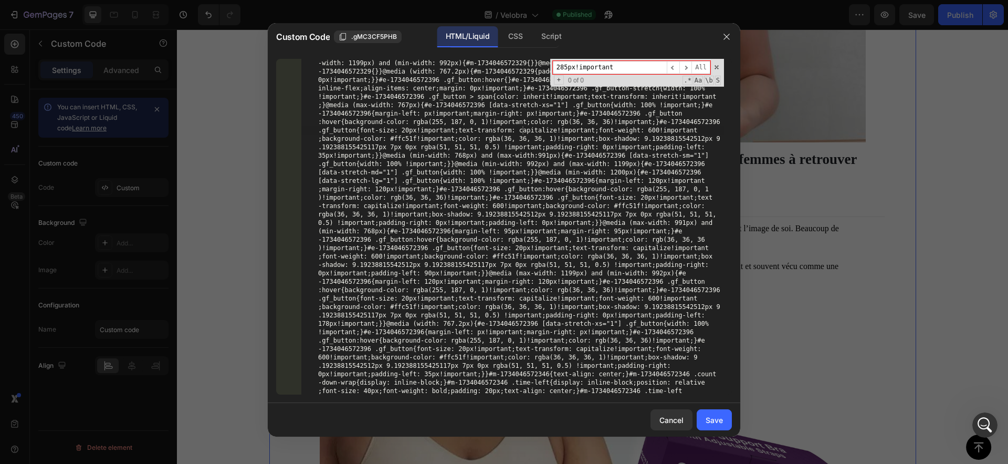
paste input ".module-wrap .module.gf_module-center-lg"
drag, startPoint x: 563, startPoint y: 66, endPoint x: 553, endPoint y: 66, distance: 10.0
click at [553, 66] on input ".module-wrap .module.gf_module-center-lg" at bounding box center [610, 67] width 114 height 13
click at [644, 65] on input ".module.gf_module-center-lg" at bounding box center [610, 67] width 114 height 13
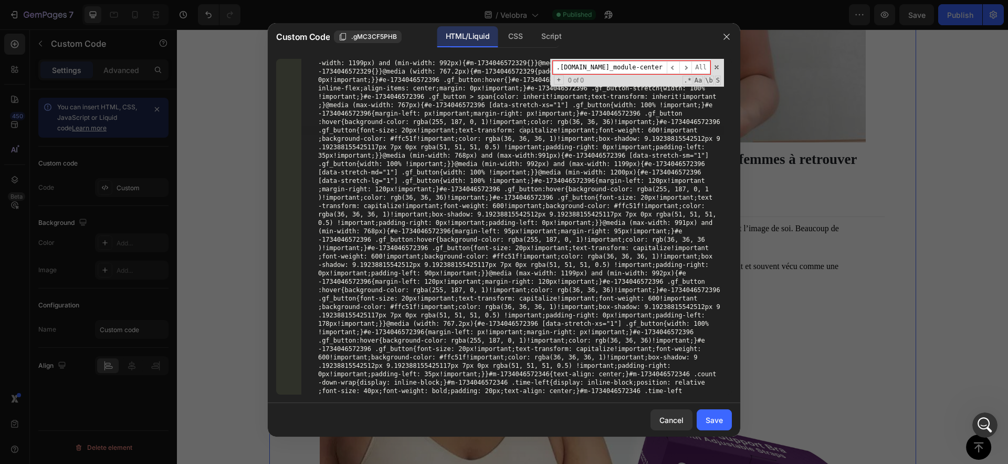
click at [558, 69] on input ".module.gf_module-center-lg" at bounding box center [610, 67] width 114 height 13
drag, startPoint x: 558, startPoint y: 69, endPoint x: 579, endPoint y: 65, distance: 21.4
click at [579, 65] on input ".module.gf_module-center-lg" at bounding box center [610, 67] width 114 height 13
click at [639, 66] on input ".gf_module-center-lg" at bounding box center [610, 67] width 114 height 13
click at [558, 67] on input ".gf_module-center-lg" at bounding box center [610, 67] width 114 height 13
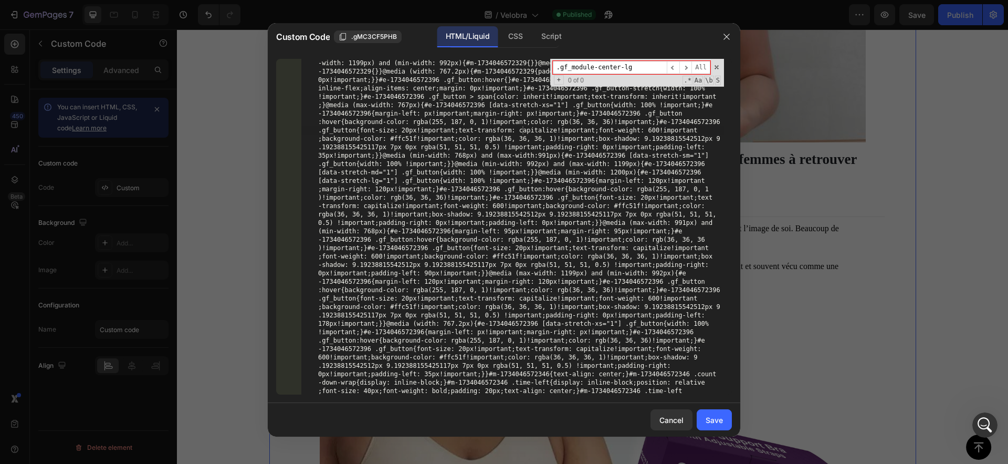
click at [640, 67] on input ".gf_module-center-lg" at bounding box center [610, 67] width 114 height 13
type input ".gf_module-center-lg"
click at [719, 66] on span at bounding box center [716, 67] width 7 height 7
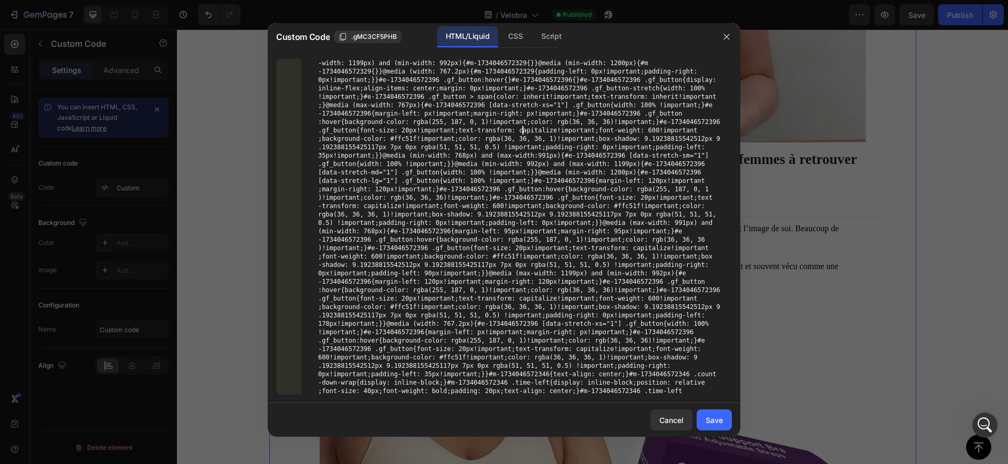
click at [708, 416] on div "Save" at bounding box center [714, 419] width 17 height 11
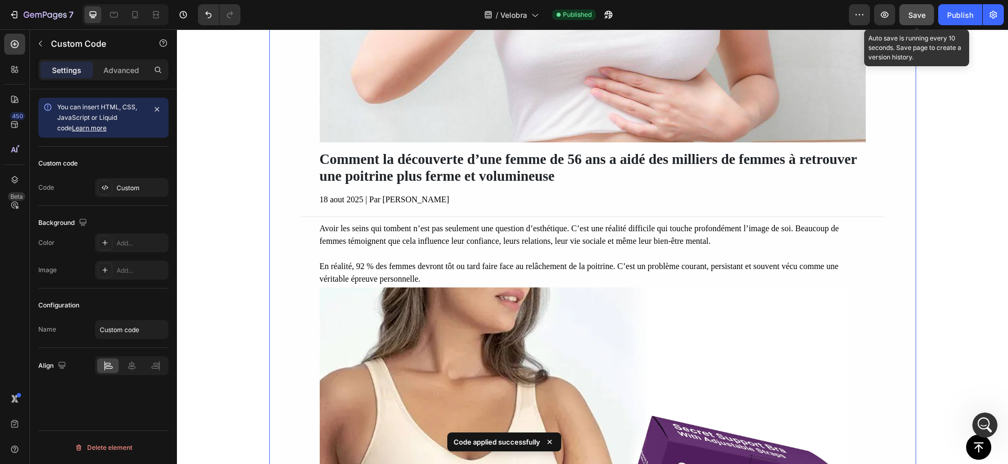
click at [926, 12] on button "Save" at bounding box center [917, 14] width 35 height 21
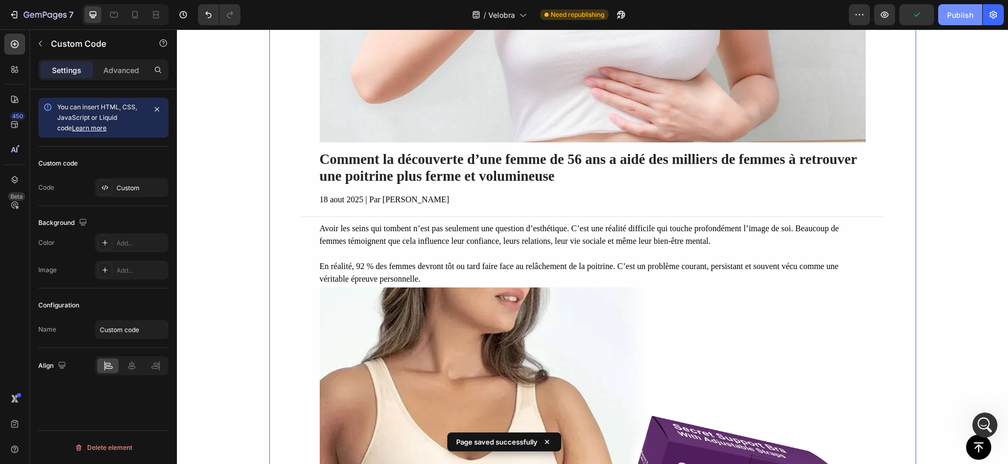
click at [961, 18] on div "Publish" at bounding box center [960, 14] width 26 height 11
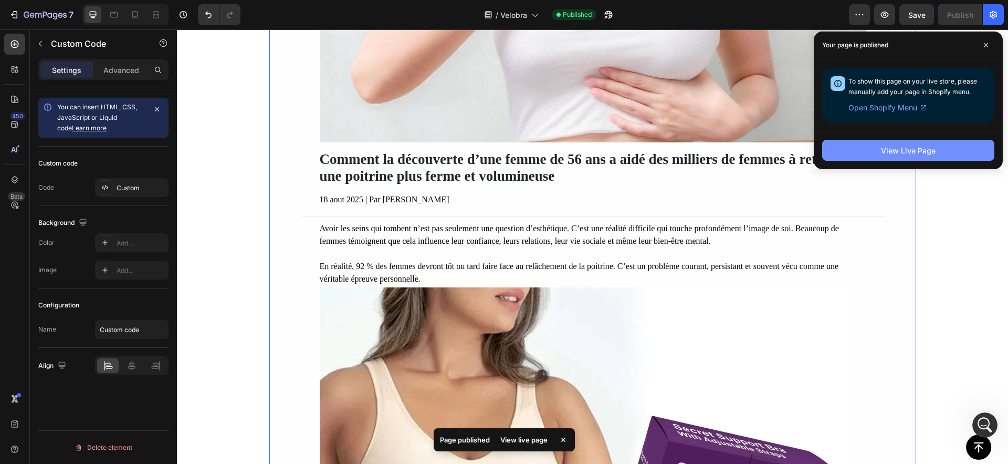
click at [922, 147] on div "View Live Page" at bounding box center [908, 150] width 55 height 11
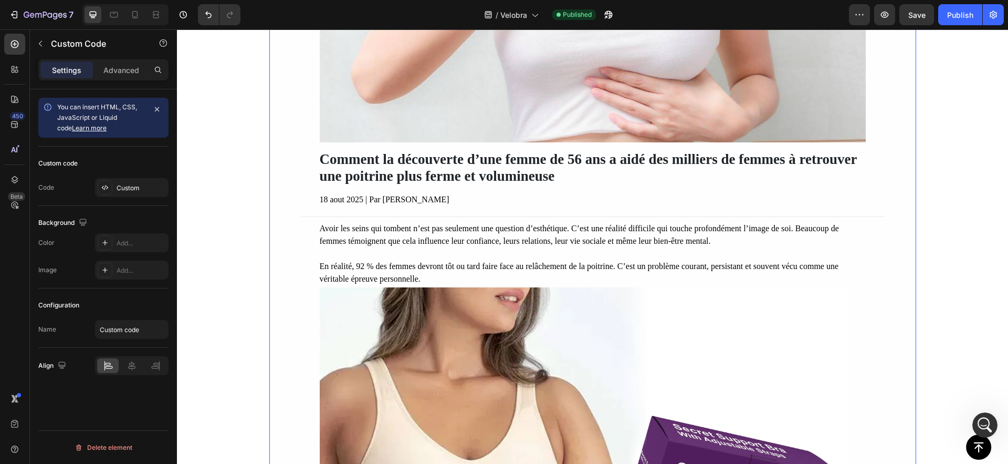
click at [593, 110] on img at bounding box center [593, 8] width 546 height 267
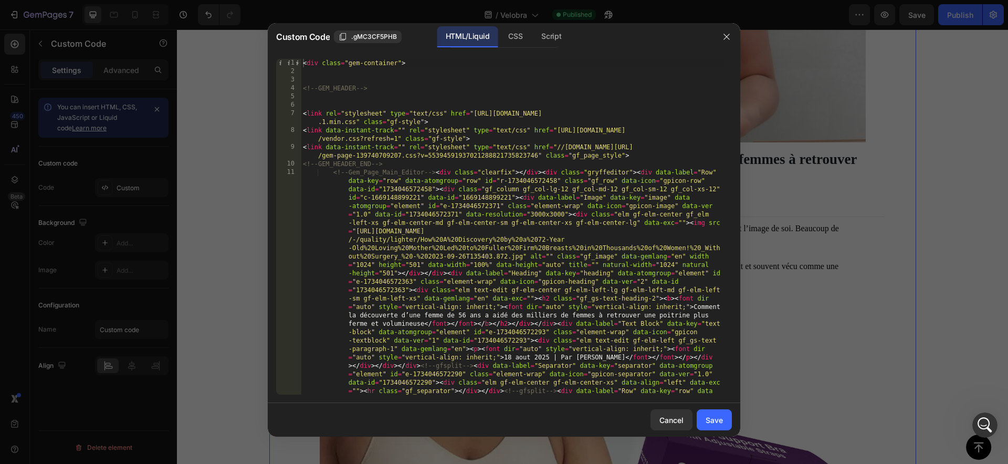
type textarea "<link data-instant-track="" rel="stylesheet" type="text/css" href="//[DOMAIN_NA…"
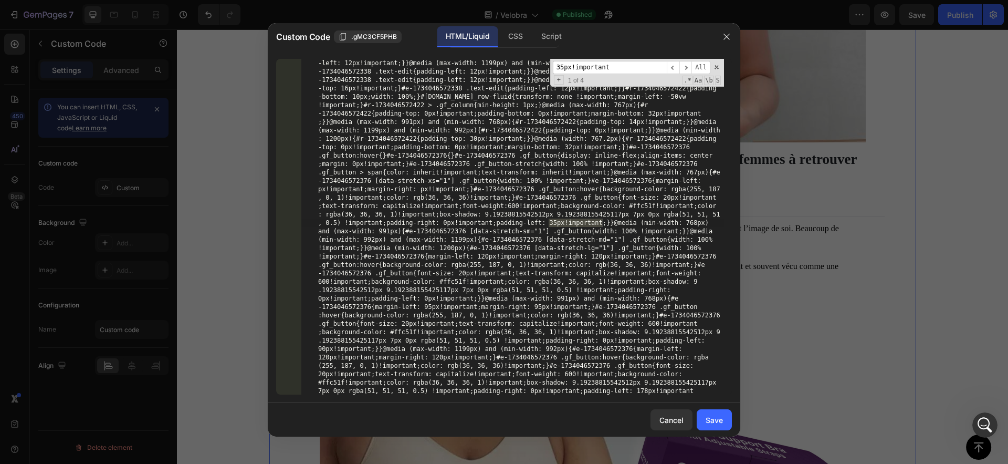
scroll to position [12450, 0]
type input "35px!important"
drag, startPoint x: 550, startPoint y: 221, endPoint x: 556, endPoint y: 219, distance: 5.7
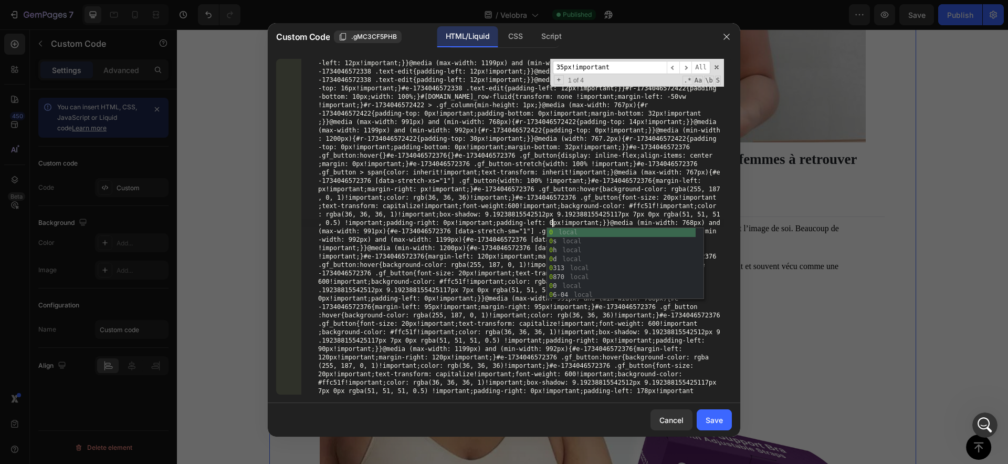
type textarea "0"
click at [624, 71] on input "35px!important" at bounding box center [610, 67] width 114 height 13
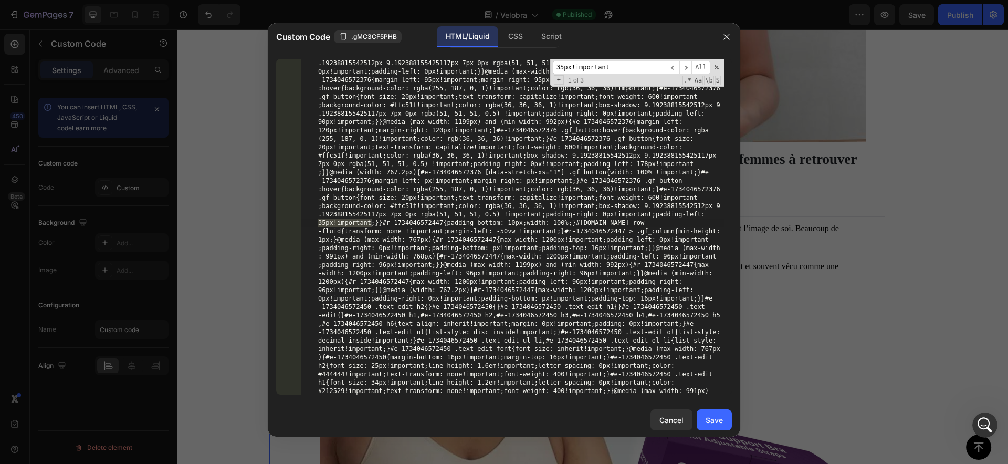
scroll to position [12638, 0]
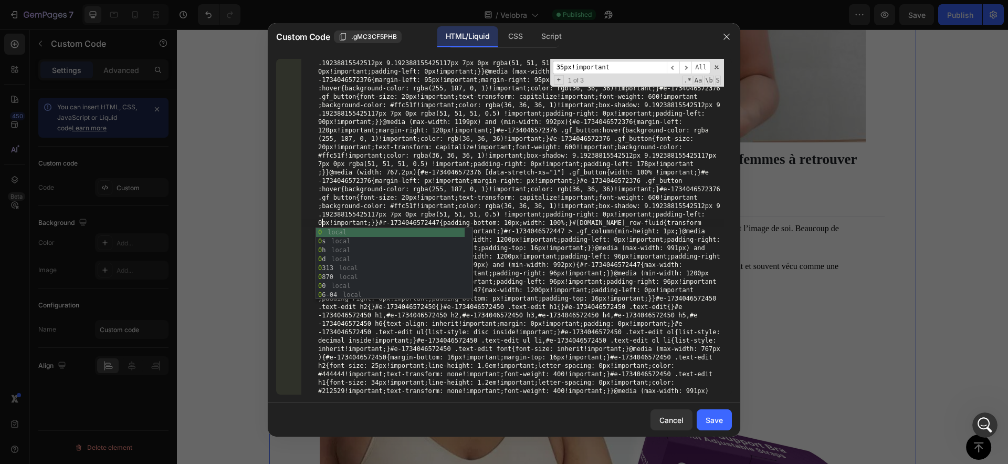
scroll to position [339, 0]
type textarea "0"
click at [637, 69] on input "35px!important" at bounding box center [610, 67] width 114 height 13
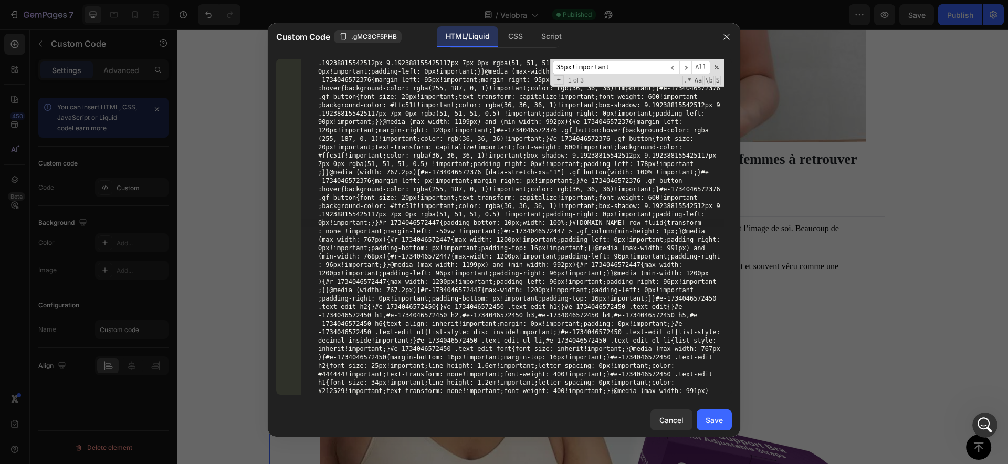
scroll to position [16271, 0]
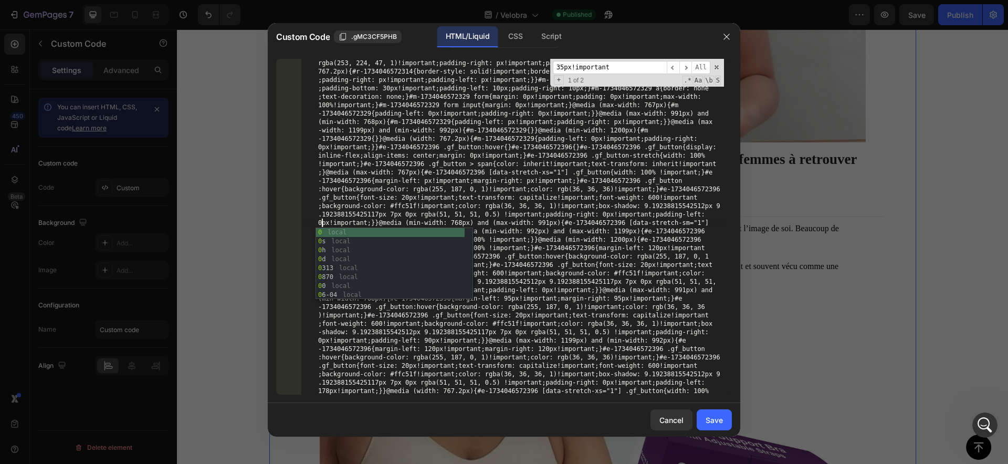
type textarea "0"
click at [613, 68] on input "35px!important" at bounding box center [610, 67] width 114 height 13
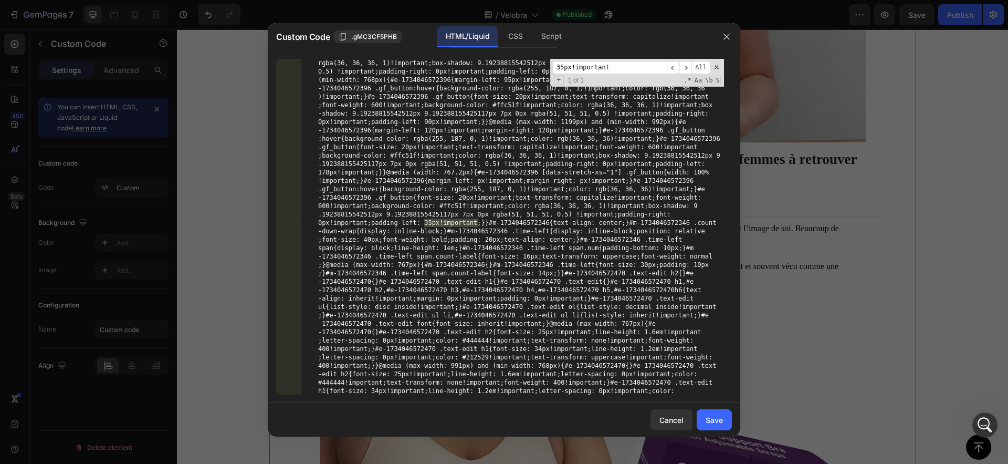
scroll to position [16451, 0]
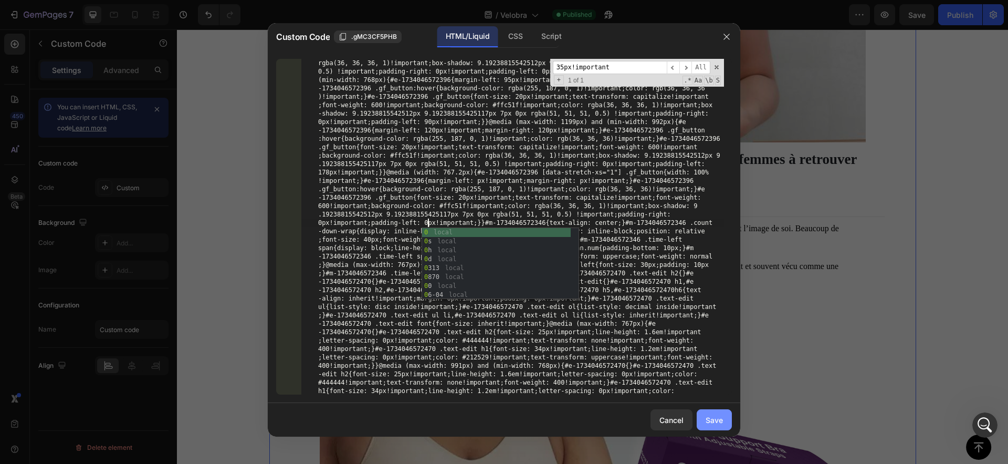
type textarea "0"
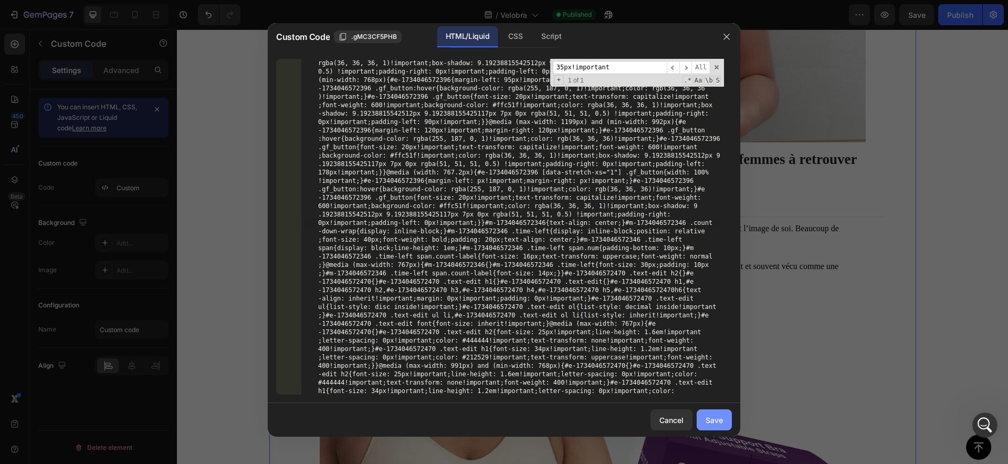
click at [710, 416] on div "Save" at bounding box center [714, 419] width 17 height 11
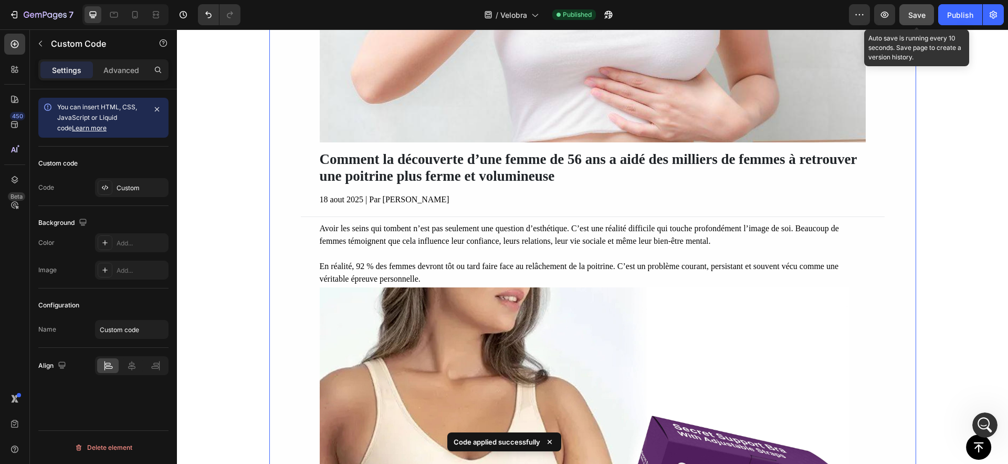
click at [915, 18] on span "Save" at bounding box center [917, 15] width 17 height 9
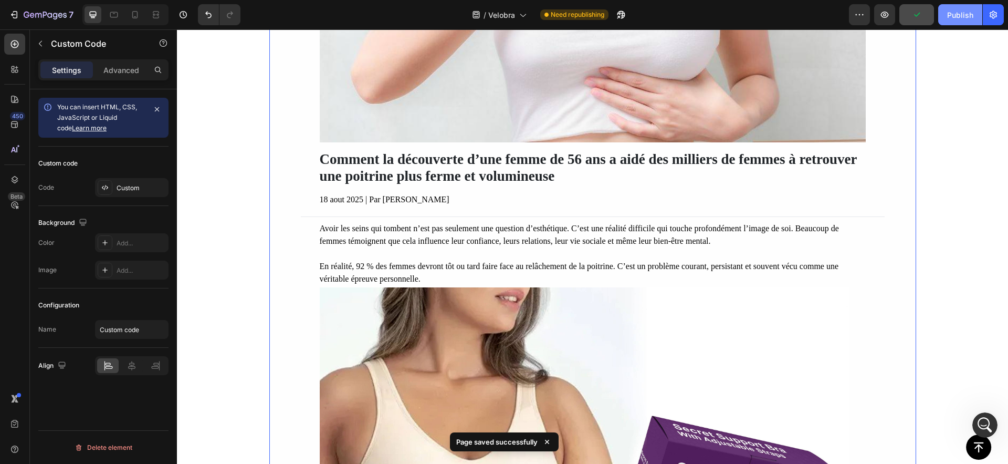
click at [958, 18] on div "Publish" at bounding box center [960, 14] width 26 height 11
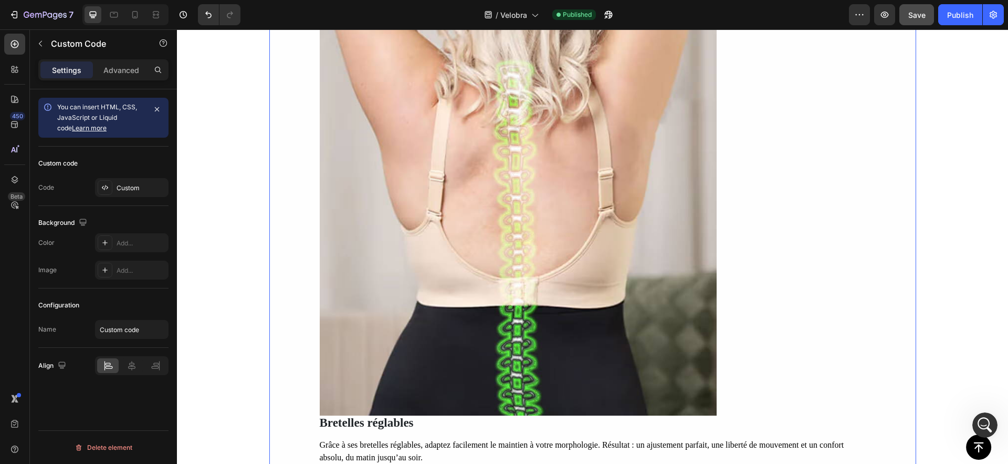
scroll to position [2903, 0]
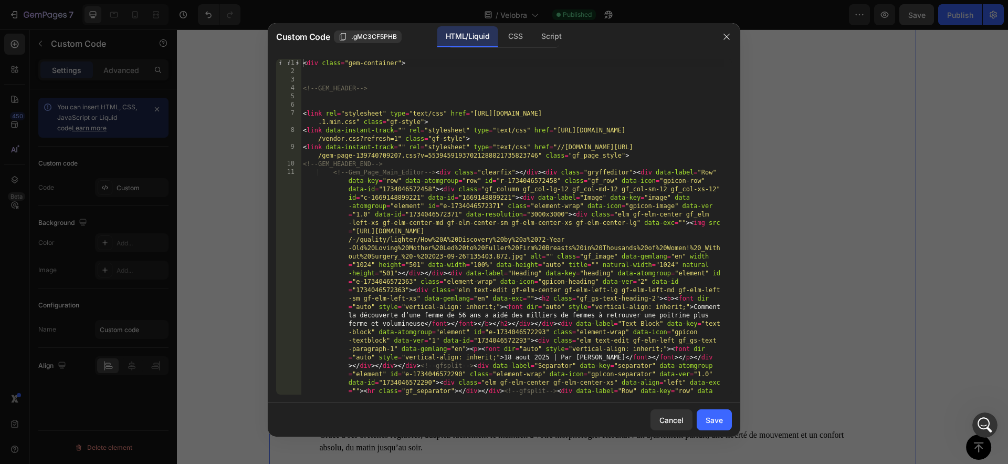
type textarea "<!--Gem_Page_Main_Editor--><div class="clearfix"></div><div class="gryffeditor"…"
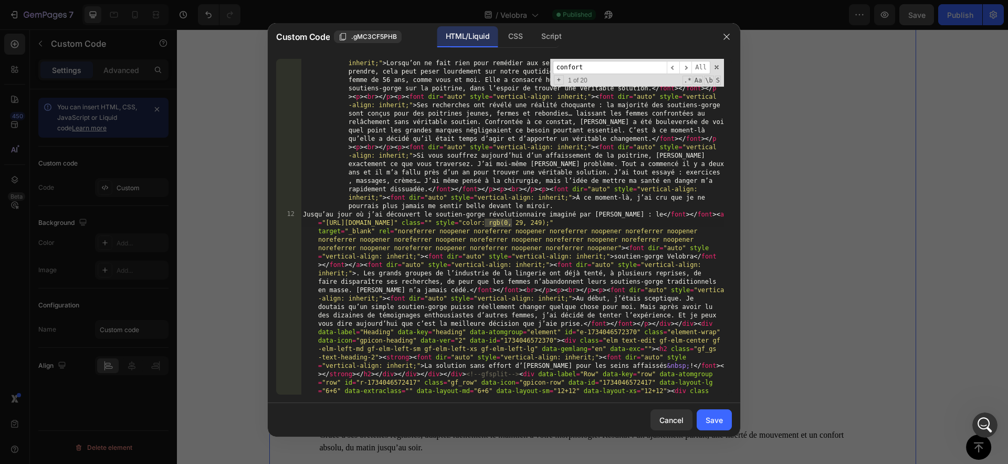
scroll to position [884, 0]
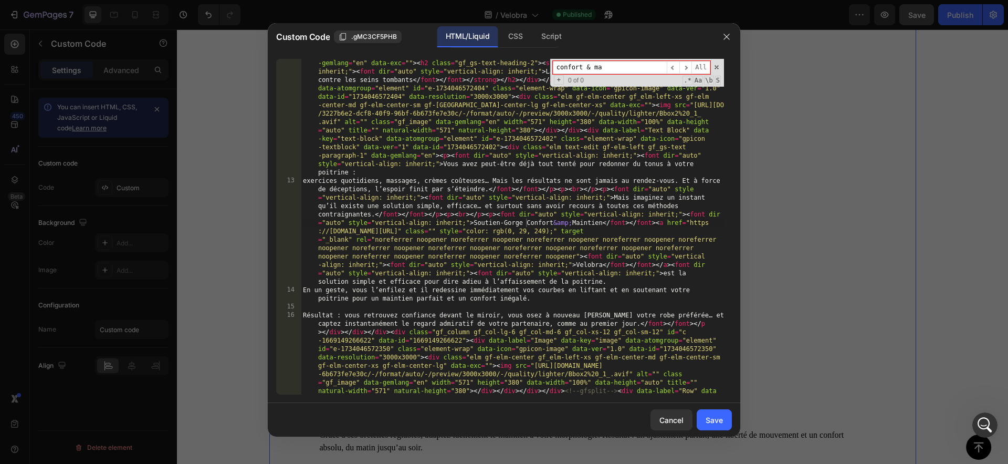
type input "confort & ma"
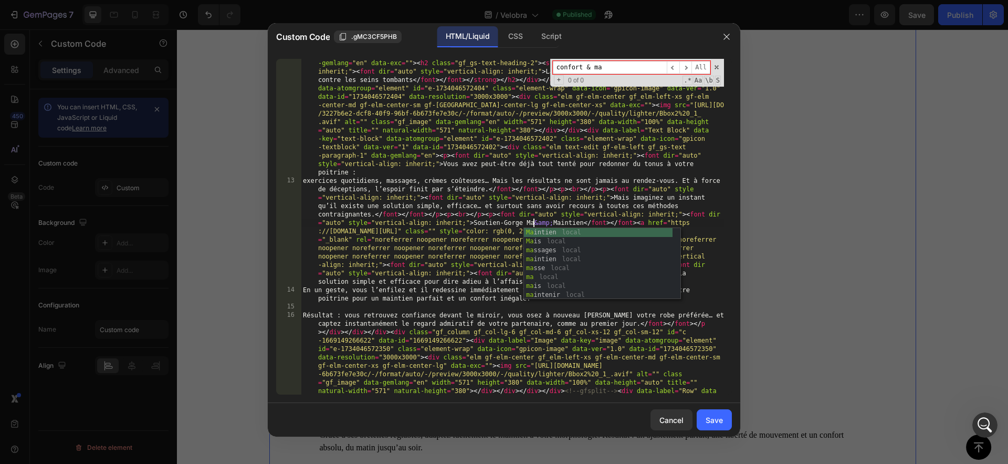
type textarea "Mai"
click at [553, 229] on div "Mai ntien local Mai s local mai ntien local mai s local mai ntenir local mai nt…" at bounding box center [598, 272] width 149 height 89
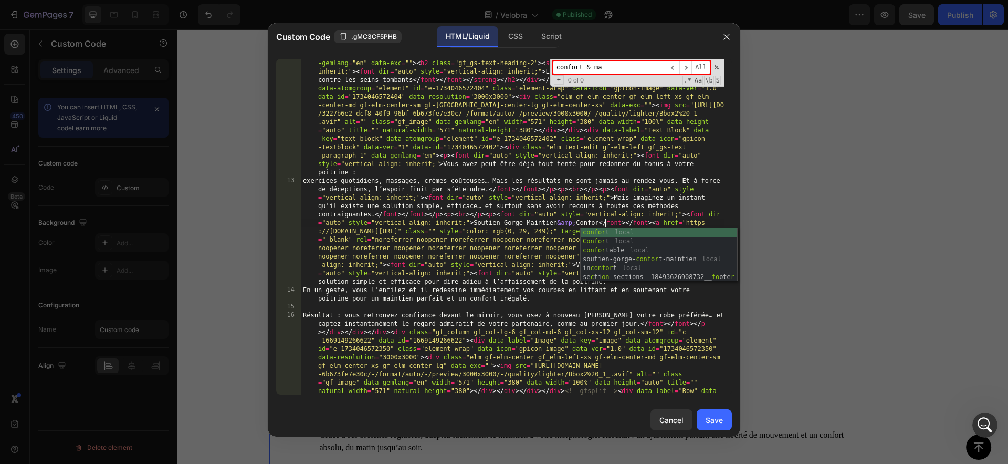
type textarea "Confort"
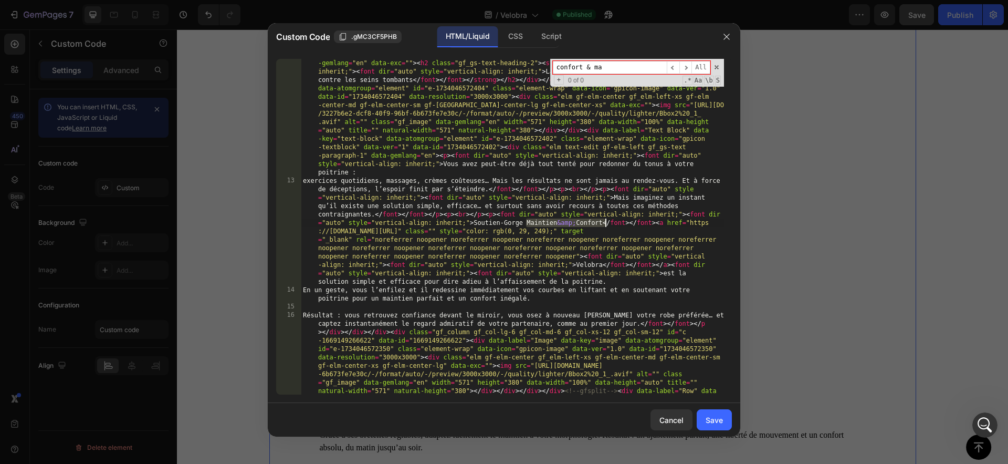
drag, startPoint x: 527, startPoint y: 223, endPoint x: 609, endPoint y: 218, distance: 82.1
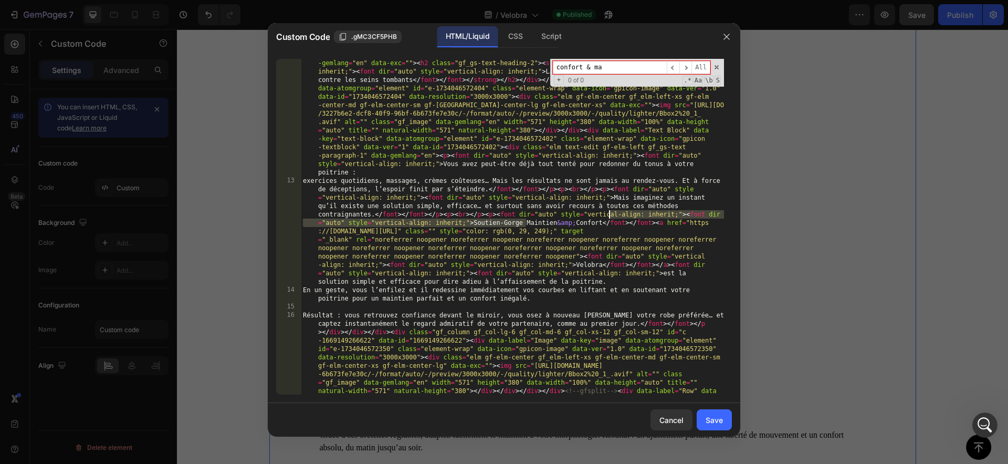
scroll to position [0, 0]
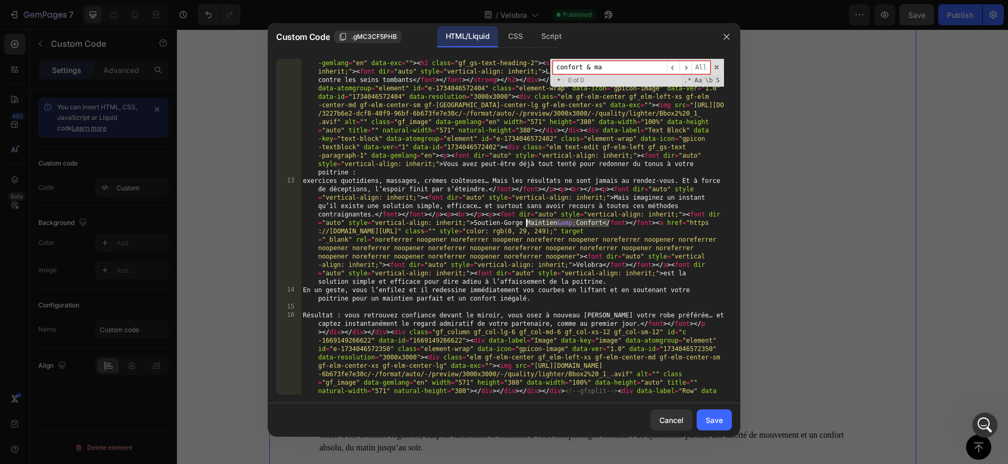
drag, startPoint x: 609, startPoint y: 222, endPoint x: 526, endPoint y: 221, distance: 83.5
click at [597, 64] on input "confort & ma" at bounding box center [610, 67] width 114 height 13
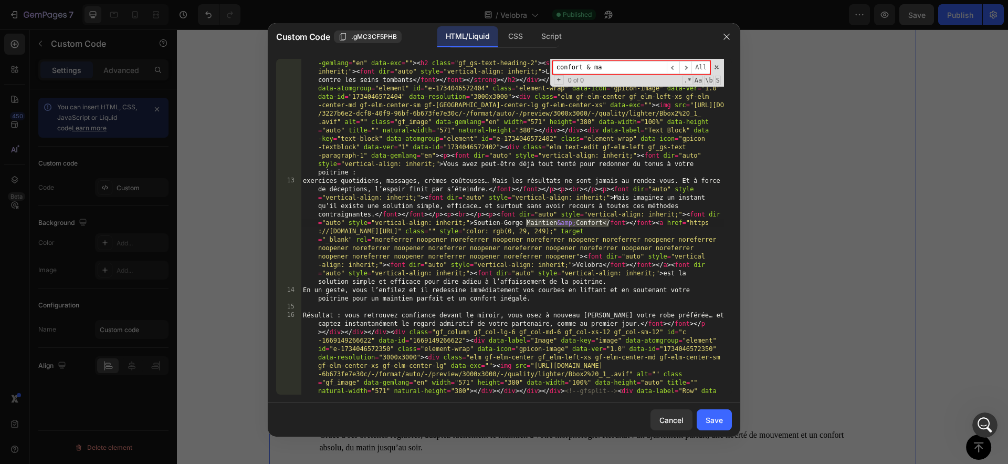
paste input "Maintien &amp; Confort"
click at [568, 65] on input "Maintien &amp; Confort" at bounding box center [610, 67] width 114 height 13
click at [616, 69] on input "Confort &amp; Confort" at bounding box center [610, 67] width 114 height 13
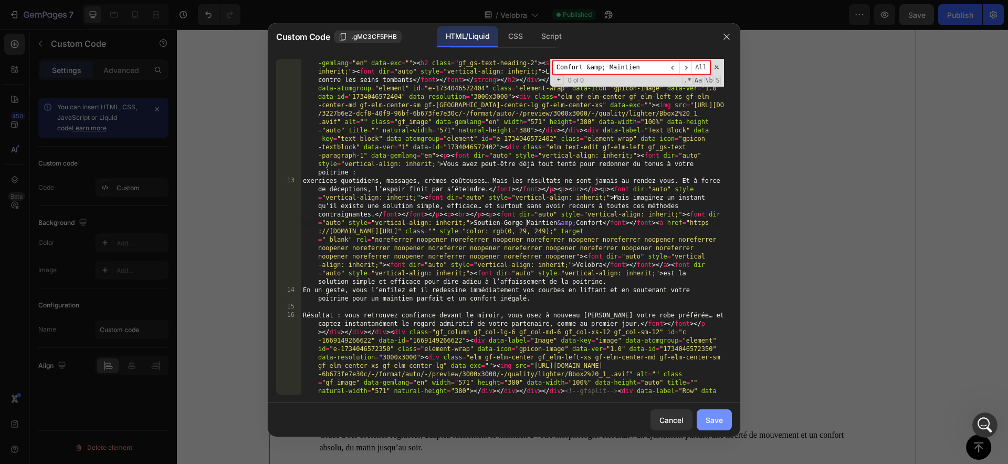
type input "Confort &amp; Maintien"
click at [705, 421] on button "Save" at bounding box center [714, 419] width 35 height 21
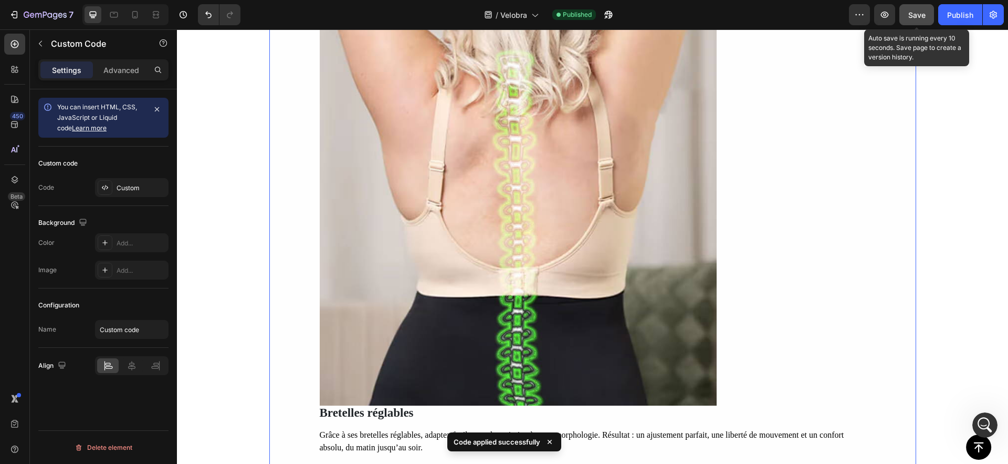
click at [914, 14] on span "Save" at bounding box center [917, 15] width 17 height 9
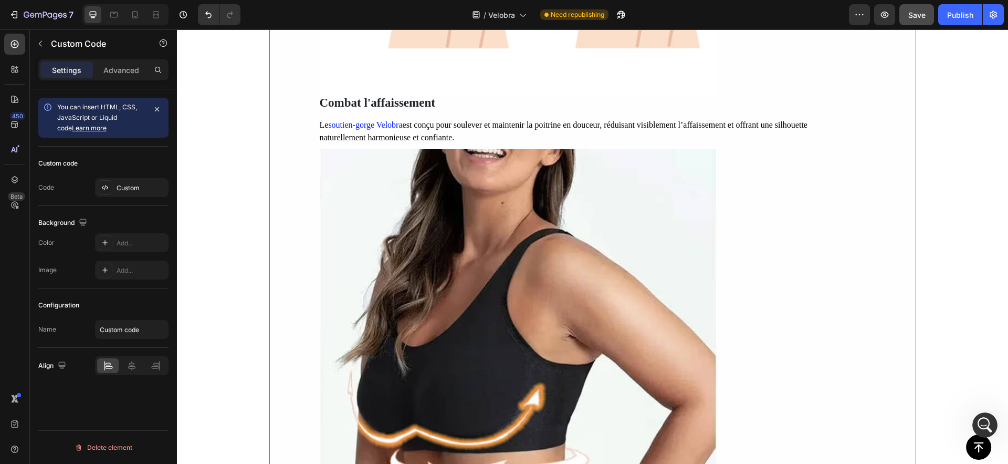
scroll to position [2385, 0]
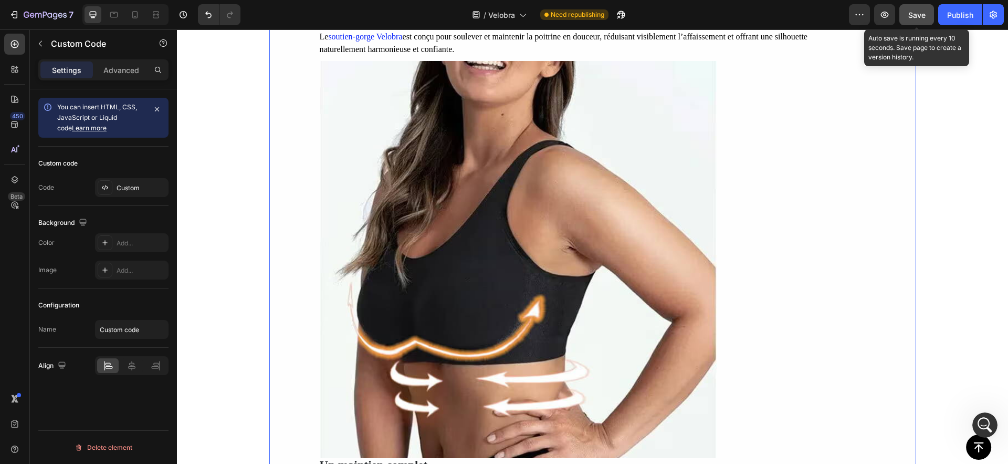
click at [917, 14] on span "Save" at bounding box center [917, 15] width 17 height 9
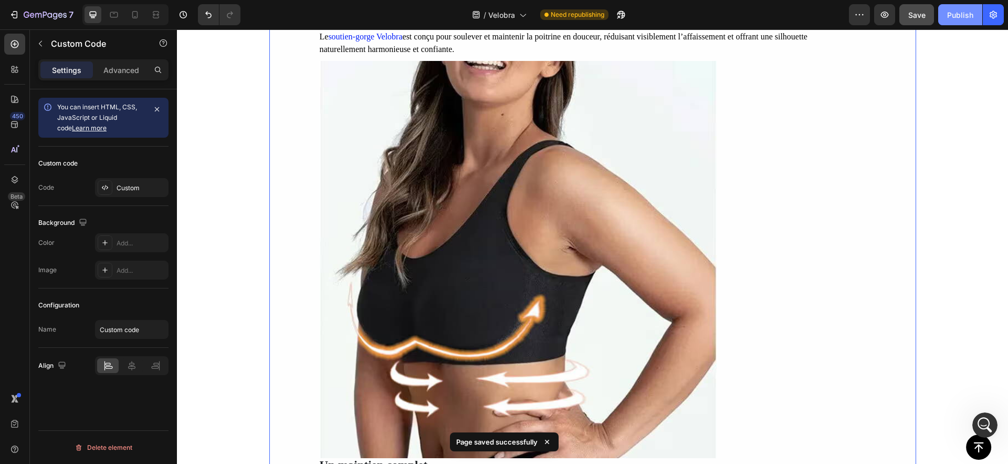
click at [950, 11] on div "Publish" at bounding box center [960, 14] width 26 height 11
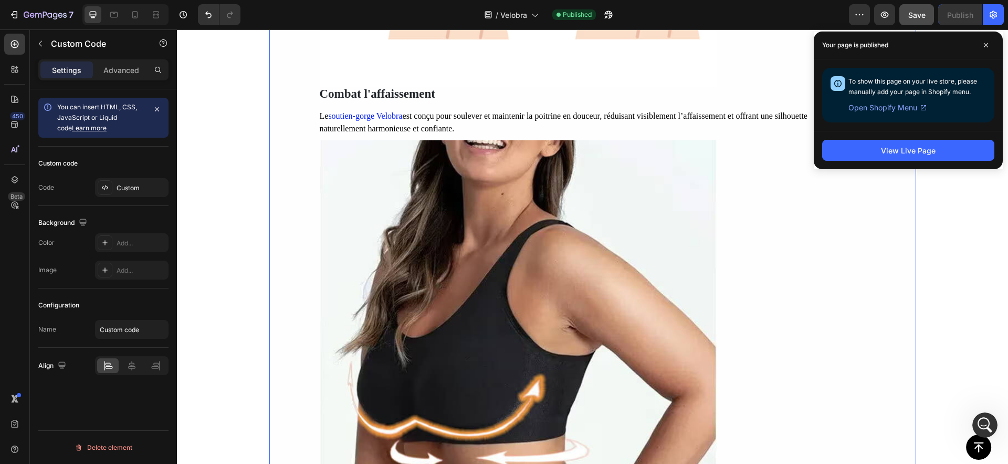
scroll to position [2652, 0]
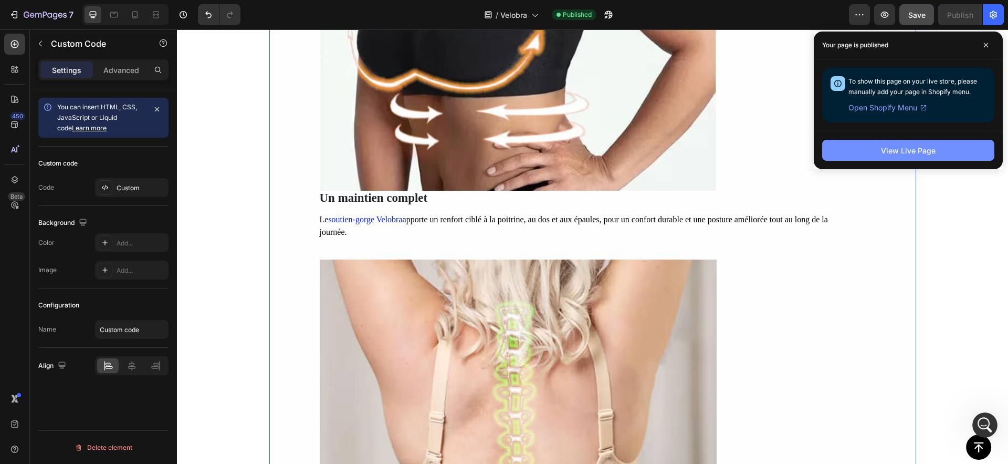
click at [914, 143] on button "View Live Page" at bounding box center [908, 150] width 172 height 21
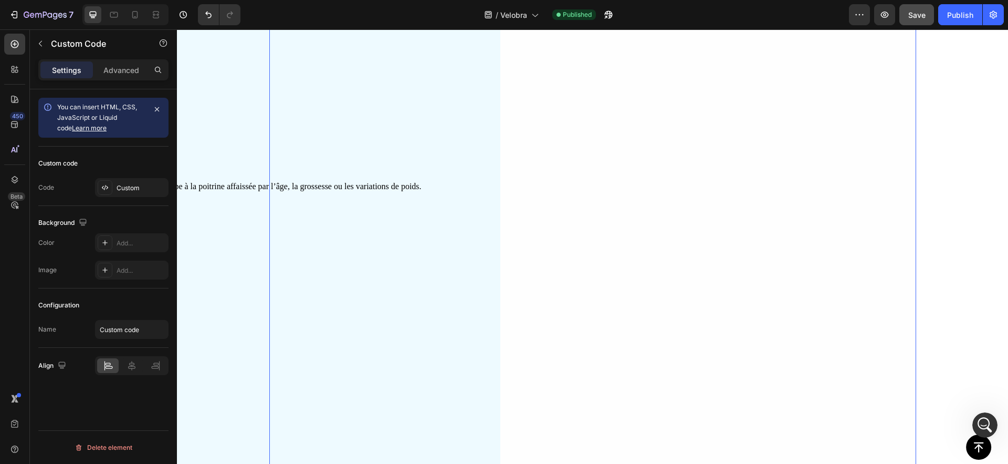
scroll to position [344, 0]
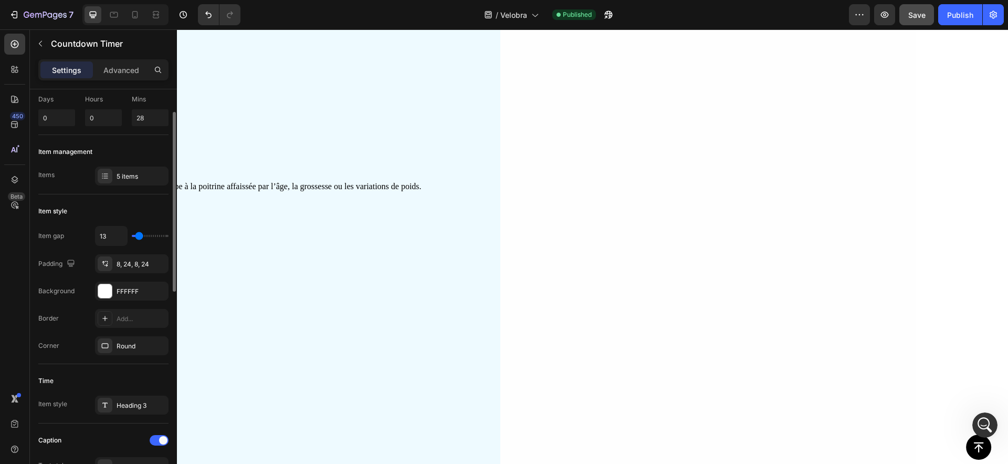
scroll to position [0, 0]
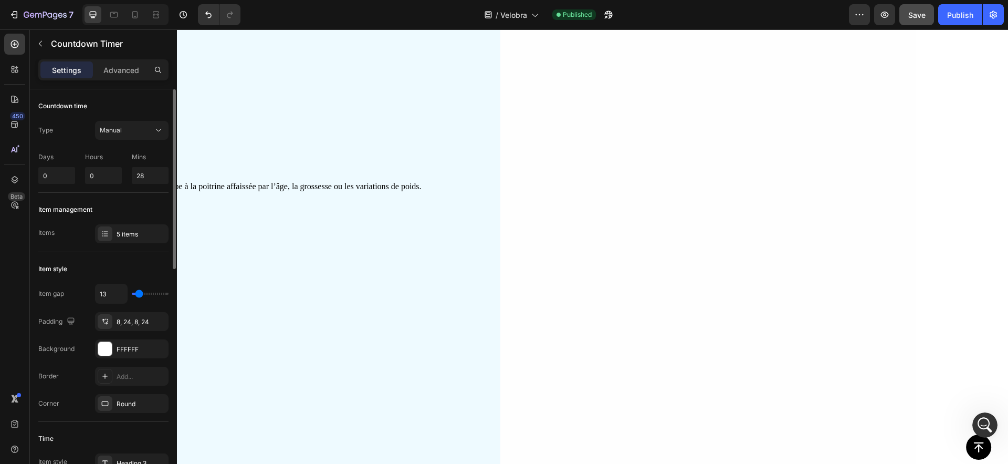
click at [144, 159] on p "Mins" at bounding box center [150, 156] width 37 height 9
click at [120, 125] on div "Manual" at bounding box center [132, 130] width 64 height 11
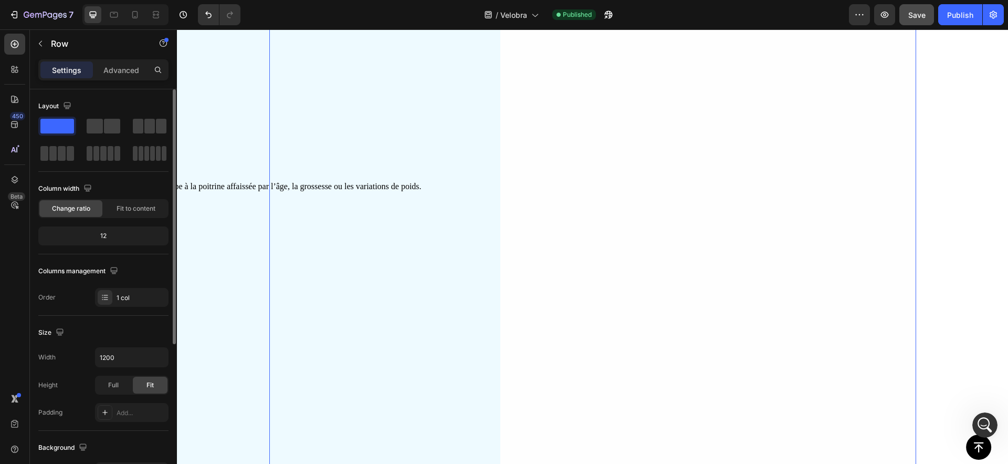
scroll to position [80, 0]
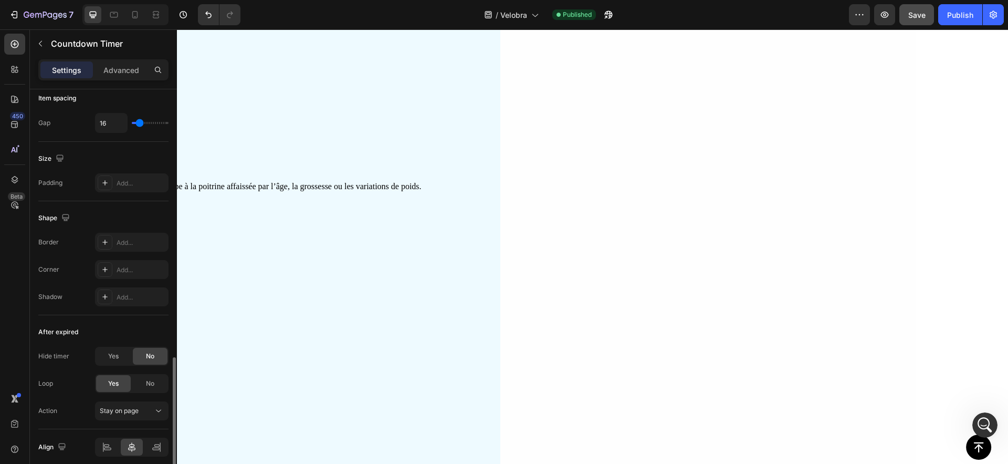
scroll to position [504, 0]
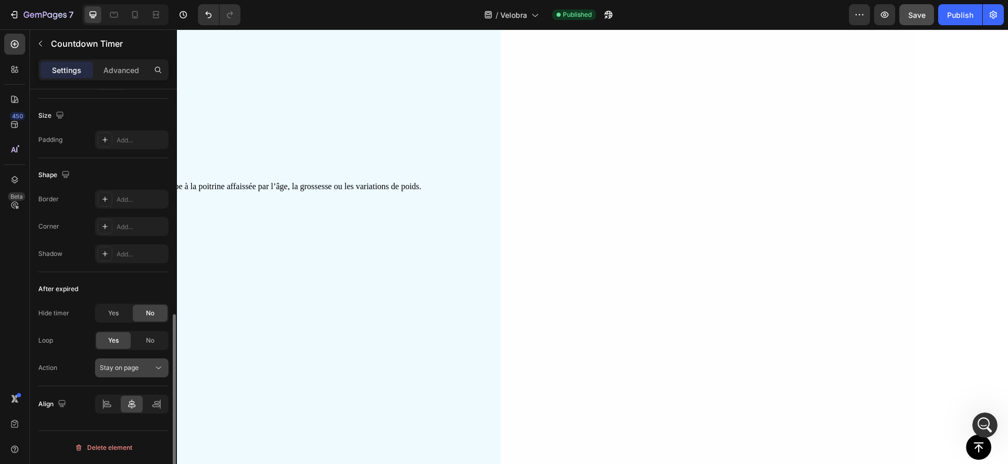
click at [123, 370] on span "Stay on page" at bounding box center [119, 367] width 39 height 8
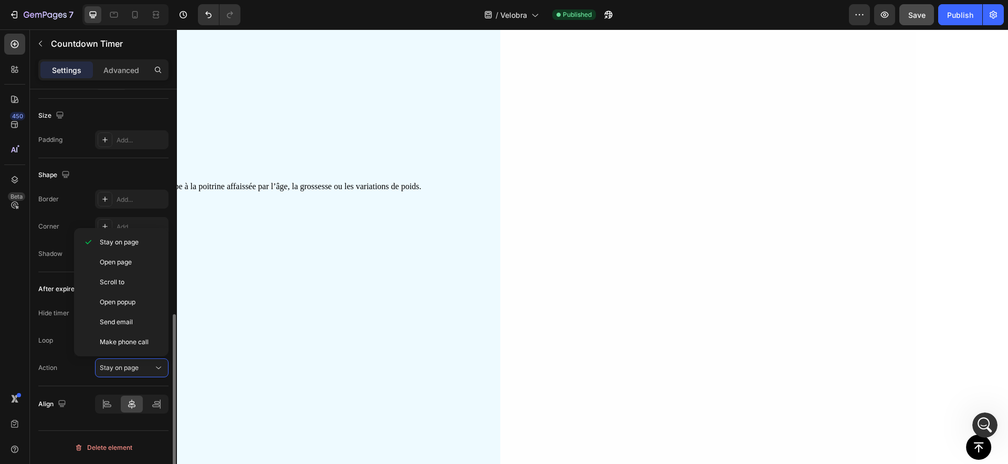
click at [39, 267] on div "Shape Border Add... Corner Add... Shadow Add..." at bounding box center [103, 215] width 130 height 114
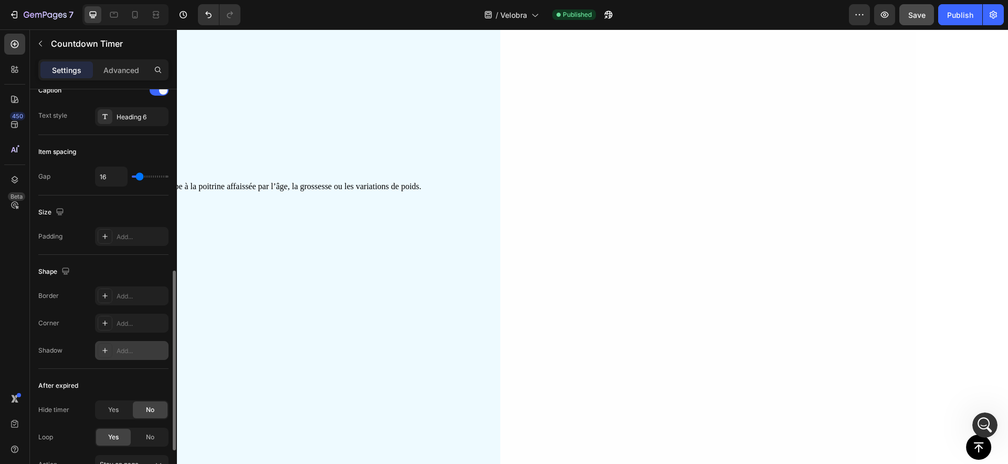
scroll to position [0, 0]
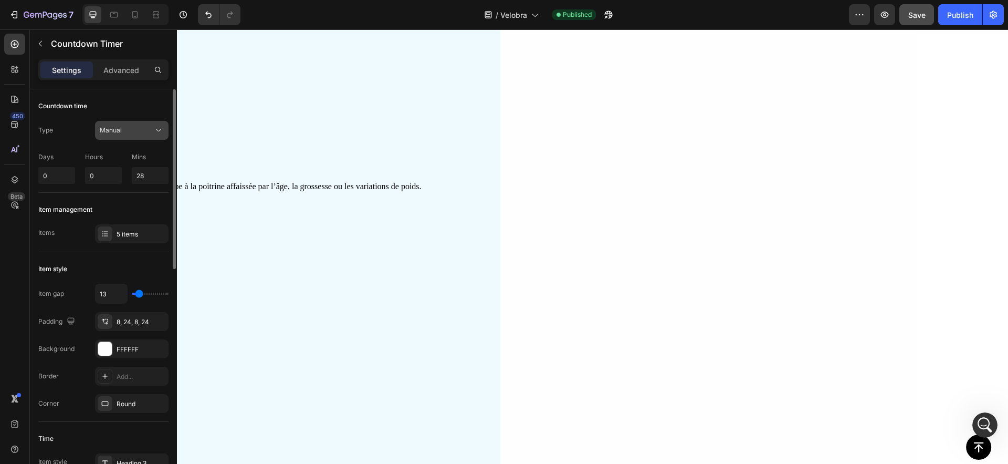
click at [136, 127] on div "Manual" at bounding box center [127, 130] width 54 height 9
click at [58, 131] on div "Type Manual" at bounding box center [103, 130] width 130 height 19
click at [118, 74] on p "Advanced" at bounding box center [121, 70] width 36 height 11
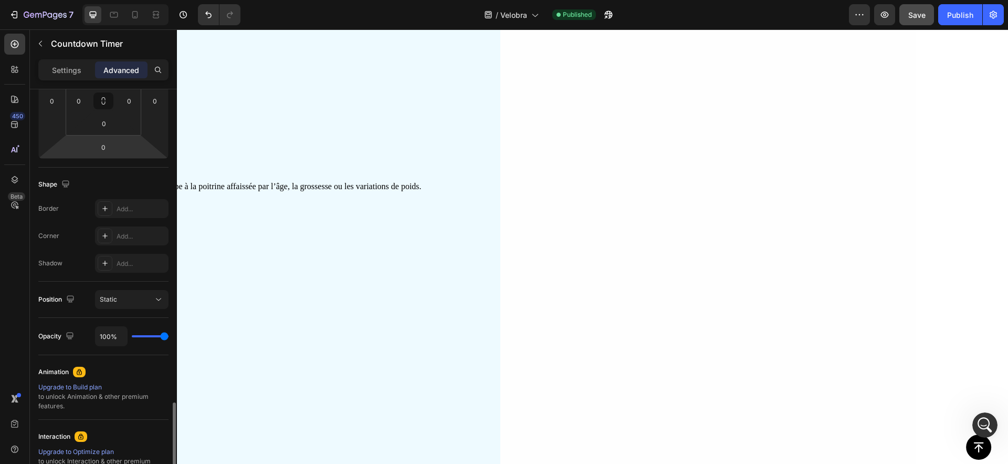
scroll to position [325, 0]
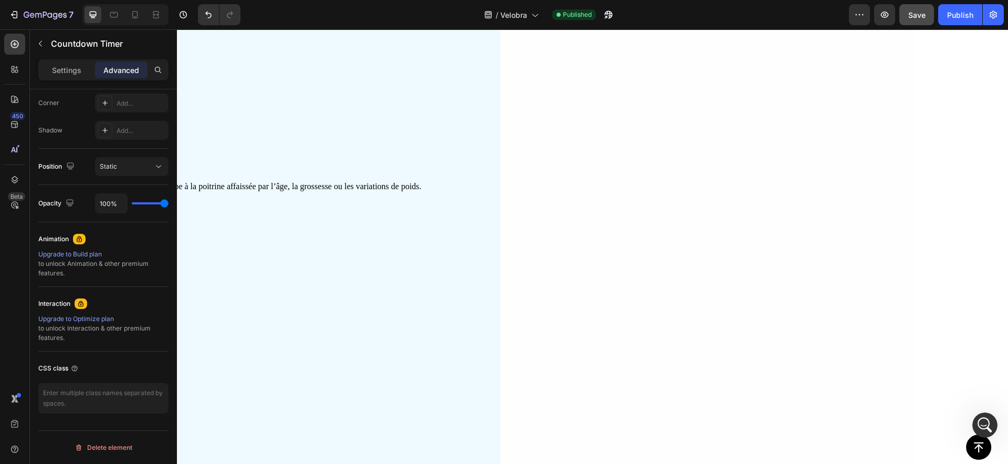
click at [57, 67] on p "Settings" at bounding box center [66, 70] width 29 height 11
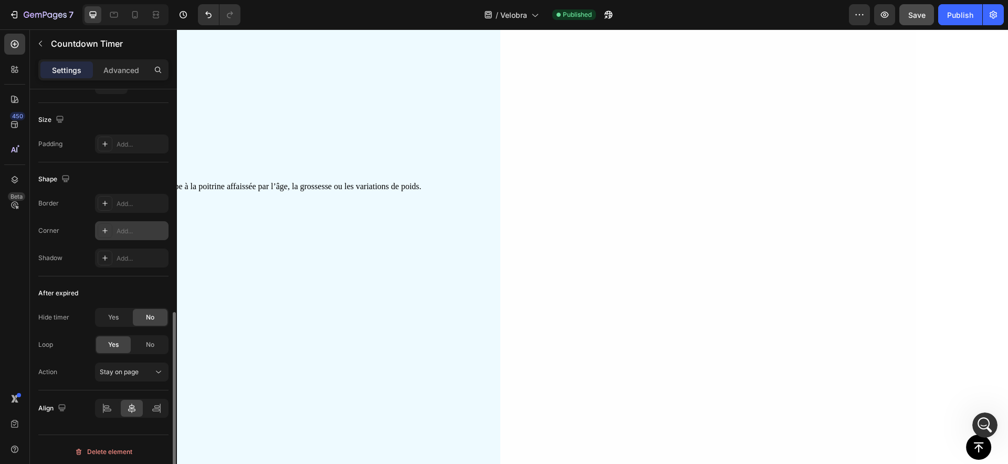
scroll to position [504, 0]
click at [132, 363] on span "Stay on page" at bounding box center [119, 367] width 39 height 8
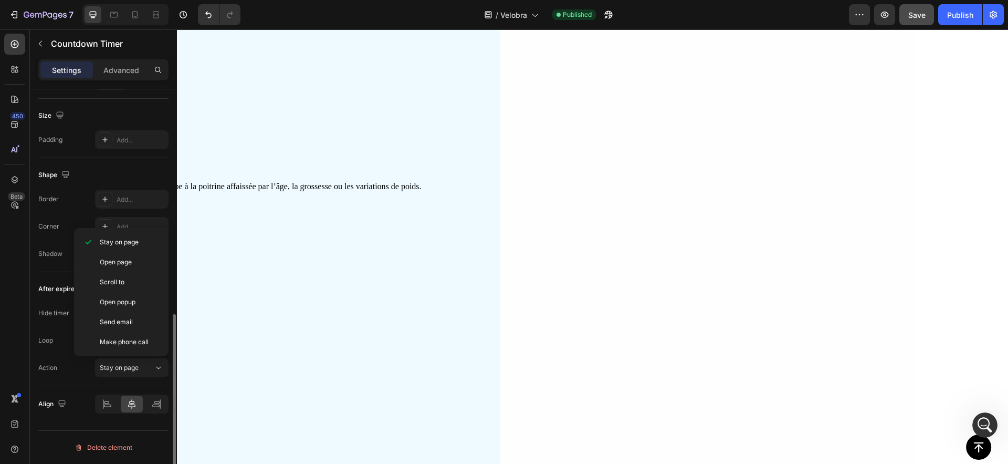
click at [68, 362] on div "Action Stay on page" at bounding box center [103, 367] width 130 height 19
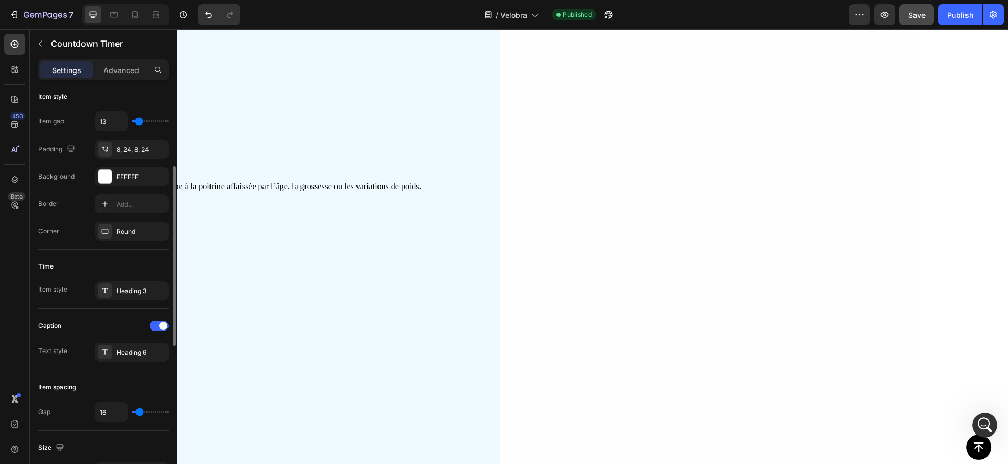
scroll to position [194, 0]
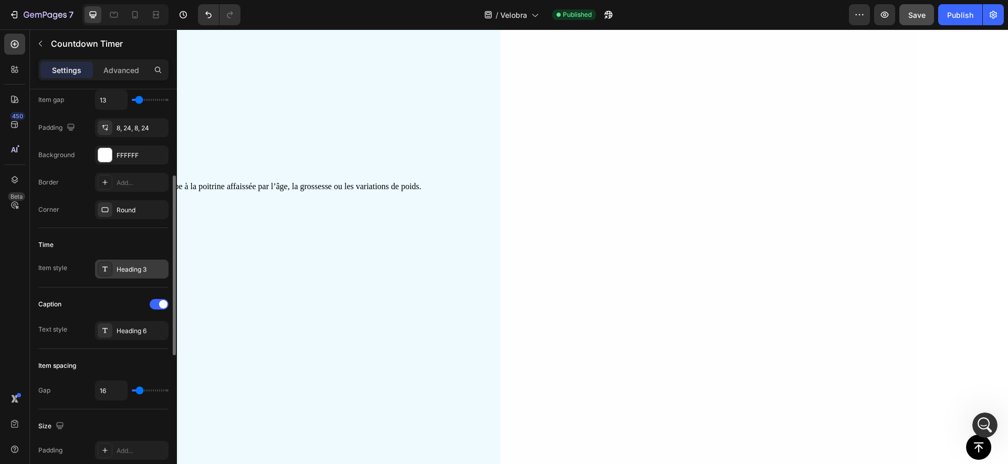
click at [122, 269] on div "Heading 3" at bounding box center [141, 269] width 49 height 9
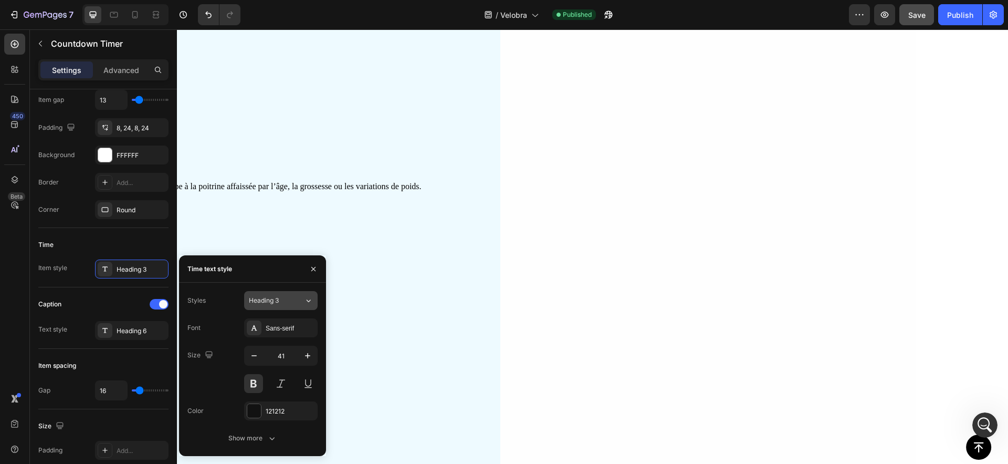
click at [282, 305] on div "Heading 3" at bounding box center [270, 300] width 43 height 9
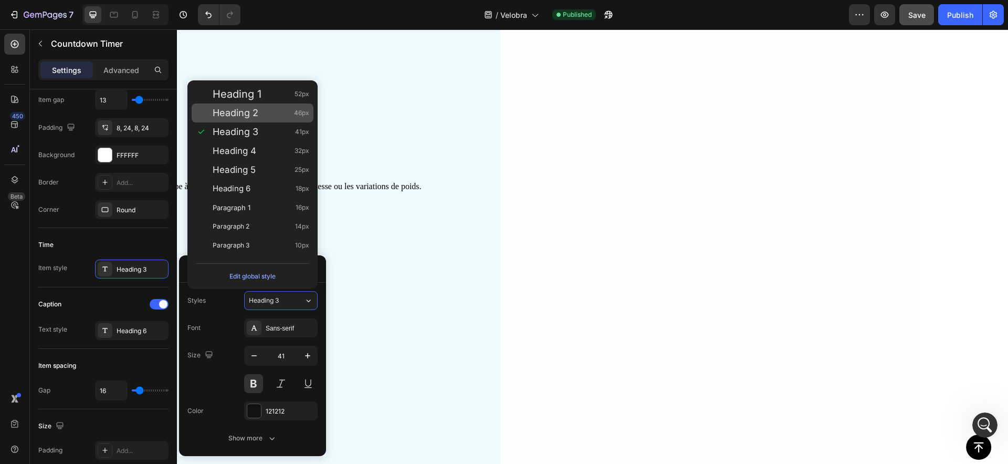
click at [243, 109] on span "Heading 2" at bounding box center [236, 113] width 46 height 11
type input "46"
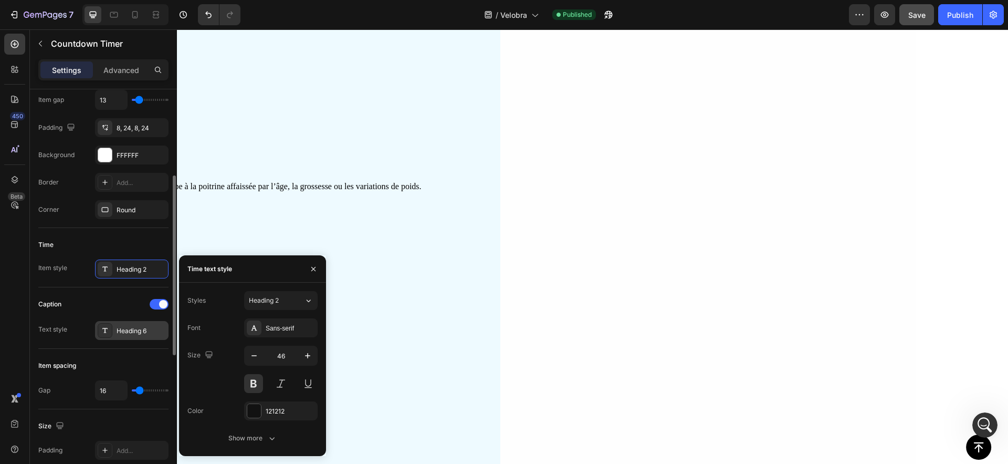
click at [108, 334] on icon at bounding box center [105, 330] width 8 height 8
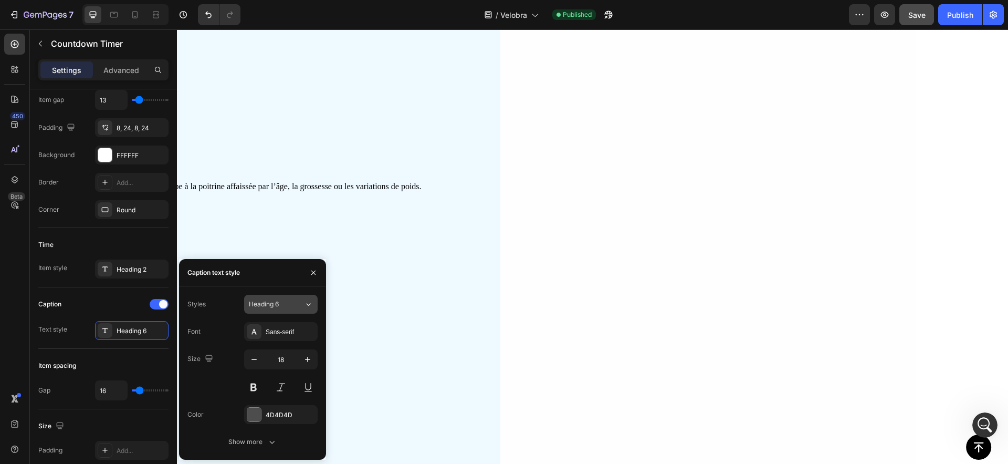
click at [273, 306] on span "Heading 6" at bounding box center [264, 303] width 30 height 9
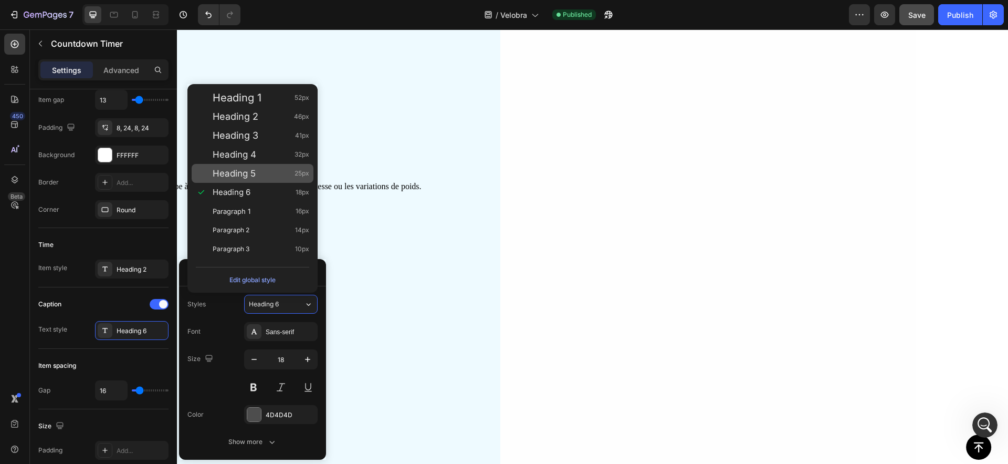
click at [249, 172] on span "Heading 5" at bounding box center [234, 173] width 43 height 11
type input "25"
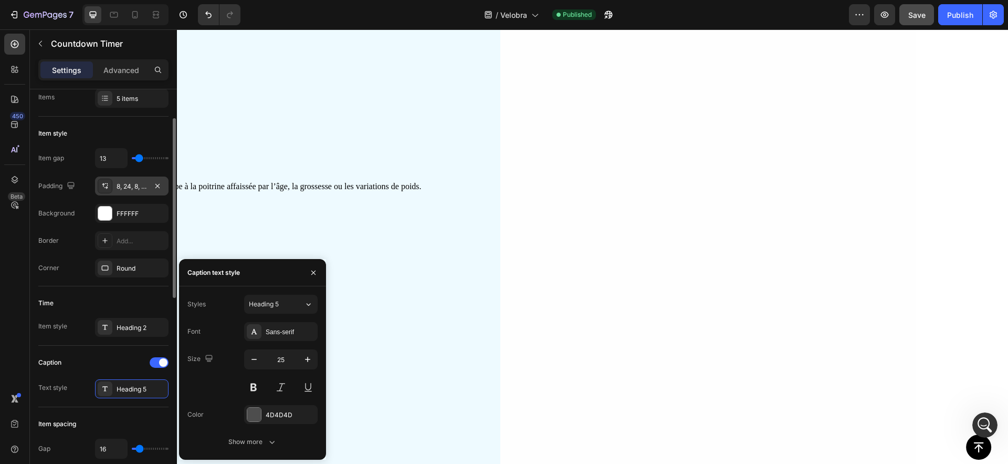
scroll to position [0, 0]
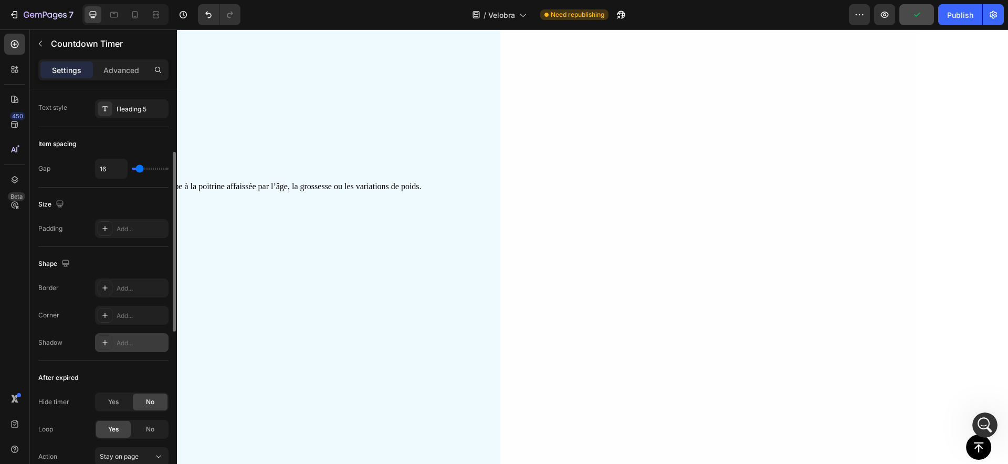
scroll to position [331, 0]
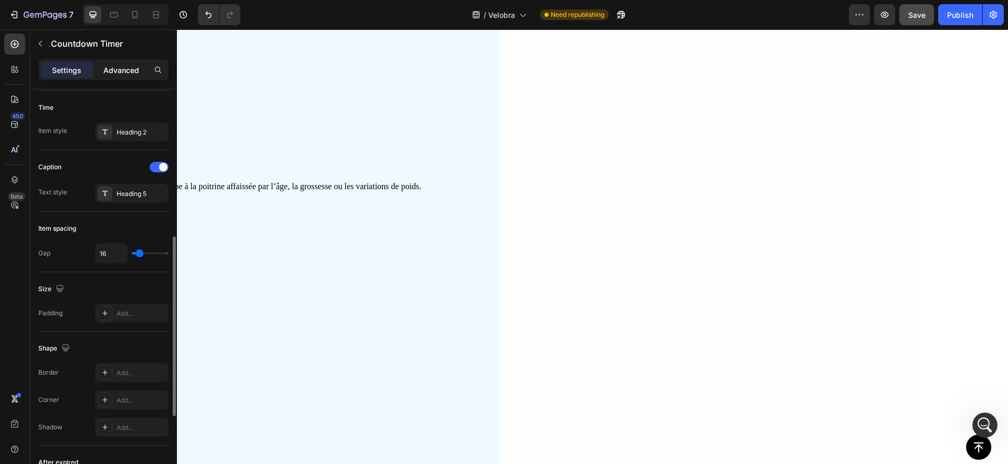
click at [124, 67] on p "Advanced" at bounding box center [121, 70] width 36 height 11
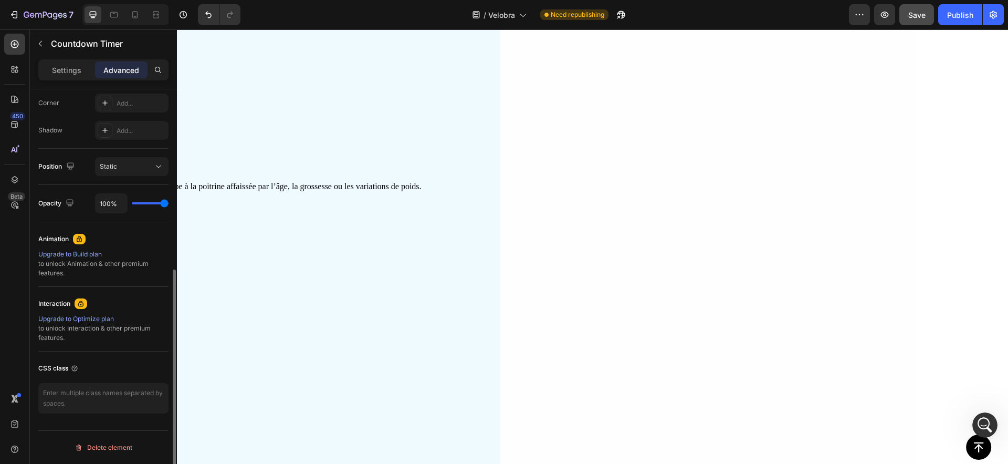
scroll to position [0, 0]
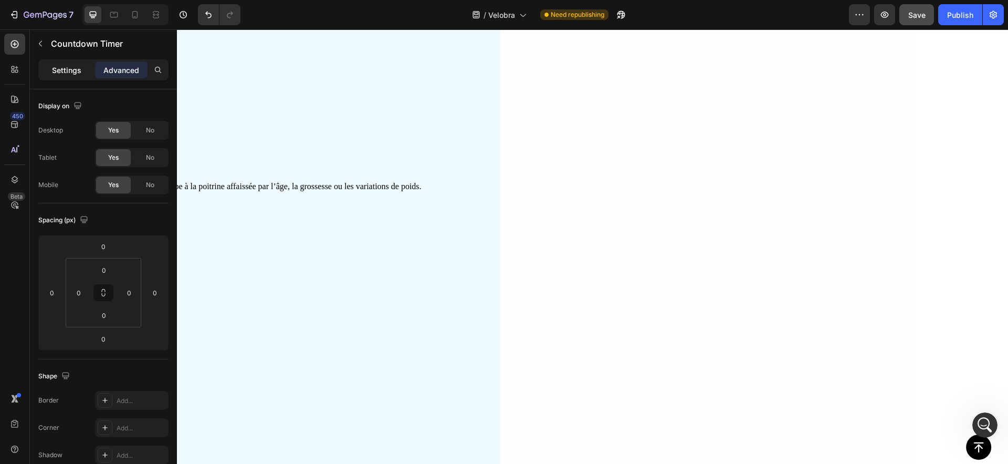
click at [61, 71] on p "Settings" at bounding box center [66, 70] width 29 height 11
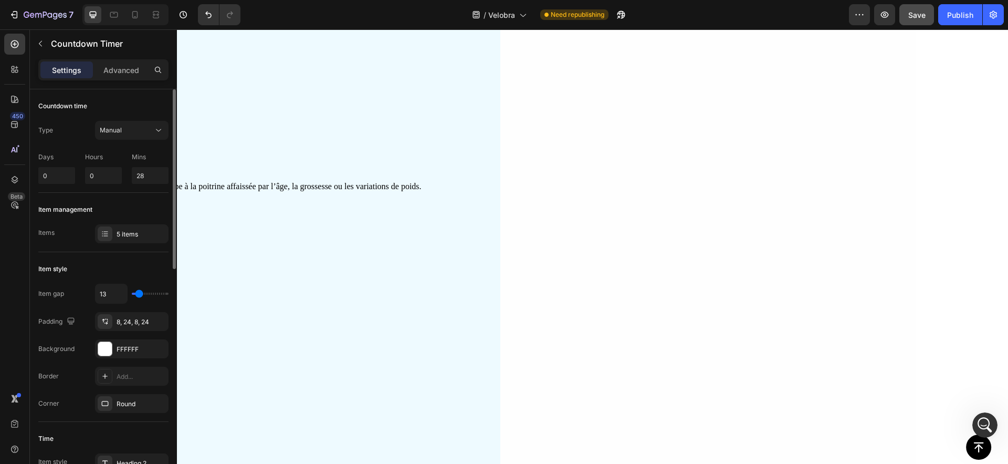
scroll to position [342, 0]
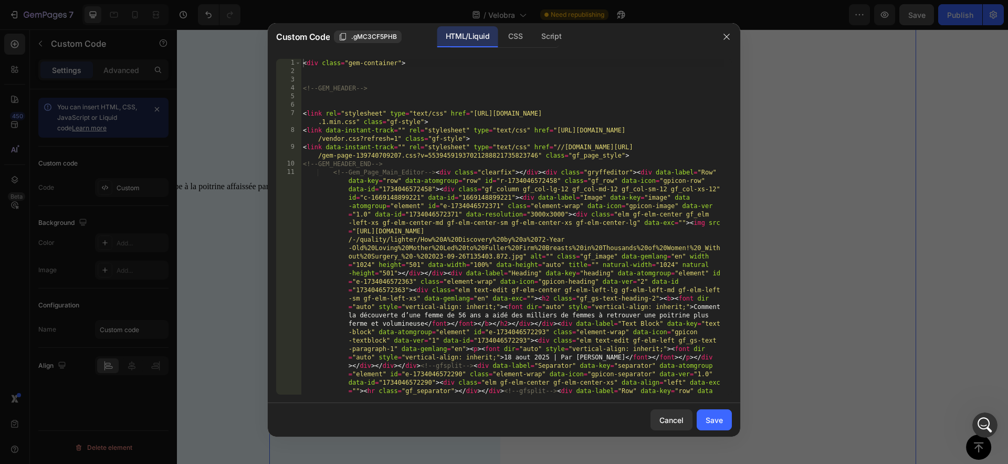
scroll to position [0, 0]
type textarea "<!--GEM_HEADER_END-->"
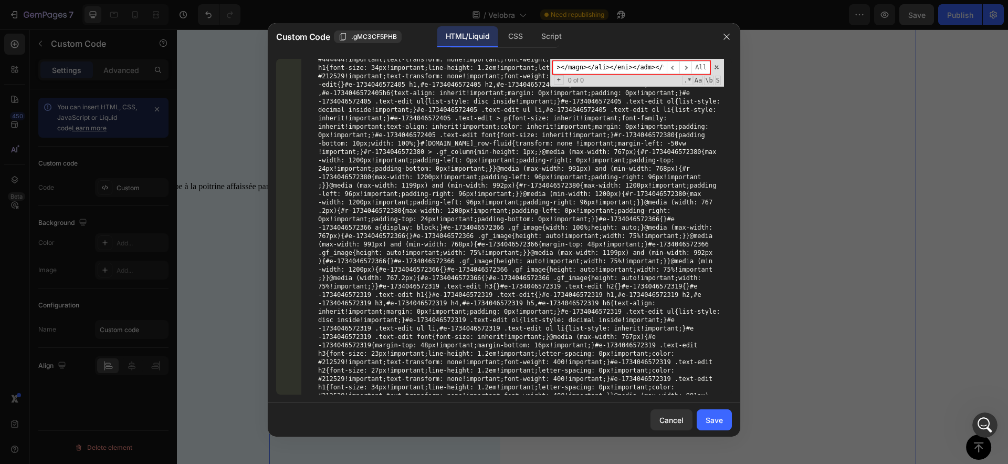
scroll to position [7832, 0]
type input "<div class="module count-down gf_module-center gf_module-center-lg gf_module--m…"
click at [717, 68] on span at bounding box center [716, 67] width 7 height 7
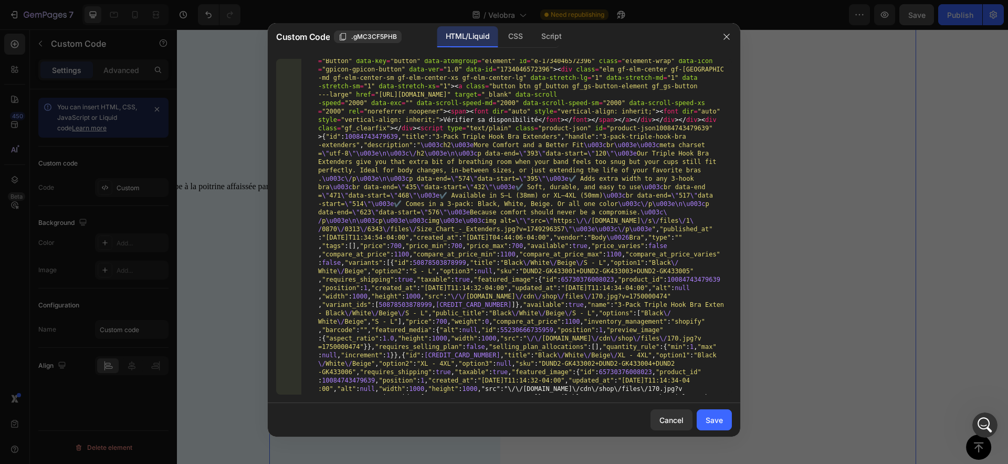
scroll to position [4276, 0]
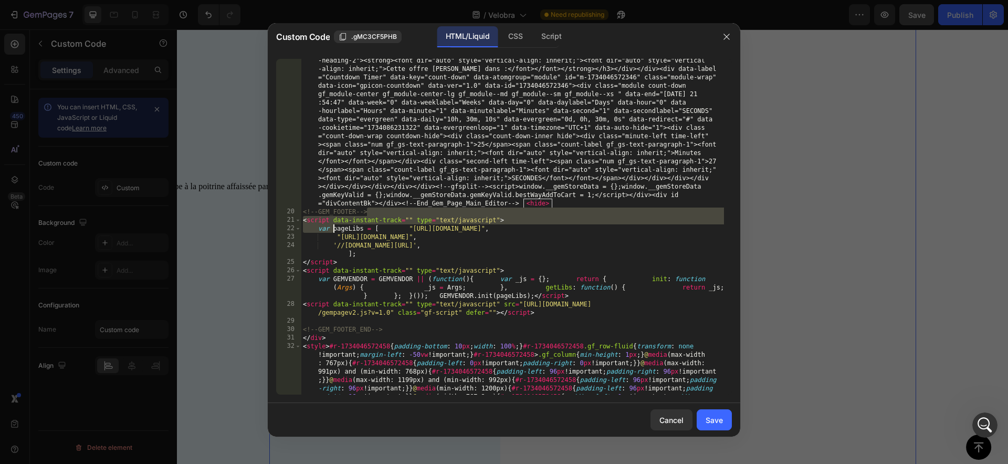
scroll to position [5479, 0]
drag, startPoint x: 378, startPoint y: 335, endPoint x: 380, endPoint y: 276, distance: 59.4
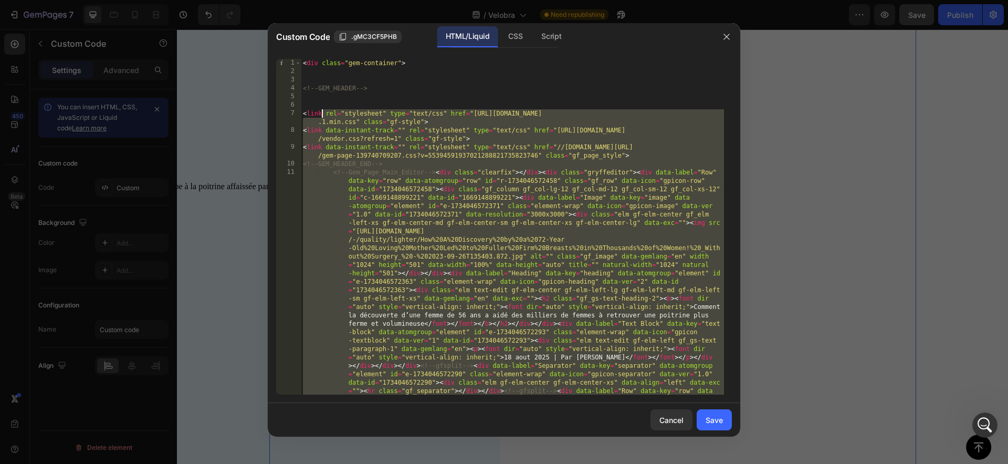
scroll to position [0, 0]
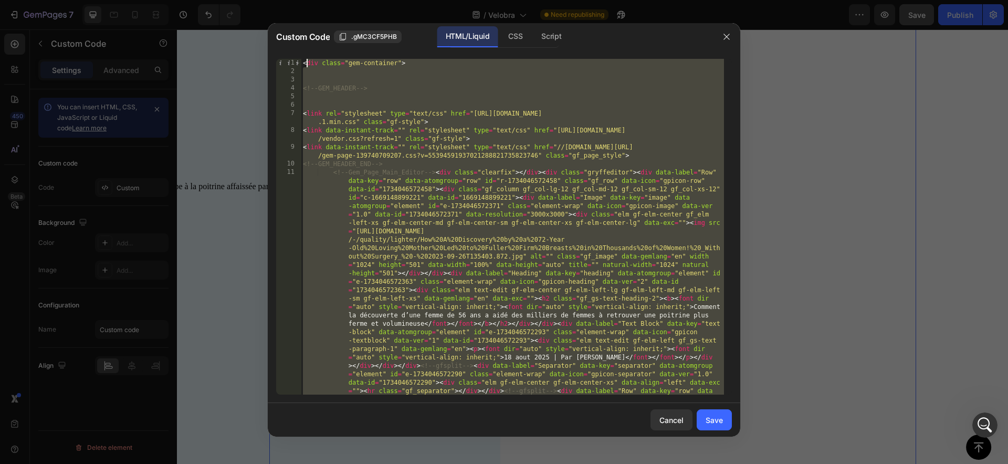
drag, startPoint x: 340, startPoint y: 276, endPoint x: 306, endPoint y: 62, distance: 216.0
type textarea "<"
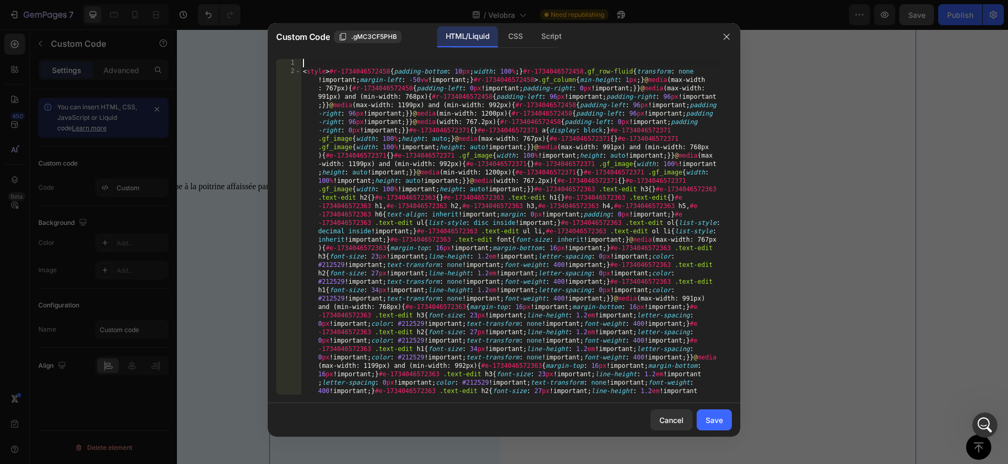
paste textarea "</div>"
type textarea "</div>"
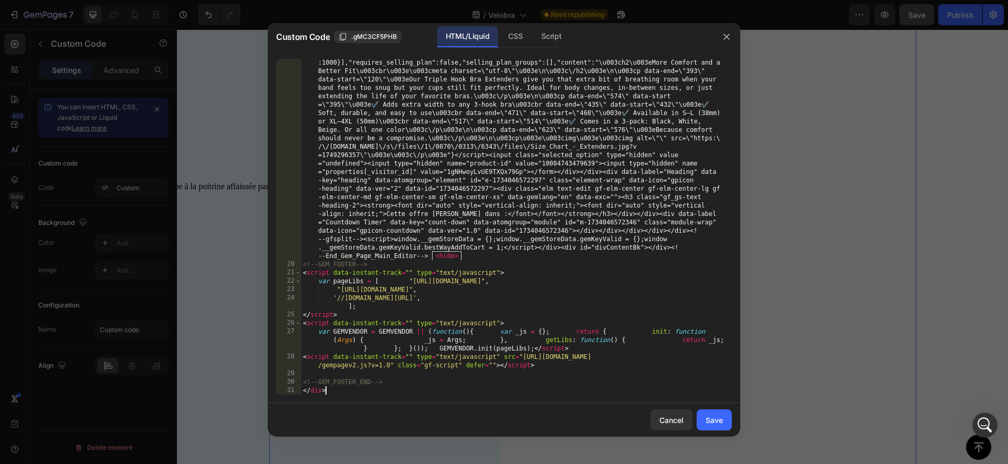
scroll to position [5378, 0]
click at [706, 416] on div "Save" at bounding box center [714, 419] width 17 height 11
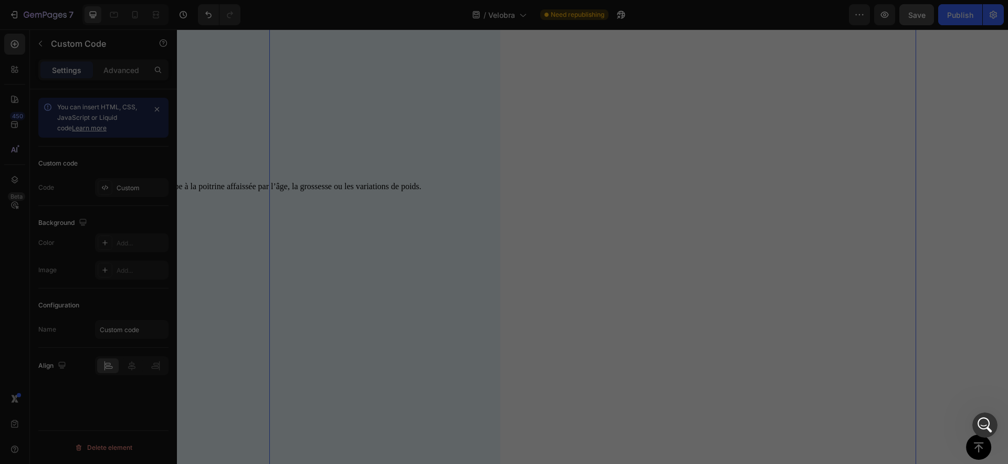
scroll to position [3501, 0]
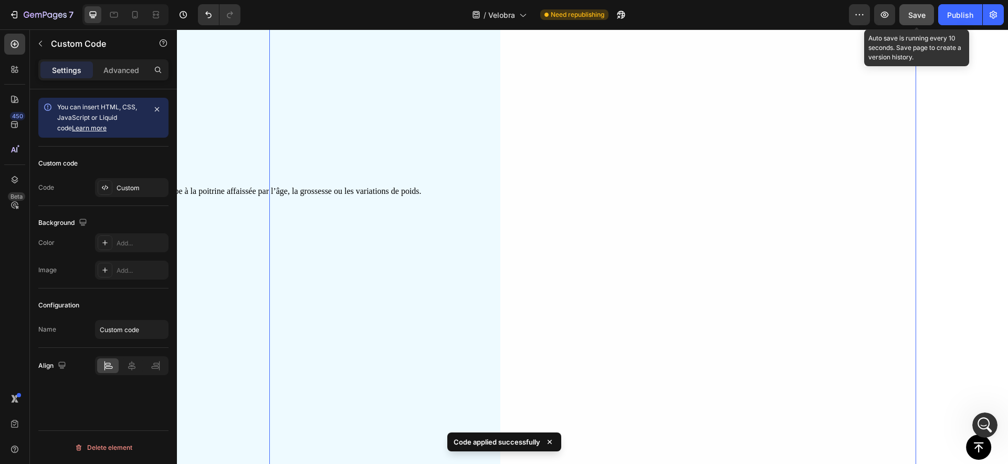
click at [925, 19] on span "Save" at bounding box center [917, 15] width 17 height 9
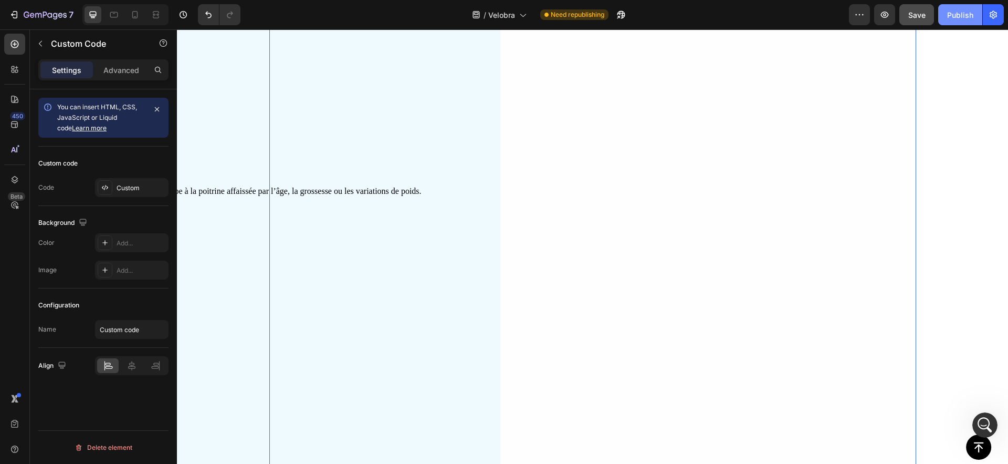
click at [949, 19] on div "Publish" at bounding box center [960, 14] width 26 height 11
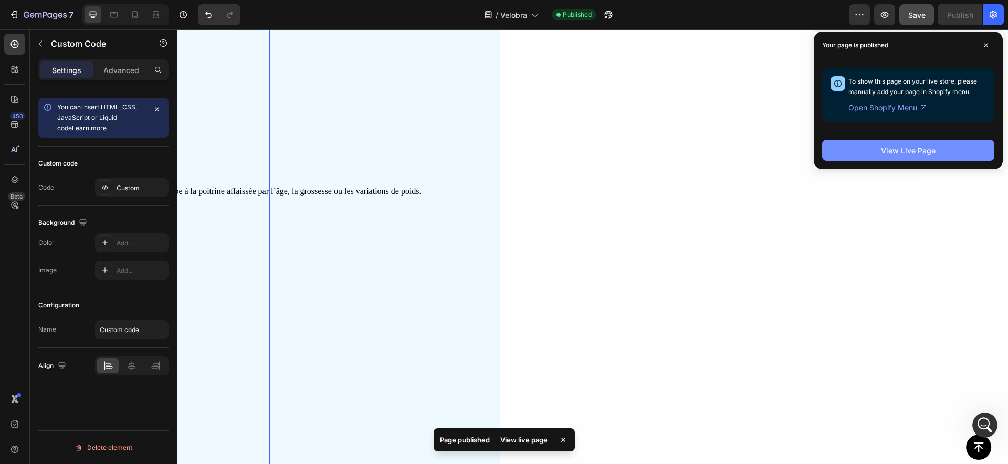
click at [910, 151] on div "View Live Page" at bounding box center [908, 150] width 55 height 11
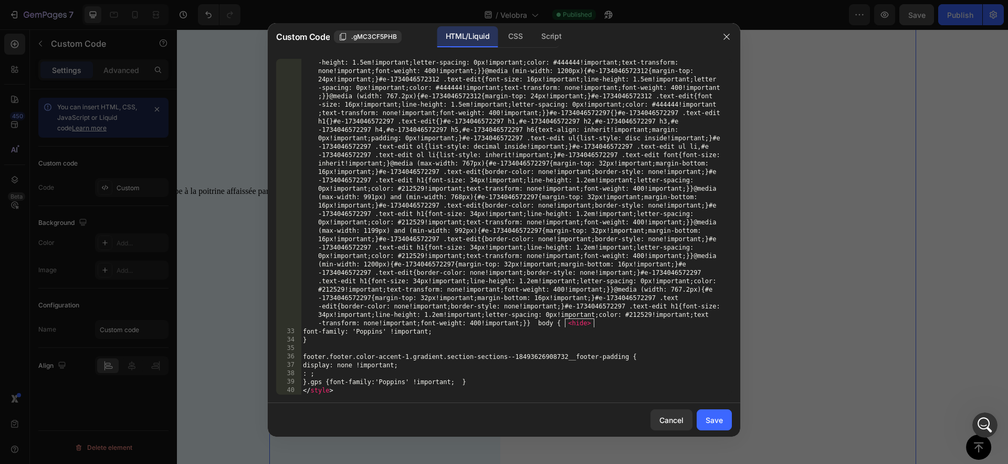
scroll to position [16874, 0]
paste textarea "}"
type textarea "}</style>"
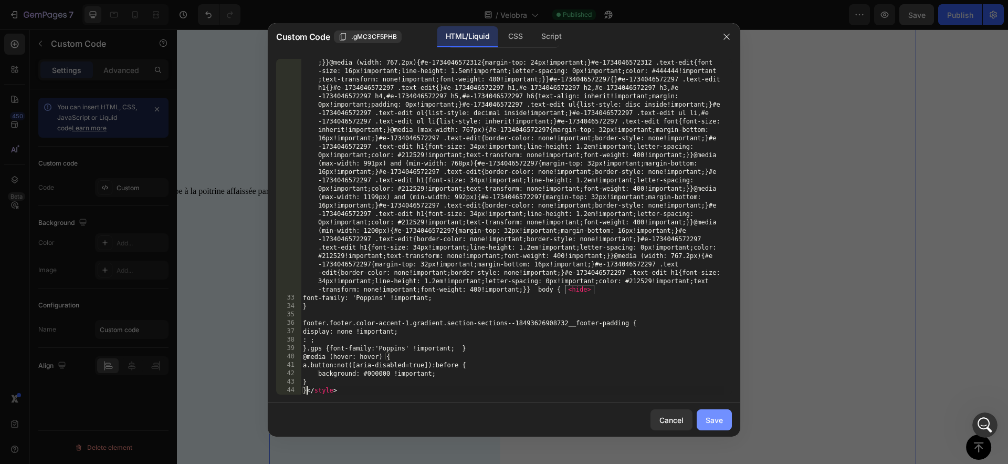
click at [709, 415] on div "Save" at bounding box center [714, 419] width 17 height 11
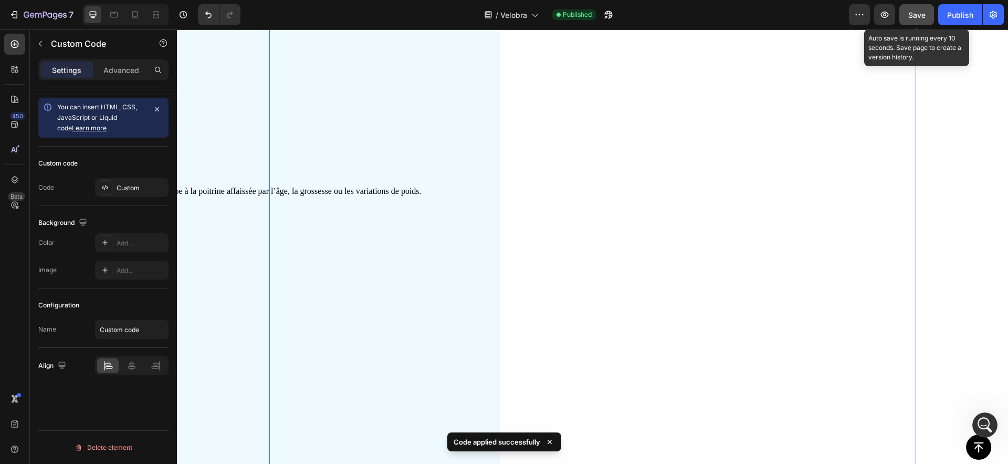
click at [924, 17] on span "Save" at bounding box center [917, 15] width 17 height 9
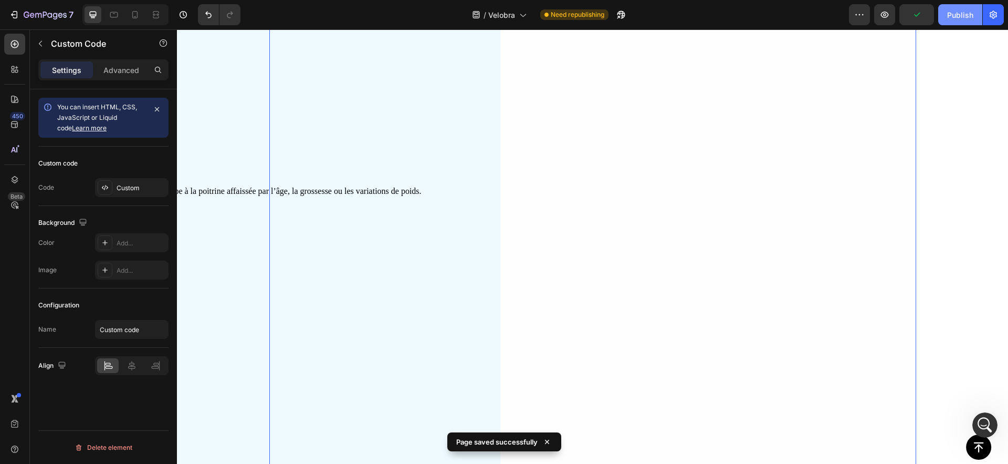
click at [945, 22] on button "Publish" at bounding box center [961, 14] width 44 height 21
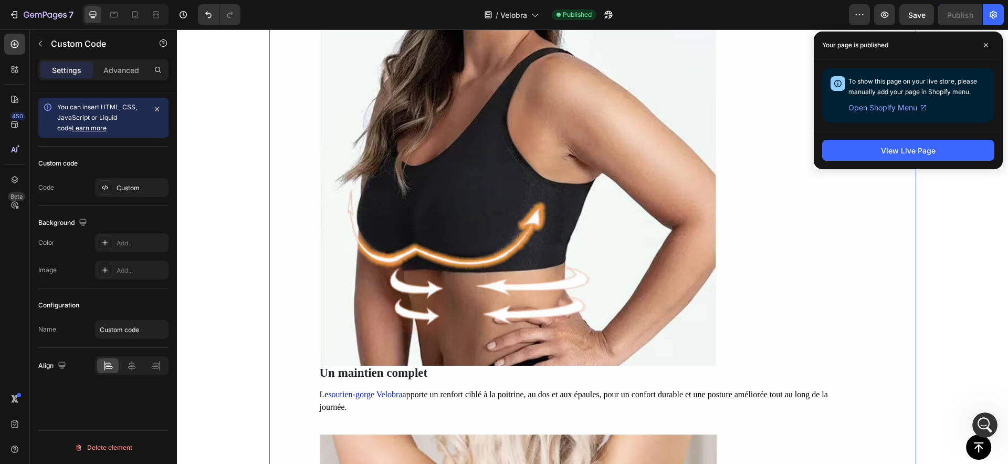
scroll to position [2584, 0]
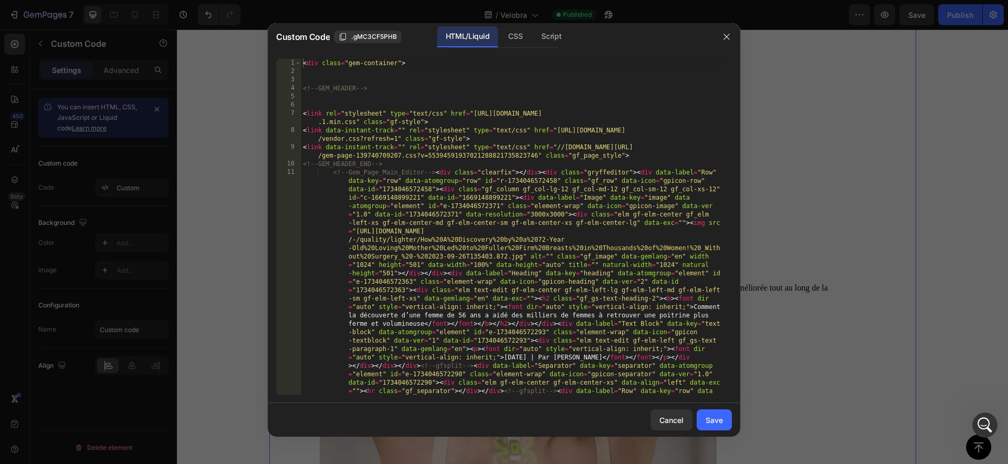
type textarea "<link data-instant-track="" rel="stylesheet" type="text/css" href="//[DOMAIN_NA…"
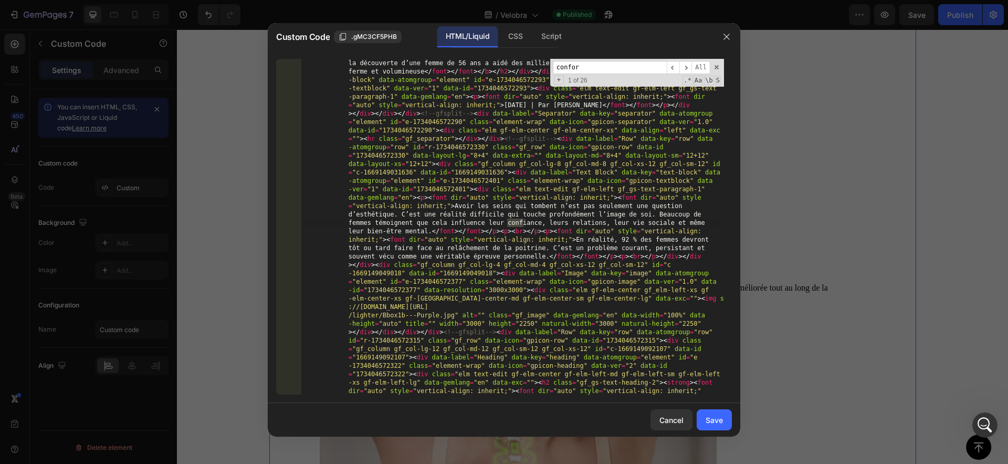
scroll to position [580, 0]
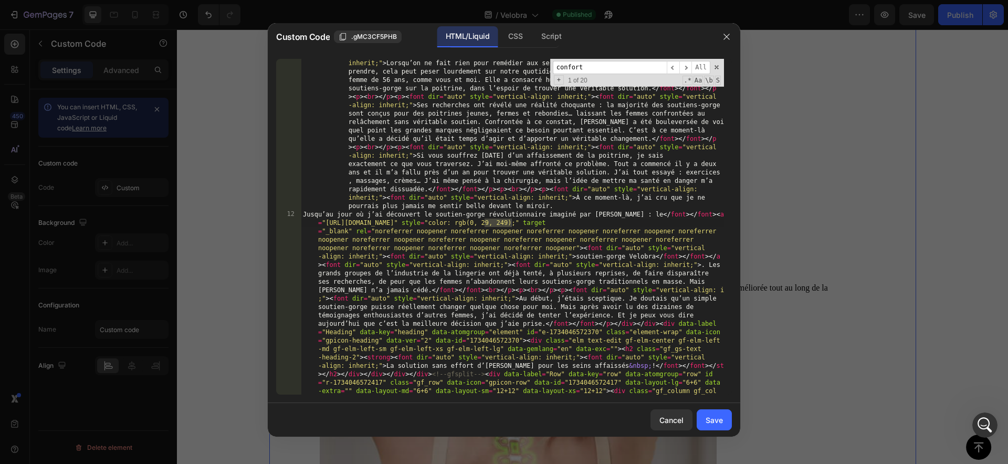
type input "confort"
type textarea "Jusqu’au jour où j’ai découvert le soutien-gorge révolutionnaire imaginé par [P…"
drag, startPoint x: 431, startPoint y: 223, endPoint x: 544, endPoint y: 223, distance: 113.4
click at [544, 223] on div "<!-- Gem_Page_Main_Editor --> < div class = "clearfix" > </ div > < div class =…" at bounding box center [512, 172] width 423 height 1403
click at [588, 68] on input "confort" at bounding box center [610, 67] width 114 height 13
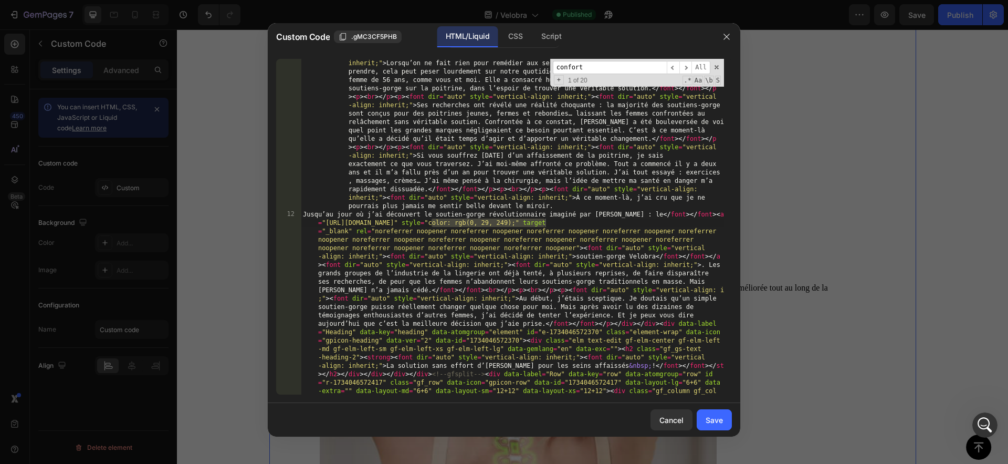
click at [588, 68] on input "confort" at bounding box center [610, 67] width 114 height 13
paste input "soutien-gorge-confort-maintien"
click at [617, 68] on input "soutien-gorge-confort-maintien" at bounding box center [610, 67] width 114 height 13
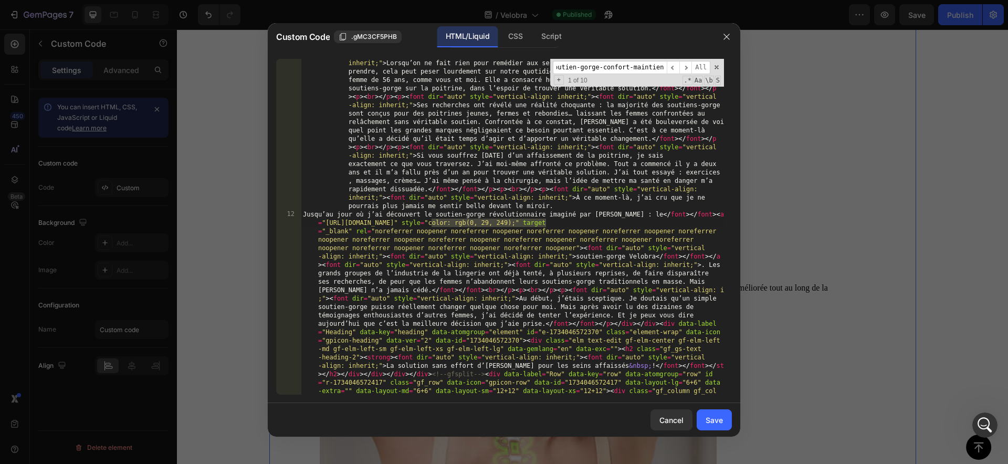
click at [617, 68] on input "soutien-gorge-confort-maintien" at bounding box center [610, 67] width 114 height 13
type input "soutien-gorge-confort-maintien"
click at [496, 222] on div "<!-- Gem_Page_Main_Editor --> < div class = "clearfix" > </ div > < div class =…" at bounding box center [512, 172] width 423 height 1403
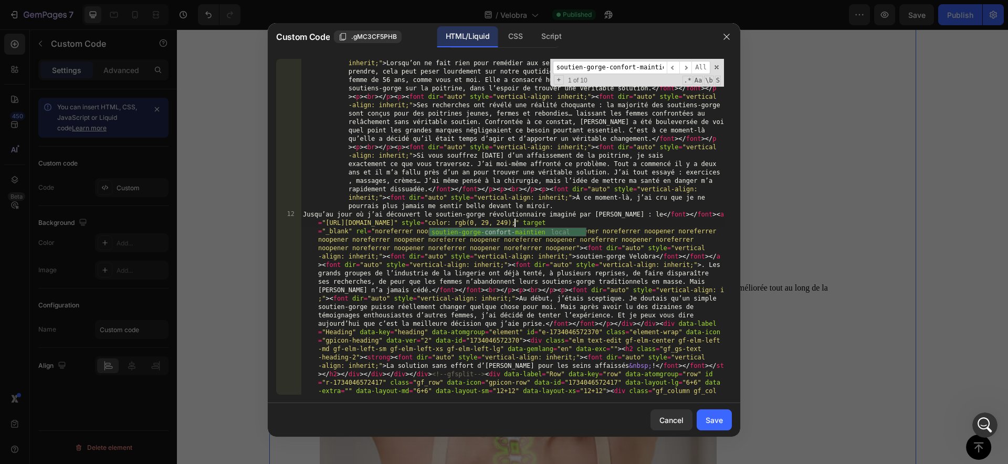
scroll to position [0, 51]
click at [536, 224] on div "<!-- Gem_Page_Main_Editor --> < div class = "clearfix" > </ div > < div class =…" at bounding box center [512, 172] width 423 height 1403
type textarea "Jusqu’au jour où j’ai découvert le soutien-gorge révolutionnaire imaginé par [P…"
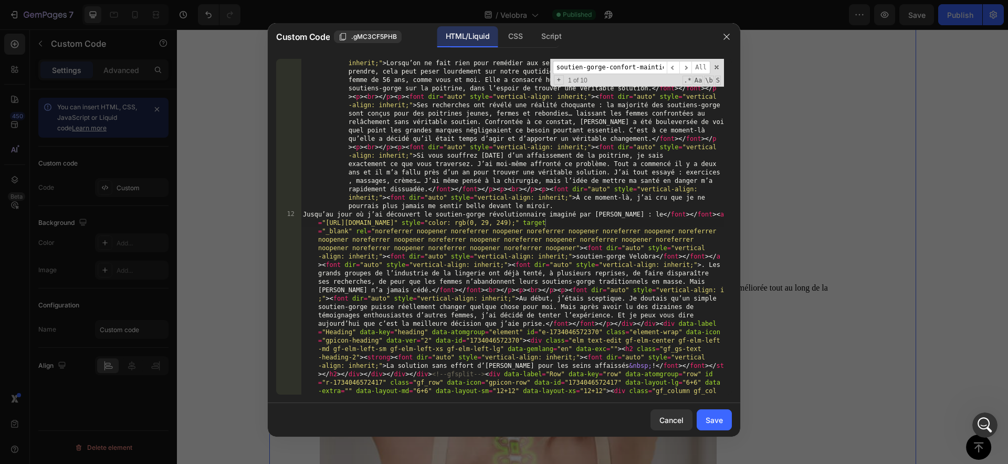
click at [640, 65] on input "soutien-gorge-confort-maintien" at bounding box center [610, 67] width 114 height 13
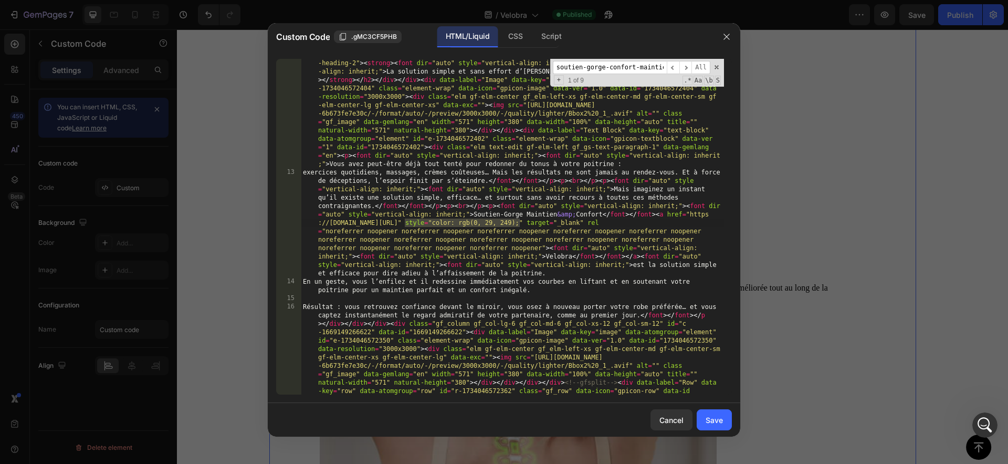
scroll to position [0, 0]
drag, startPoint x: 458, startPoint y: 221, endPoint x: 518, endPoint y: 221, distance: 59.9
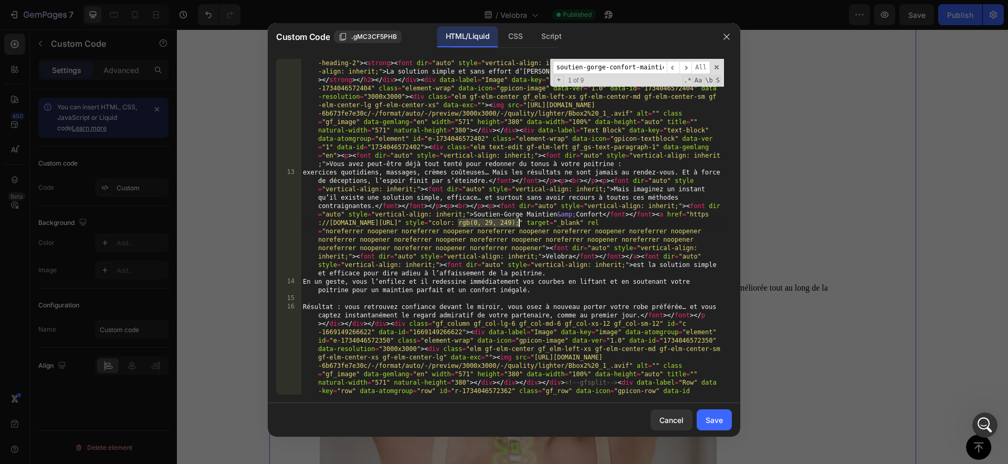
type textarea "maintien--"
type textarea "confort"
drag, startPoint x: 457, startPoint y: 226, endPoint x: 519, endPoint y: 224, distance: 62.0
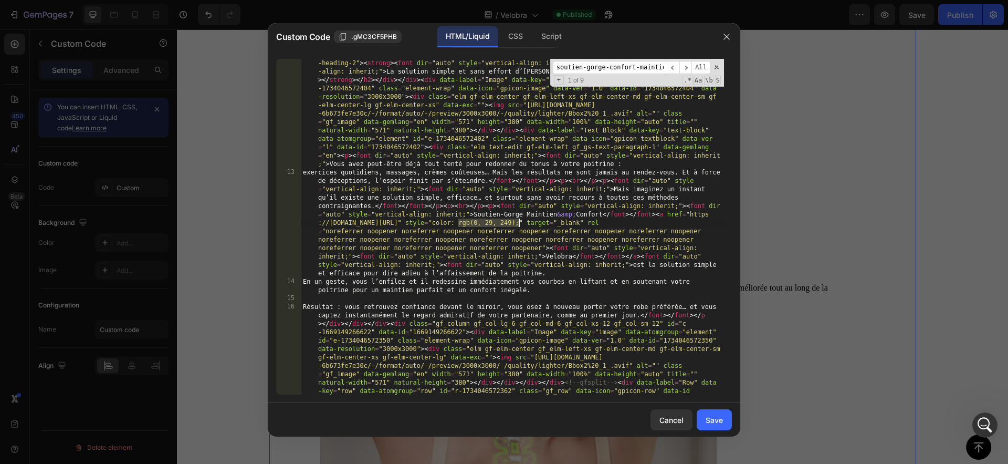
click at [630, 66] on input "soutien-gorge-confort-maintien" at bounding box center [610, 67] width 114 height 13
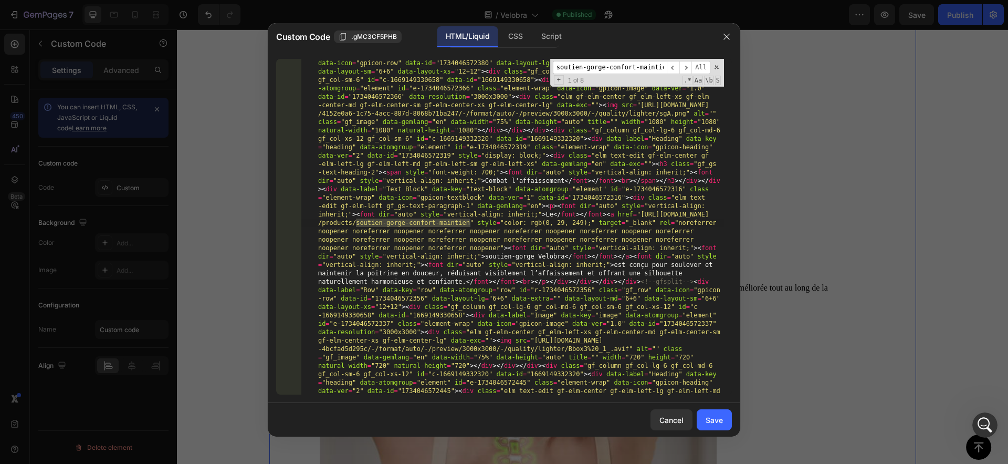
scroll to position [1257, 0]
drag, startPoint x: 409, startPoint y: 222, endPoint x: 468, endPoint y: 222, distance: 59.3
click at [656, 68] on input "soutien-gorge-confort-maintien" at bounding box center [610, 67] width 114 height 13
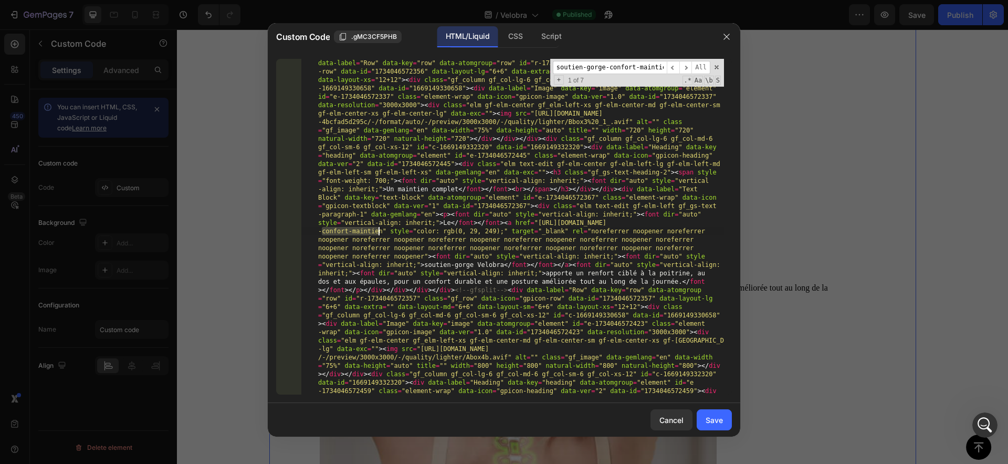
drag, startPoint x: 323, startPoint y: 231, endPoint x: 381, endPoint y: 229, distance: 57.8
drag, startPoint x: 381, startPoint y: 230, endPoint x: 324, endPoint y: 231, distance: 57.8
click at [640, 71] on input "soutien-gorge-confort-maintien" at bounding box center [610, 67] width 114 height 13
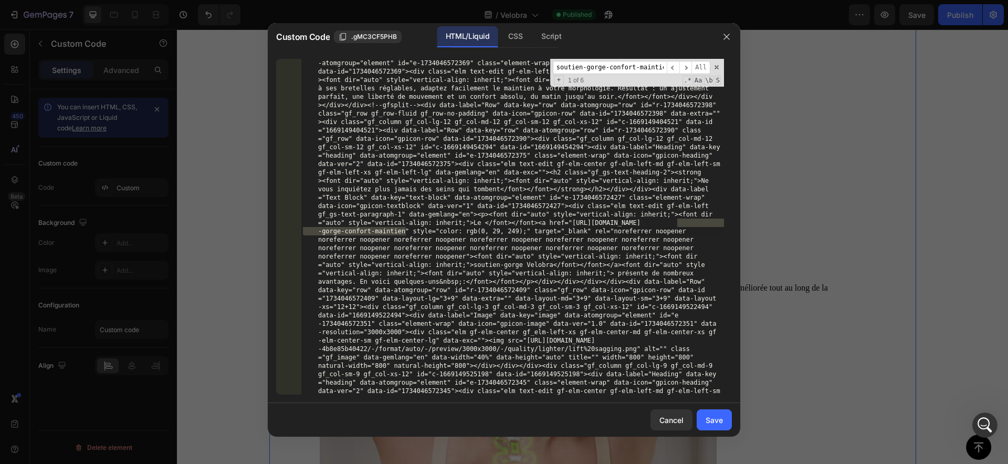
scroll to position [1753, 0]
drag, startPoint x: 343, startPoint y: 231, endPoint x: 404, endPoint y: 232, distance: 60.9
click at [623, 67] on input "soutien-gorge-confort-maintien" at bounding box center [610, 67] width 114 height 13
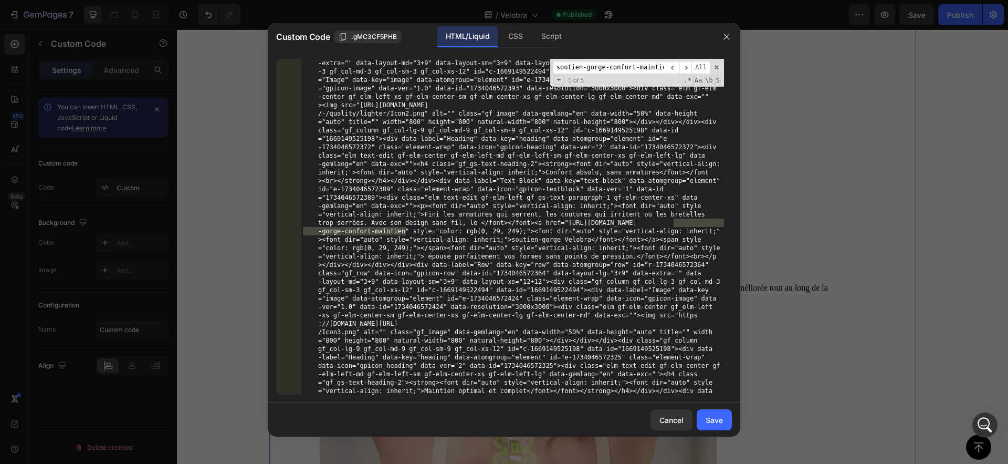
scroll to position [2102, 0]
drag, startPoint x: 346, startPoint y: 231, endPoint x: 404, endPoint y: 229, distance: 58.8
click at [618, 66] on input "soutien-gorge-confort-maintien" at bounding box center [610, 67] width 114 height 13
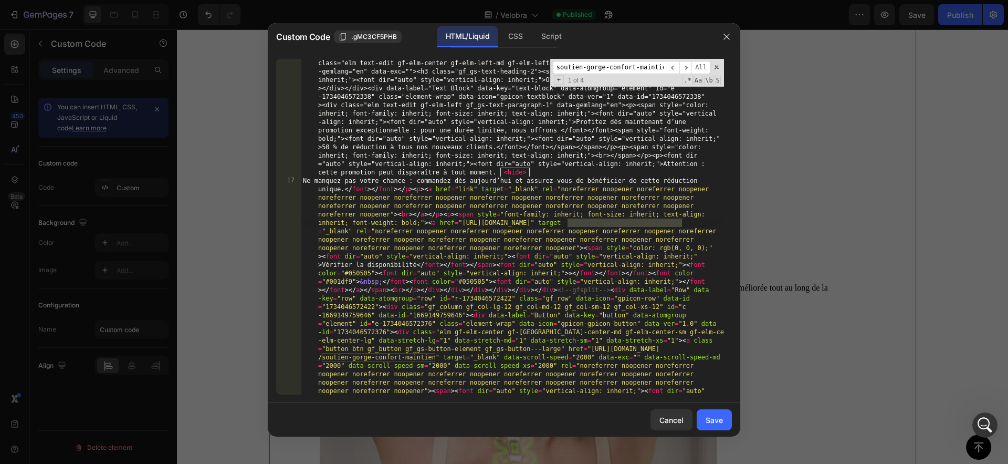
scroll to position [2772, 0]
drag, startPoint x: 622, startPoint y: 222, endPoint x: 682, endPoint y: 221, distance: 60.4
click at [614, 67] on input "soutien-gorge-confort-maintien" at bounding box center [610, 67] width 114 height 13
drag, startPoint x: 376, startPoint y: 355, endPoint x: 435, endPoint y: 354, distance: 59.9
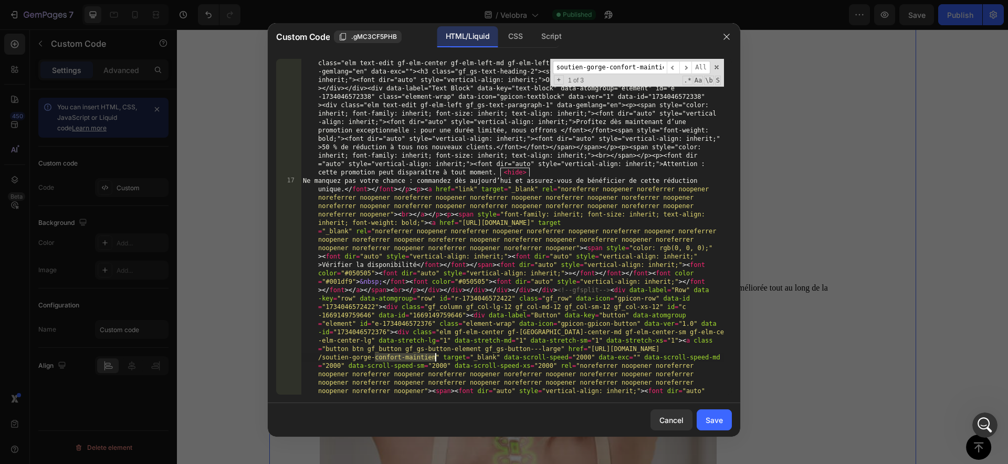
click at [646, 64] on input "soutien-gorge-confort-maintien" at bounding box center [610, 67] width 114 height 13
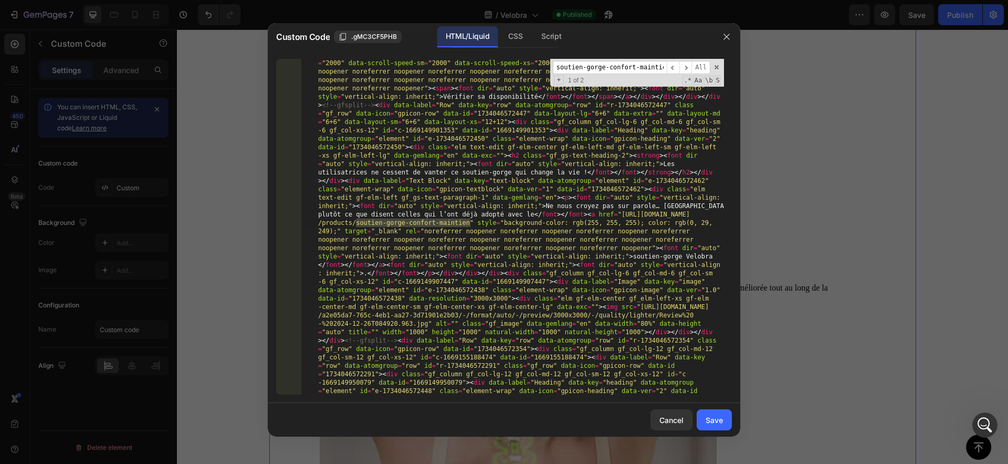
scroll to position [3023, 0]
drag, startPoint x: 411, startPoint y: 224, endPoint x: 471, endPoint y: 226, distance: 59.9
click at [627, 69] on input "soutien-gorge-confort-maintien" at bounding box center [610, 67] width 114 height 13
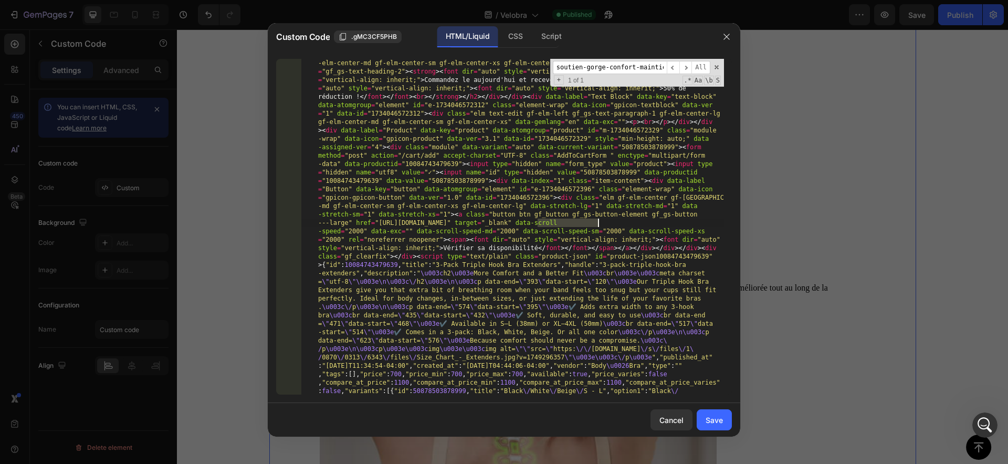
drag, startPoint x: 537, startPoint y: 222, endPoint x: 599, endPoint y: 223, distance: 62.0
click at [590, 66] on input "soutien-gorge-confort-maintien" at bounding box center [610, 67] width 114 height 13
click at [713, 421] on div "Save" at bounding box center [714, 419] width 17 height 11
click at [727, 418] on button "Save" at bounding box center [714, 419] width 35 height 21
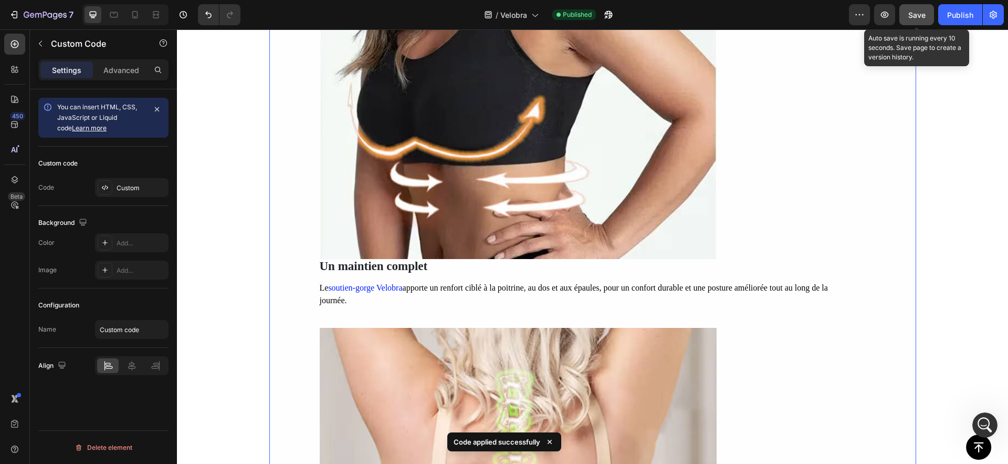
click at [912, 18] on span "Save" at bounding box center [917, 15] width 17 height 9
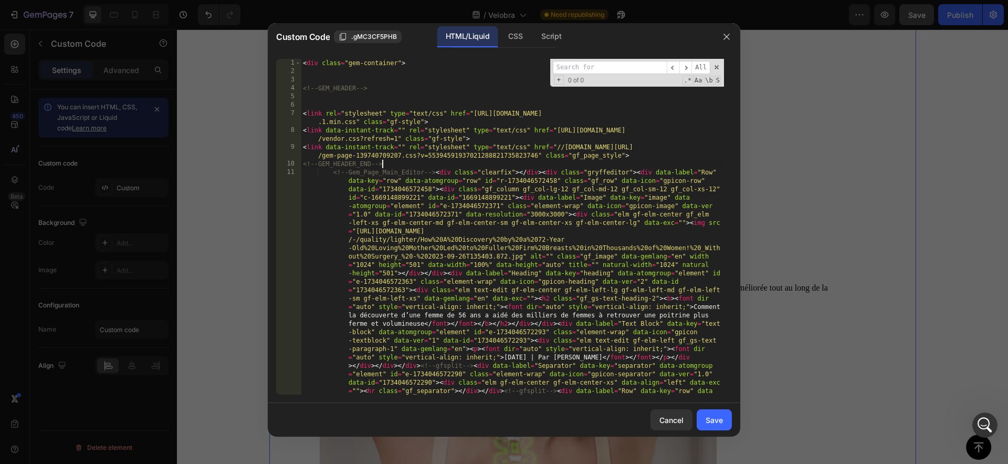
paste textarea "[URL][DOMAIN_NAME]"
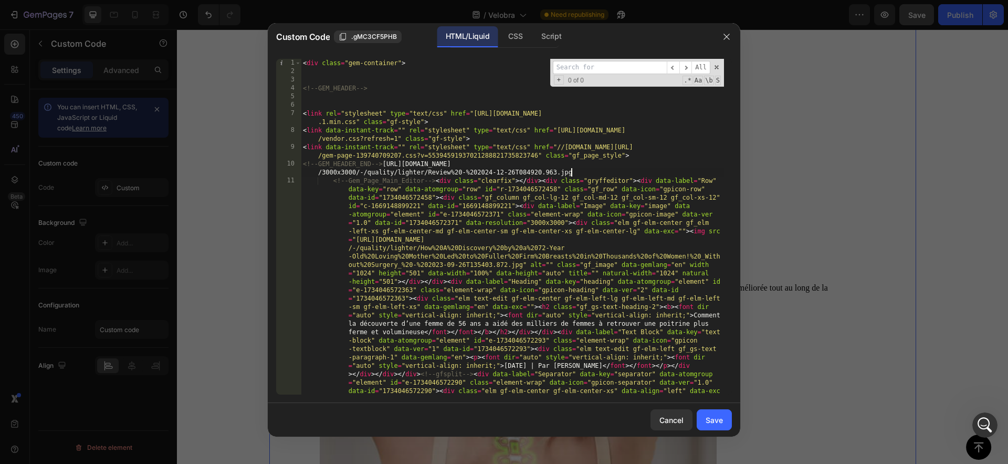
type textarea "<!--GEM_HEADER_END-->"
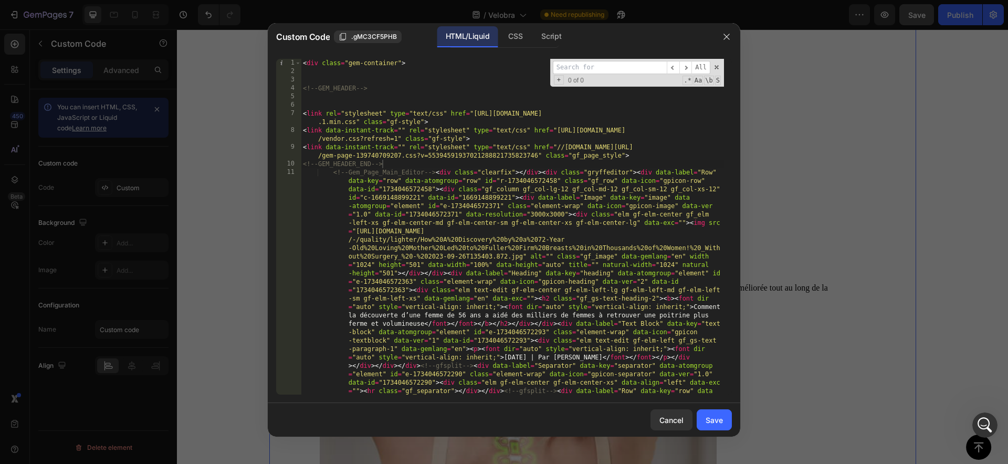
click at [597, 67] on input at bounding box center [610, 67] width 114 height 13
paste input "[URL][DOMAIN_NAME]"
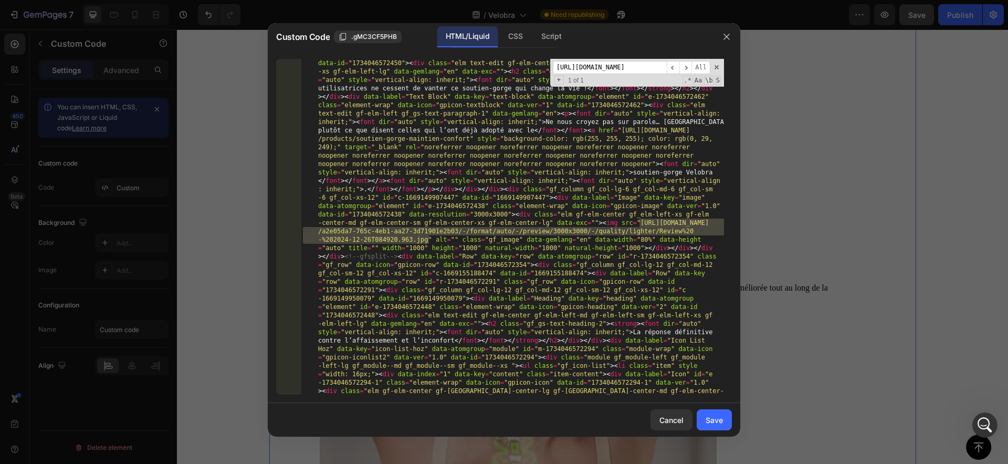
scroll to position [3093, 0]
type input "[URL][DOMAIN_NAME]"
drag, startPoint x: 640, startPoint y: 222, endPoint x: 428, endPoint y: 237, distance: 212.7
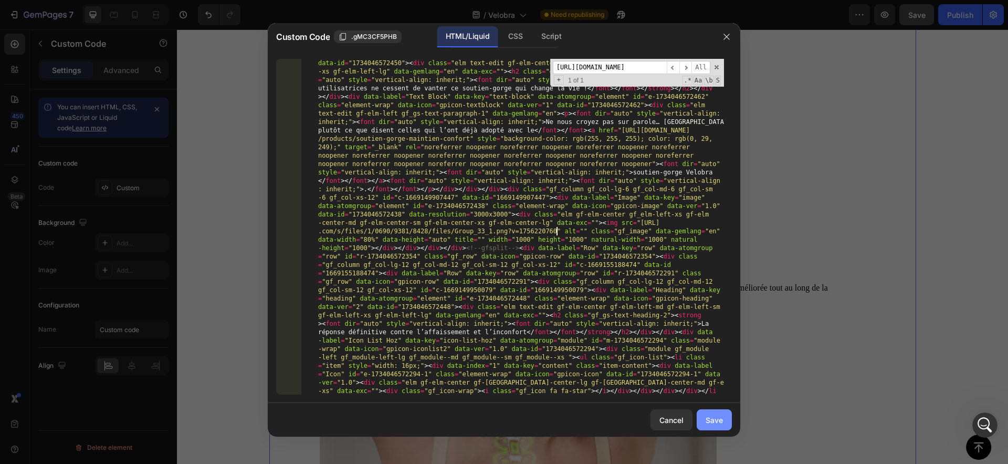
click at [711, 422] on div "Save" at bounding box center [714, 419] width 17 height 11
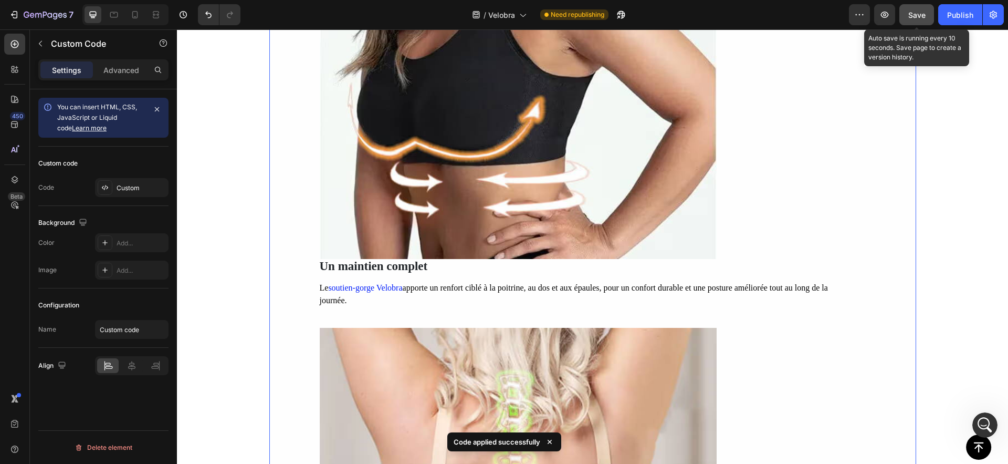
click at [920, 18] on span "Save" at bounding box center [917, 15] width 17 height 9
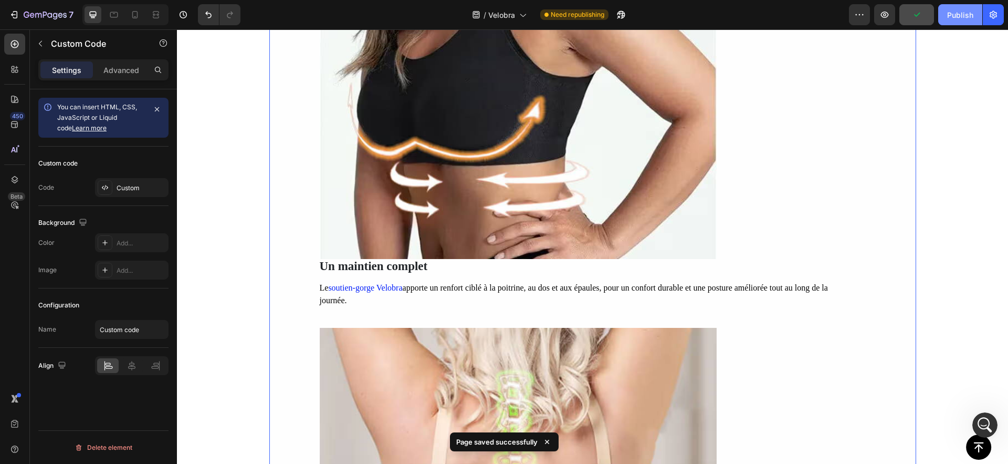
click at [954, 12] on div "Publish" at bounding box center [960, 14] width 26 height 11
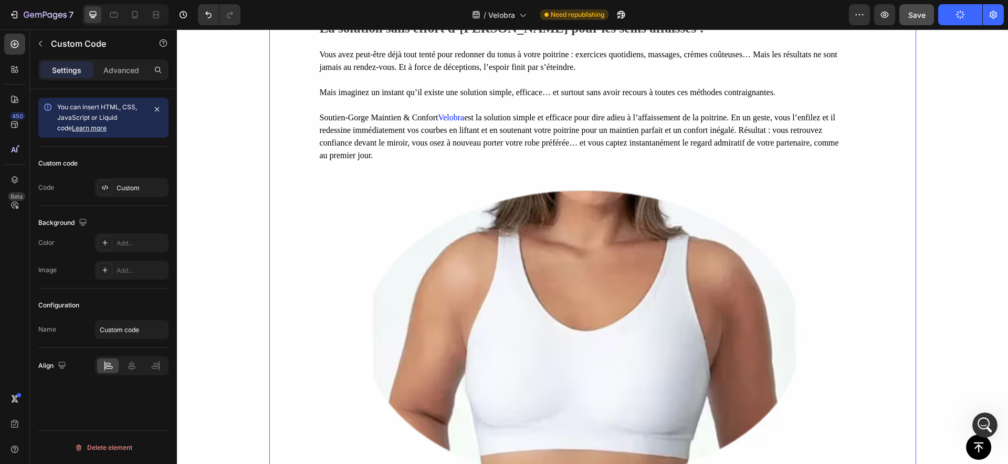
scroll to position [1659, 0]
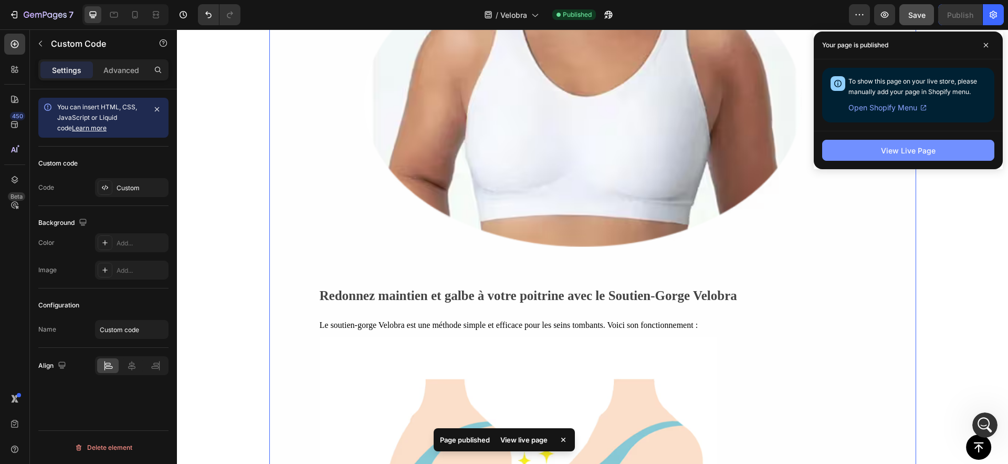
click at [875, 144] on button "View Live Page" at bounding box center [908, 150] width 172 height 21
